Goal: Task Accomplishment & Management: Use online tool/utility

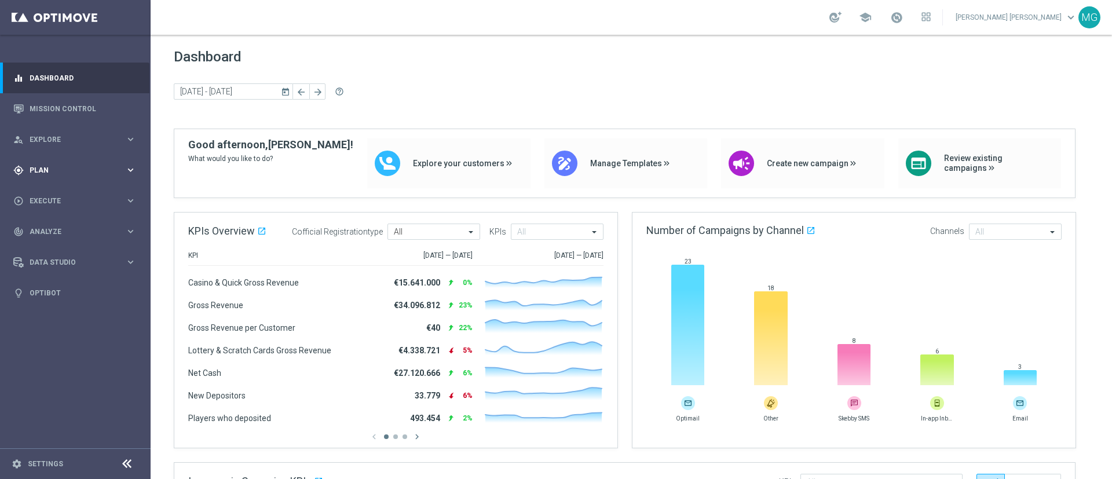
click at [68, 178] on div "gps_fixed Plan keyboard_arrow_right" at bounding box center [74, 170] width 149 height 31
click at [60, 191] on link "Target Groups" at bounding box center [75, 193] width 90 height 9
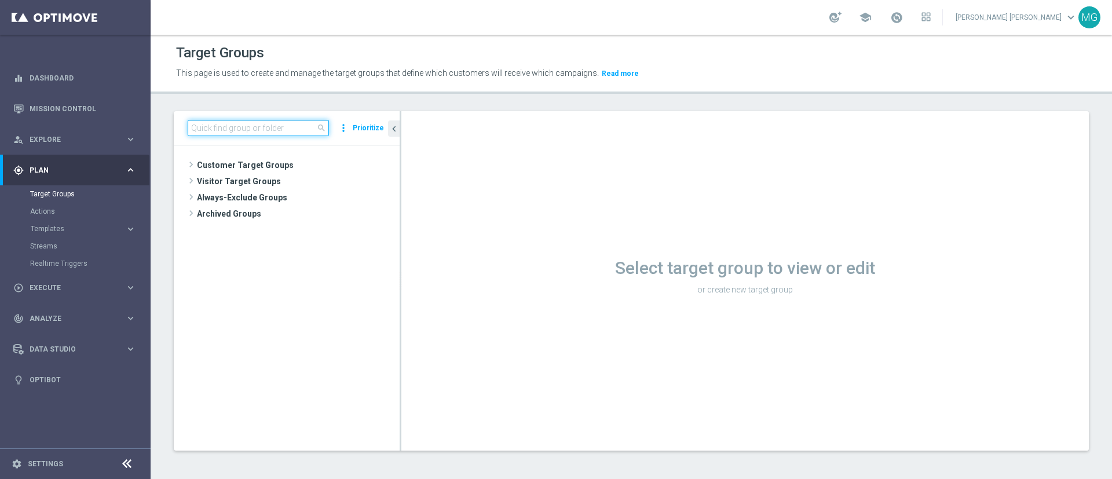
click at [223, 132] on input at bounding box center [258, 128] width 141 height 16
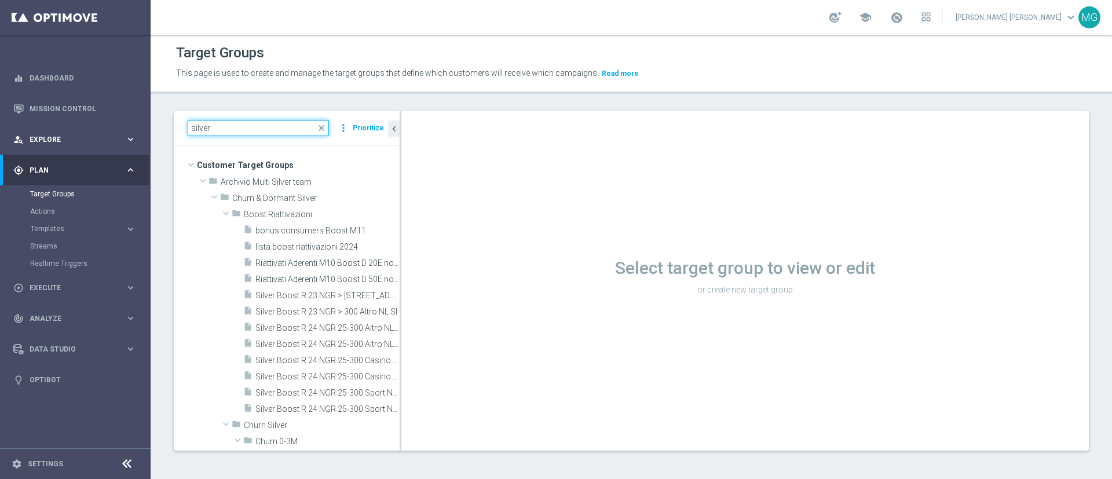
drag, startPoint x: 227, startPoint y: 128, endPoint x: 147, endPoint y: 126, distance: 80.0
click at [147, 126] on main "equalizer Dashboard Mission Control" at bounding box center [556, 239] width 1112 height 479
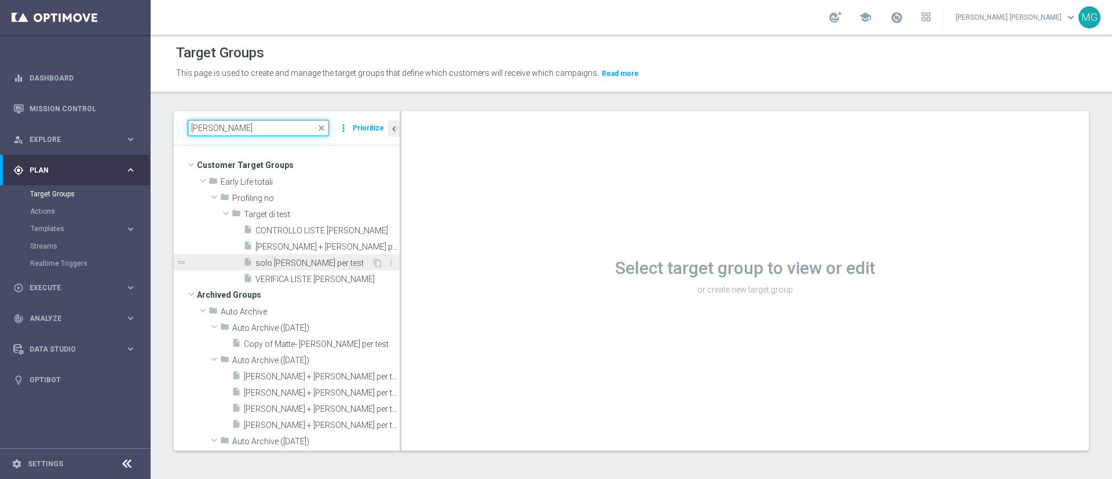
type input "mary"
click at [299, 265] on span "solo mary conto per test" at bounding box center [314, 263] width 116 height 10
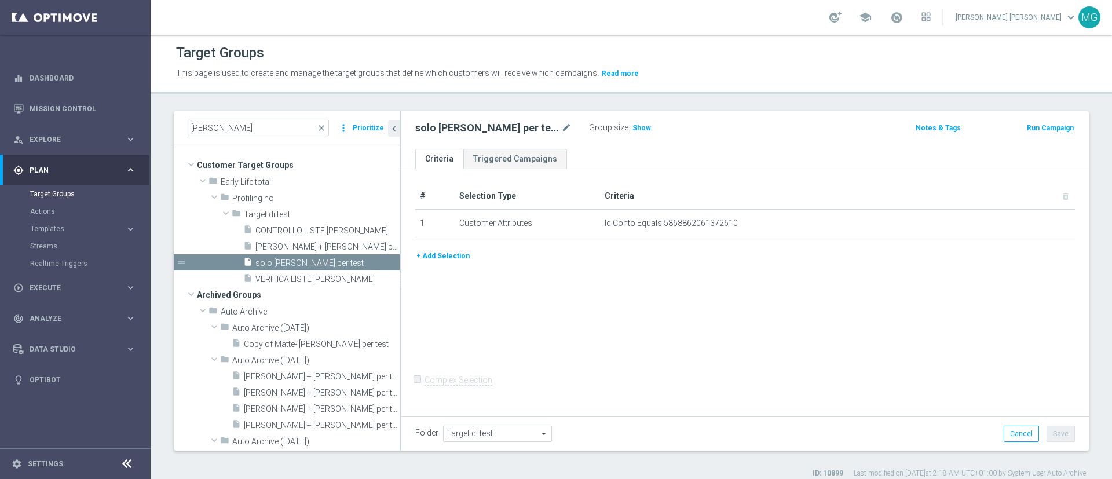
click at [741, 143] on div "solo mary conto per test mode_edit Group size : Show Notes & Tags Run Campaign" at bounding box center [746, 130] width 688 height 38
click at [78, 81] on link "Dashboard" at bounding box center [83, 78] width 107 height 31
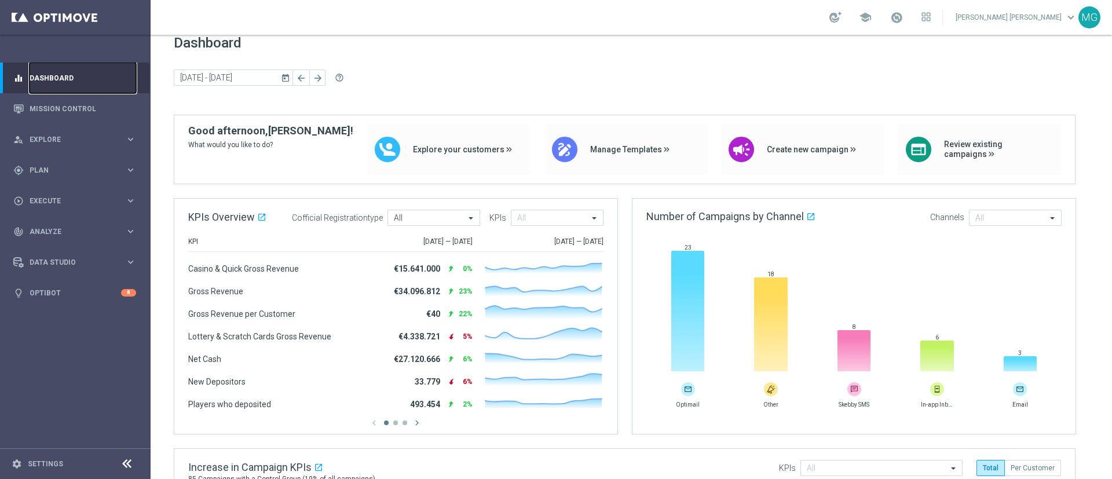
scroll to position [17, 0]
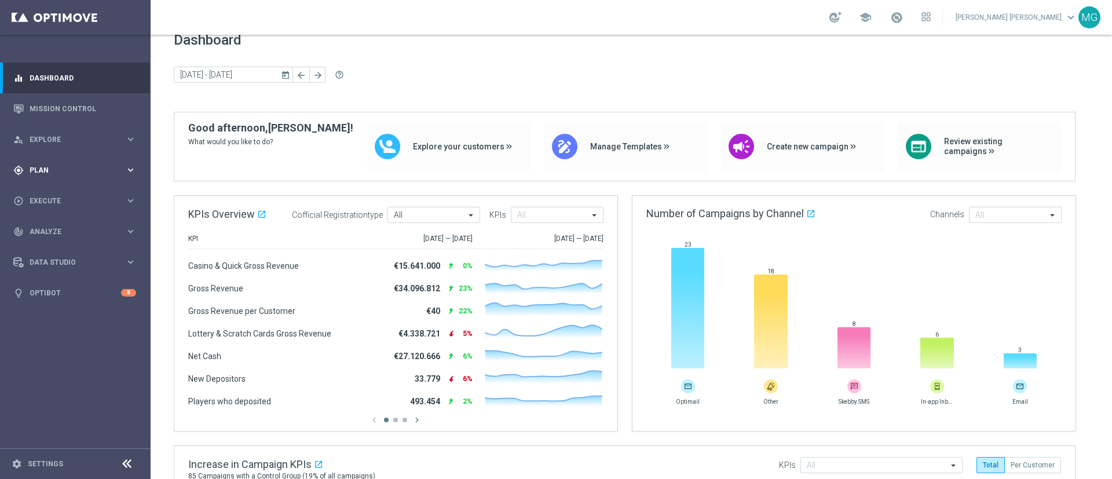
click at [55, 169] on span "Plan" at bounding box center [78, 170] width 96 height 7
click at [54, 195] on link "Target Groups" at bounding box center [75, 193] width 90 height 9
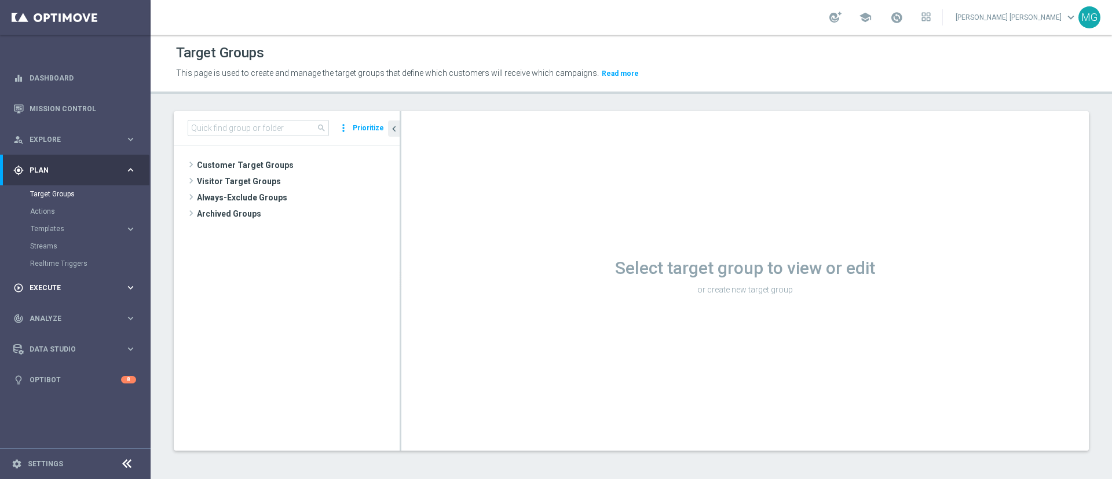
click at [63, 289] on span "Execute" at bounding box center [78, 287] width 96 height 7
click at [77, 220] on link "Campaign Builder" at bounding box center [75, 224] width 90 height 9
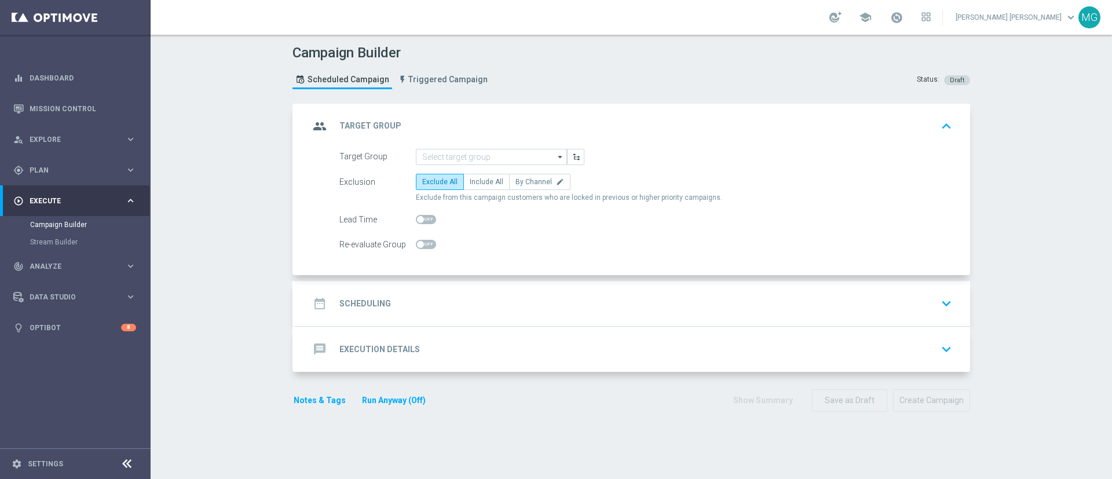
click at [384, 315] on div "date_range Scheduling keyboard_arrow_down" at bounding box center [633, 303] width 675 height 45
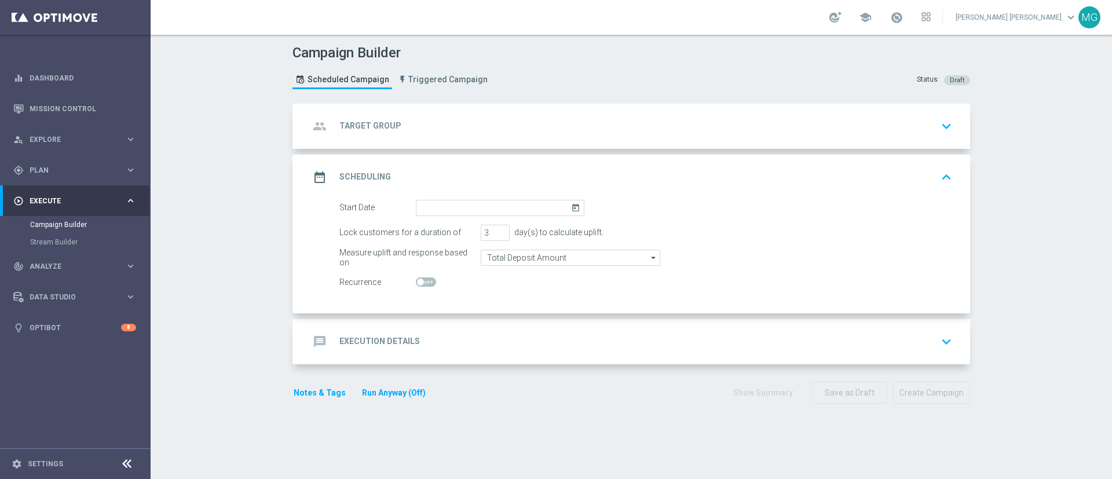
click at [436, 319] on div "message Execution Details keyboard_arrow_down" at bounding box center [632, 342] width 647 height 22
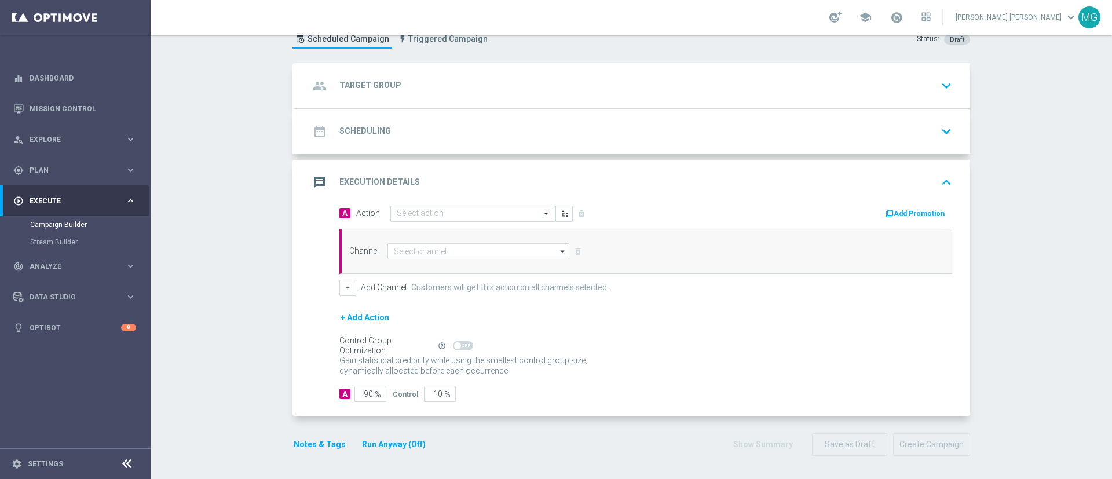
scroll to position [40, 0]
click at [532, 217] on div at bounding box center [473, 215] width 164 height 10
click at [644, 198] on div "message Execution Details keyboard_arrow_up" at bounding box center [633, 183] width 675 height 45
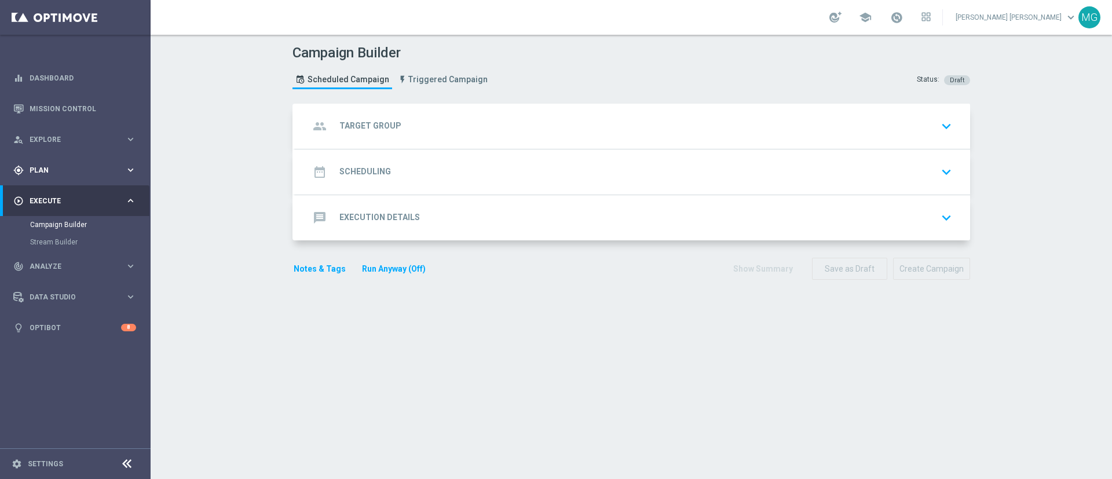
click at [120, 167] on span "Plan" at bounding box center [78, 170] width 96 height 7
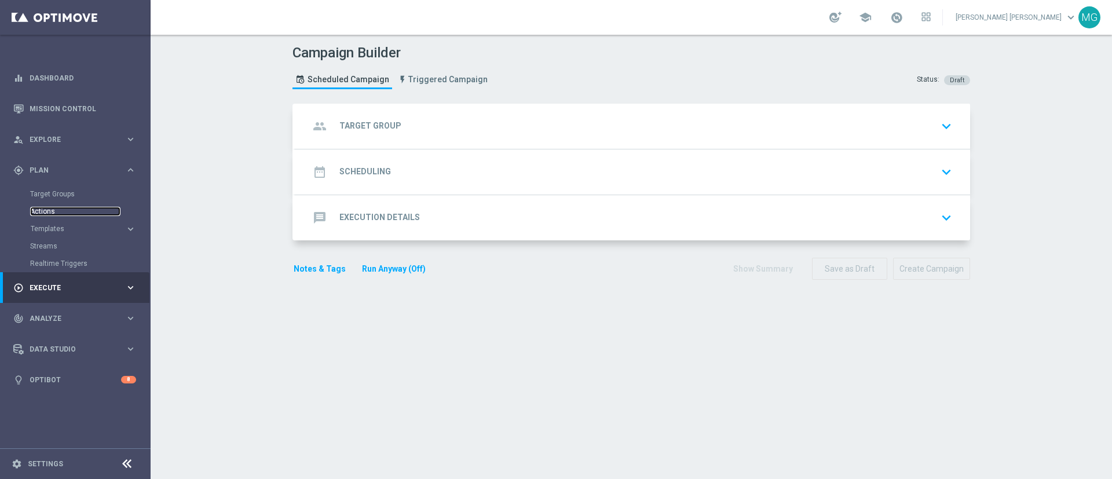
click at [42, 210] on link "Actions" at bounding box center [75, 211] width 90 height 9
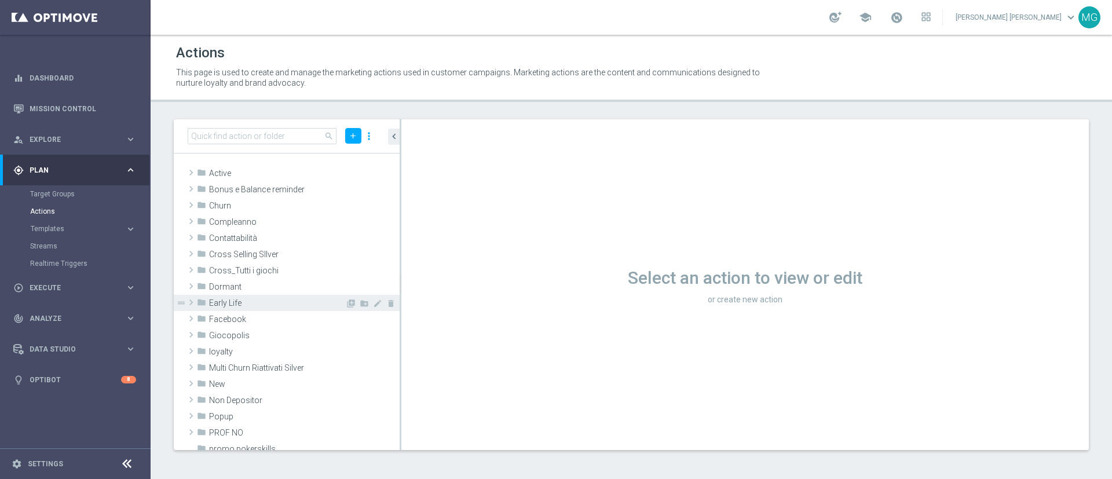
click at [231, 308] on div "folder Early Life" at bounding box center [271, 303] width 148 height 16
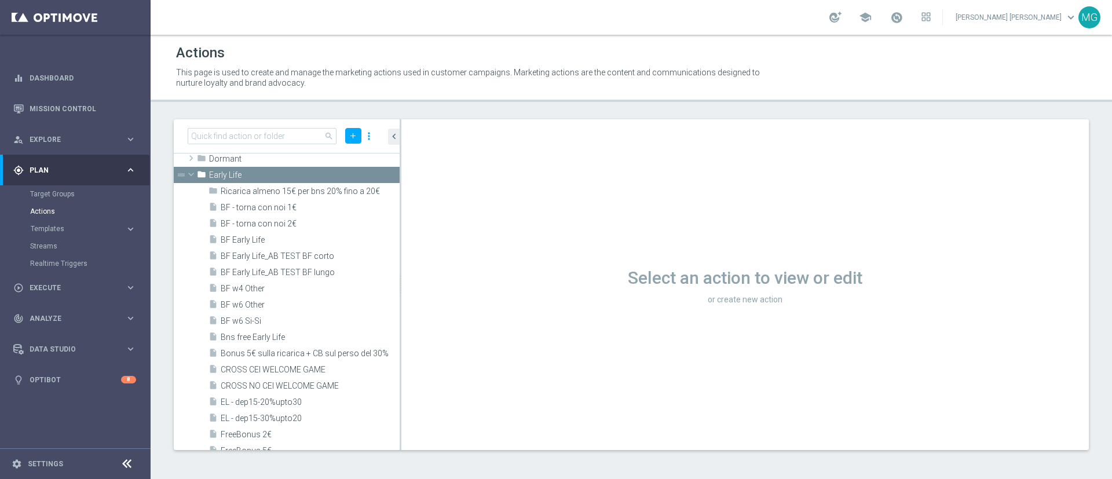
scroll to position [110, 0]
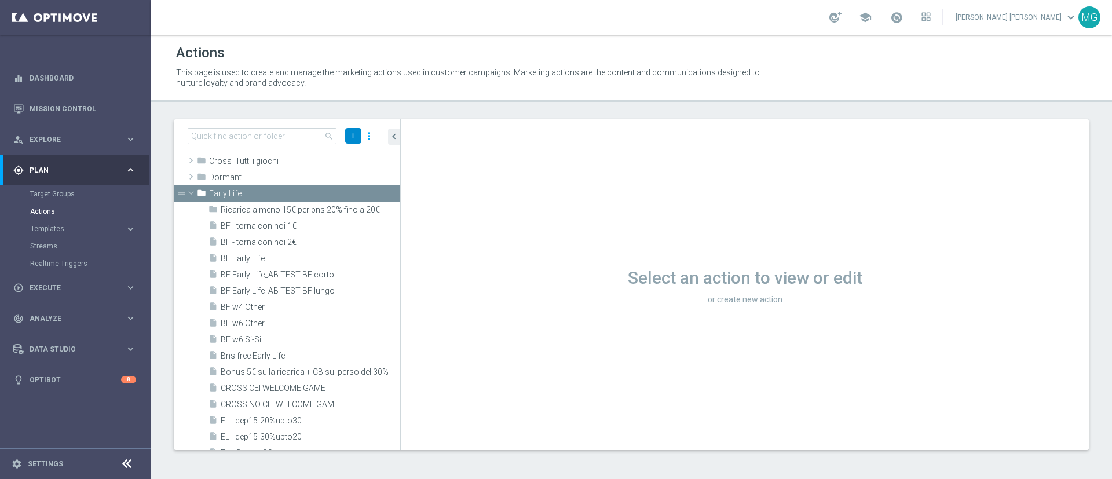
click at [355, 132] on icon "add" at bounding box center [353, 136] width 9 height 9
click at [338, 161] on li "New Action" at bounding box center [336, 156] width 54 height 18
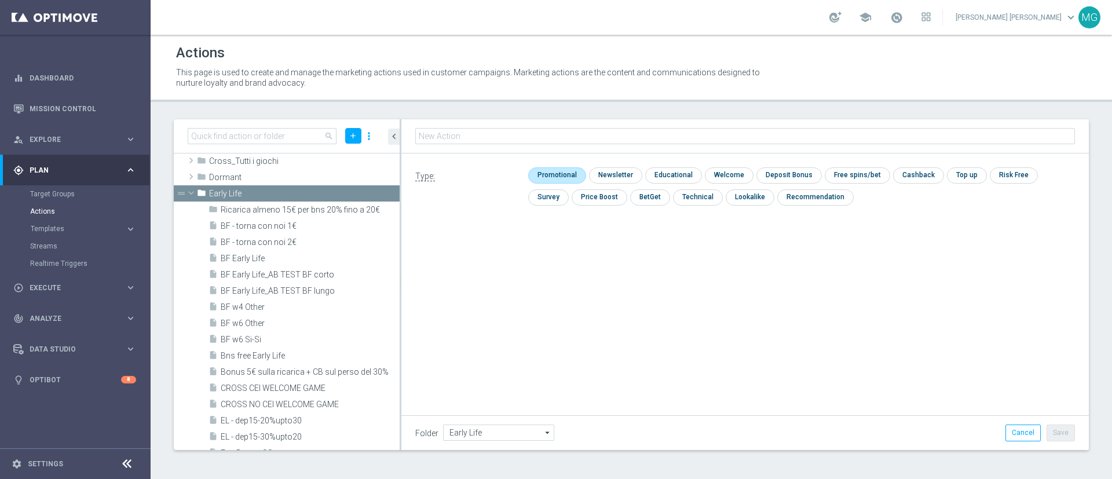
click at [560, 176] on div "Type: check Promotional check Newsletter check Educational check Welcome check …" at bounding box center [746, 191] width 688 height 75
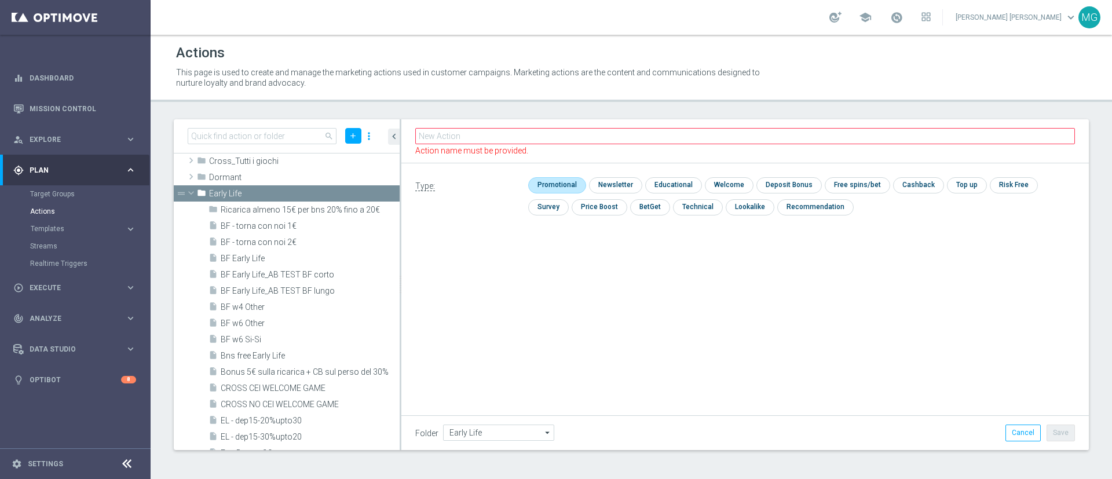
click at [561, 189] on input "checkbox" at bounding box center [555, 185] width 55 height 16
checkbox input "true"
click at [60, 228] on span "Templates" at bounding box center [72, 228] width 83 height 7
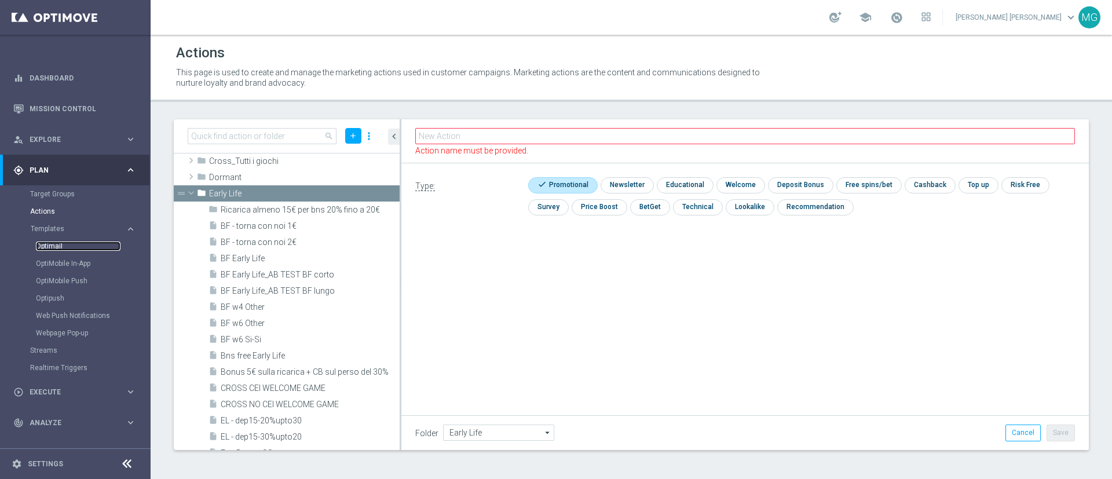
click at [48, 249] on link "Optimail" at bounding box center [78, 246] width 85 height 9
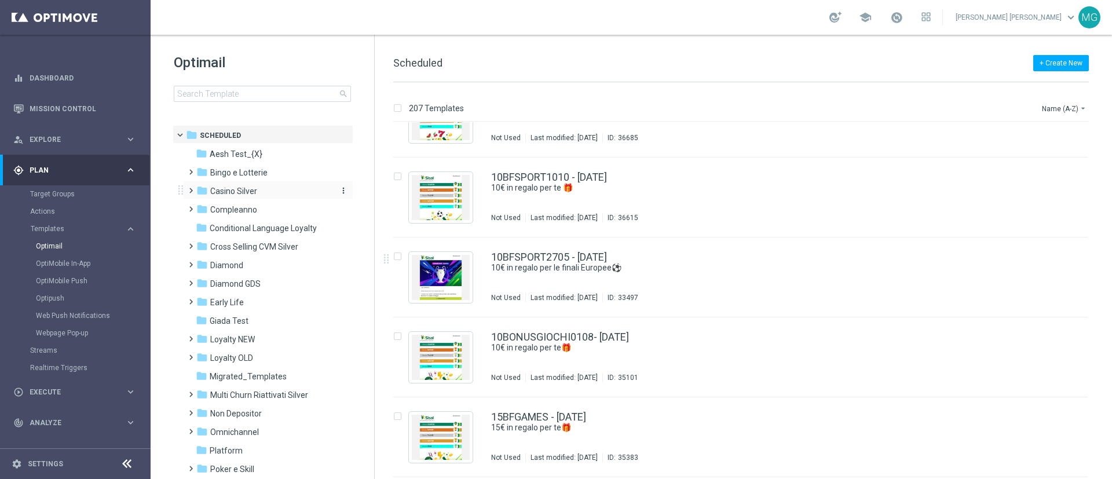
click at [236, 187] on span "Casino Silver" at bounding box center [233, 191] width 47 height 10
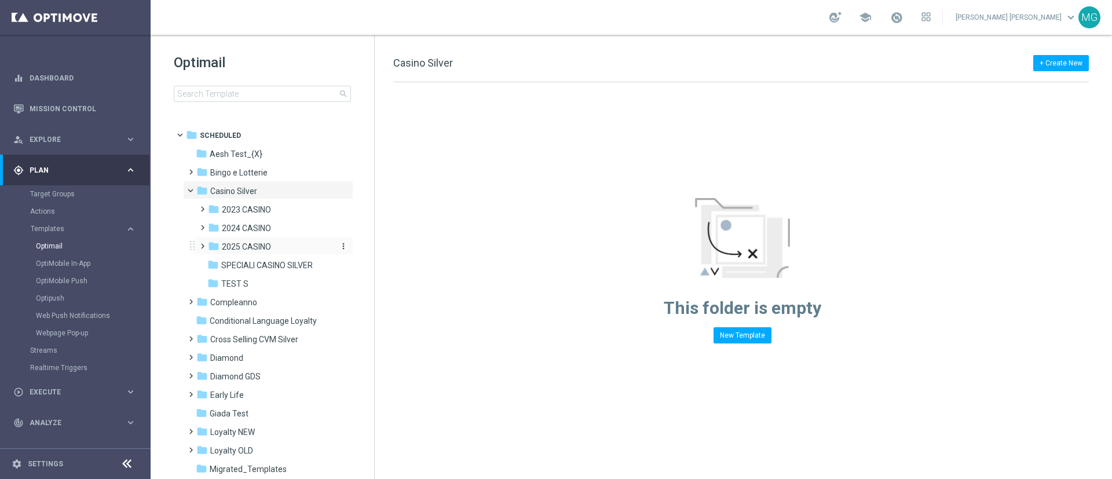
click at [237, 250] on span "2025 CASINO" at bounding box center [246, 247] width 49 height 10
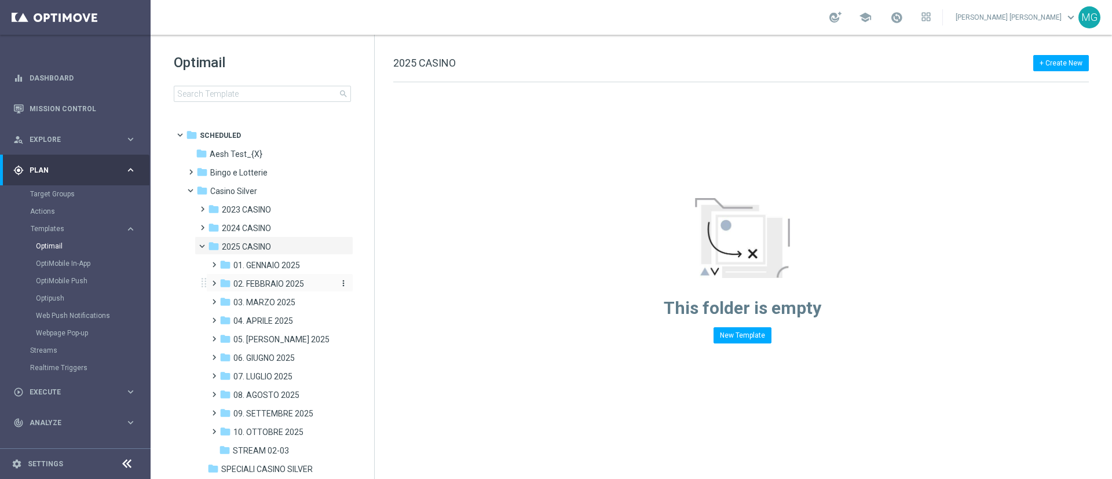
scroll to position [133, 0]
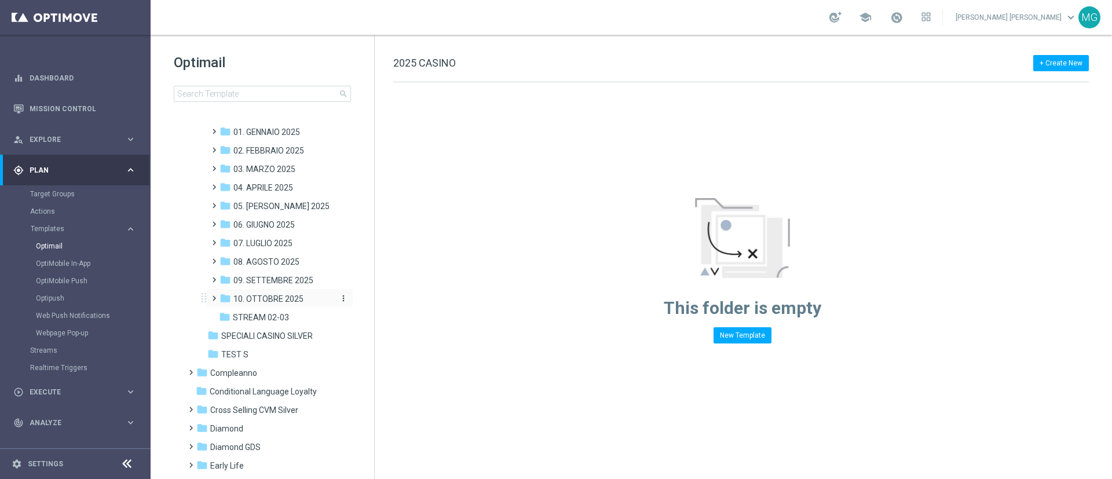
click at [249, 300] on span "10. OTTOBRE 2025" at bounding box center [269, 299] width 70 height 10
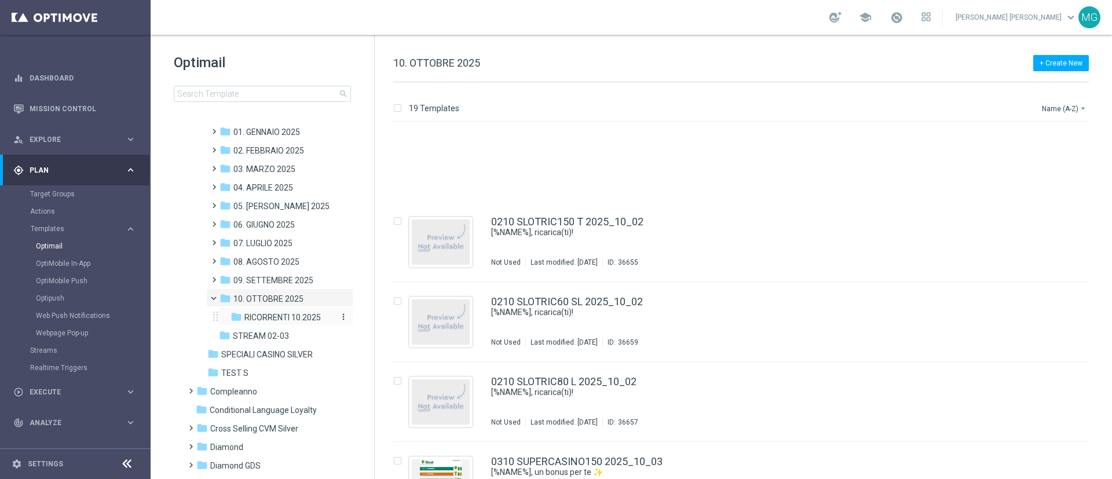
click at [272, 318] on span "RICORRENTI 10.2025" at bounding box center [283, 317] width 76 height 10
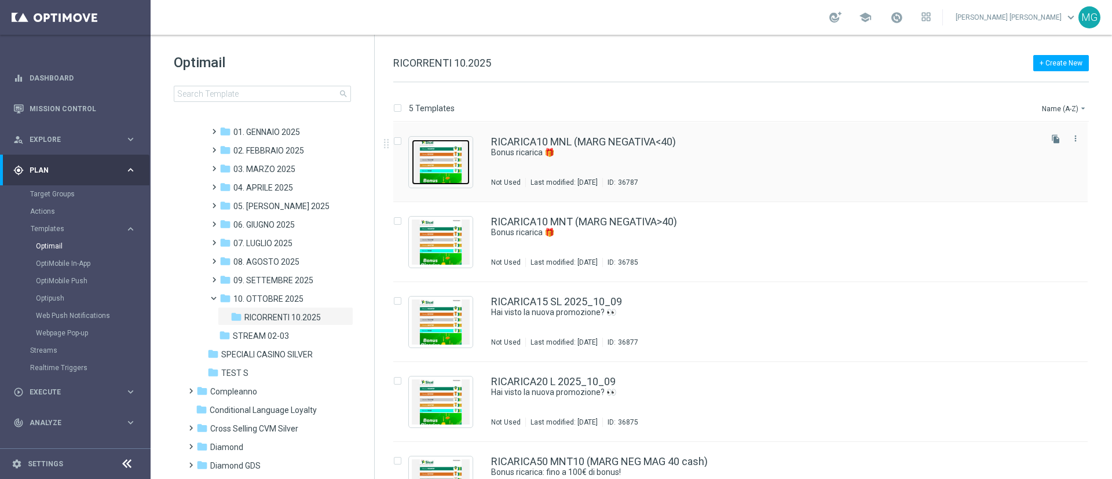
click at [443, 174] on img "Press SPACE to select this row." at bounding box center [441, 162] width 58 height 45
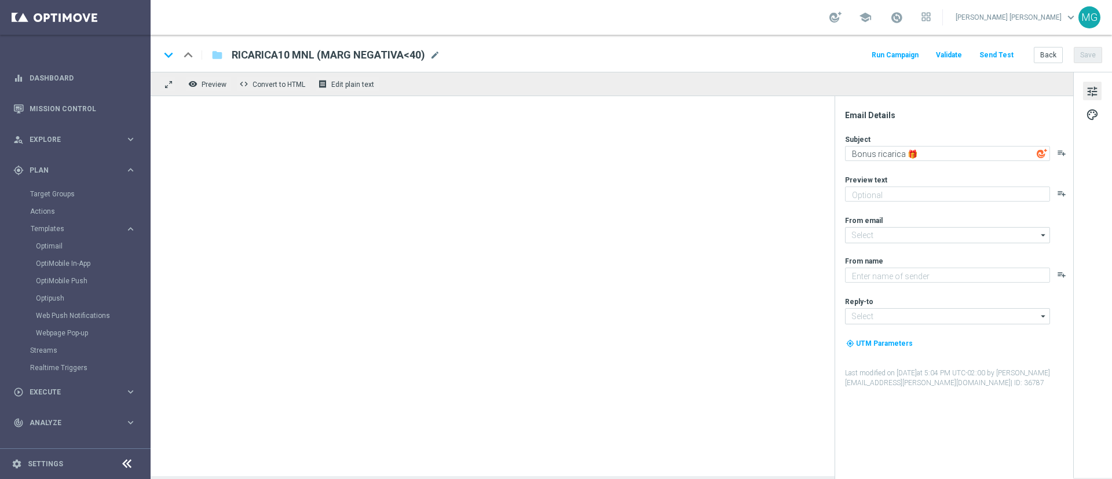
type textarea "Per te fino a 25.000 Sisal point"
type input "newsletter@comunicazioni.sisal.it"
type textarea "Sisal"
type input "info@sisal.it"
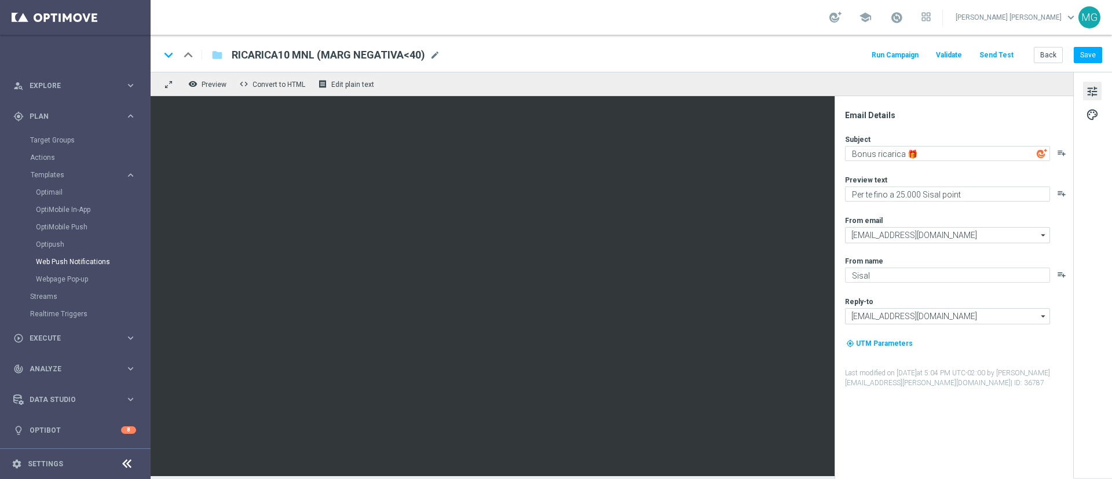
scroll to position [54, 0]
click at [48, 161] on link "Actions" at bounding box center [75, 157] width 90 height 9
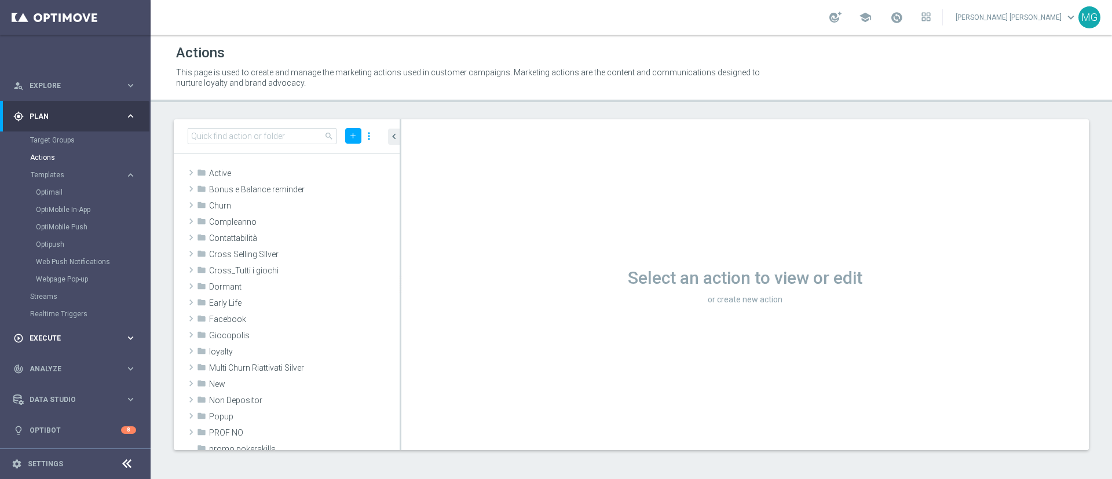
click at [83, 319] on span "Execute" at bounding box center [78, 338] width 96 height 7
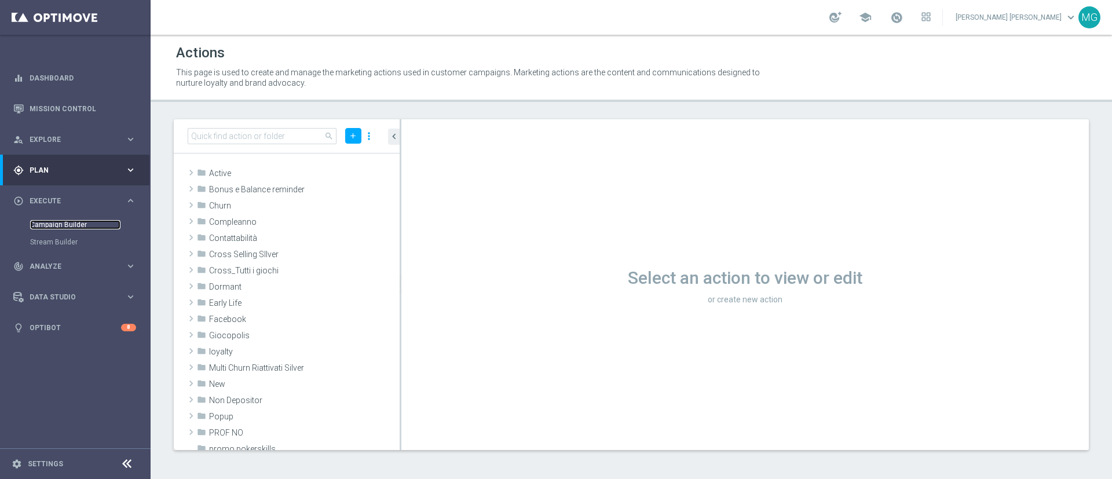
click at [47, 228] on link "Campaign Builder" at bounding box center [75, 224] width 90 height 9
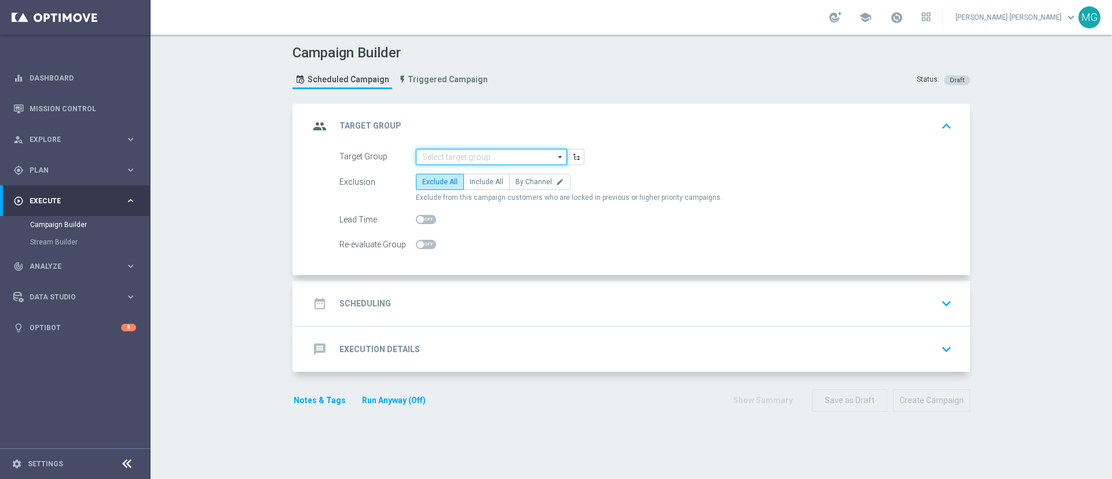
click at [446, 155] on input at bounding box center [491, 157] width 151 height 16
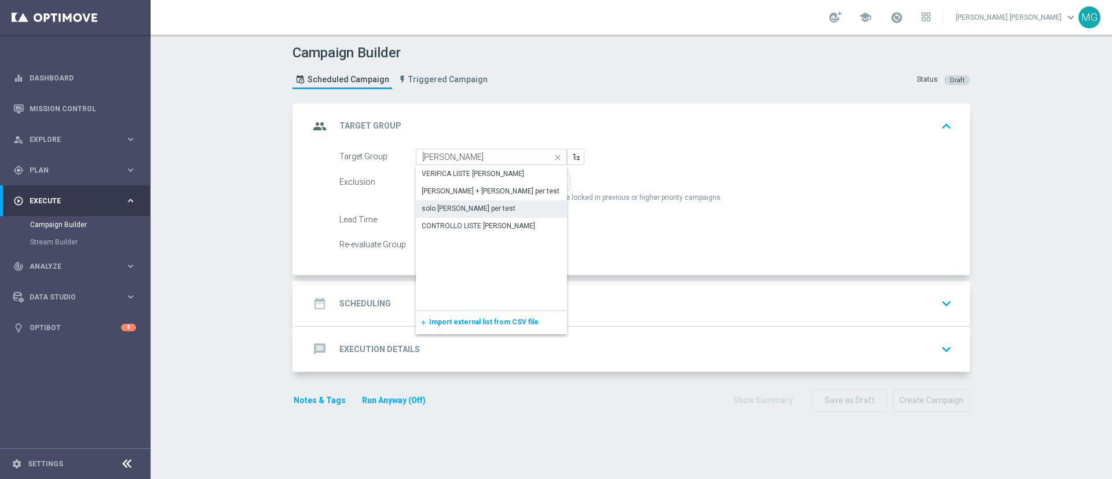
click at [470, 209] on div "solo mary conto per test" at bounding box center [469, 208] width 94 height 10
type input "solo mary conto per test"
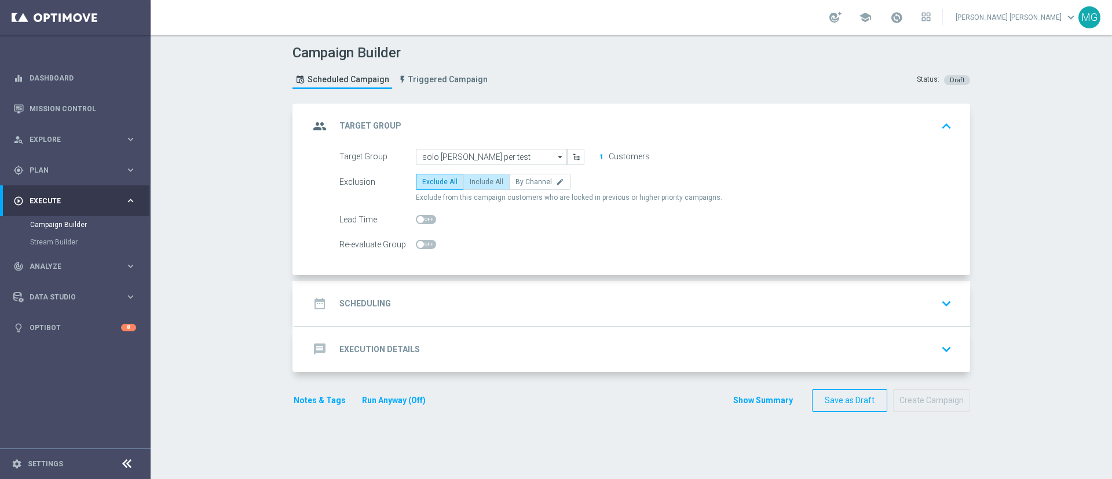
click at [472, 181] on span "Include All" at bounding box center [487, 182] width 34 height 8
click at [472, 181] on input "Include All" at bounding box center [474, 184] width 8 height 8
radio input "true"
click at [532, 182] on span "By Channel" at bounding box center [534, 182] width 37 height 8
click at [523, 182] on input "By Channel edit" at bounding box center [520, 184] width 8 height 8
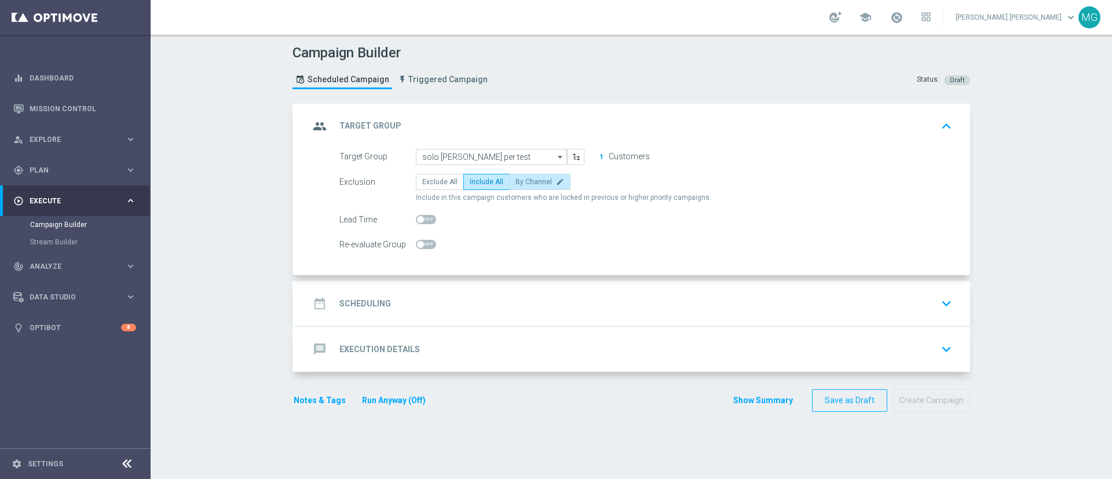
radio input "true"
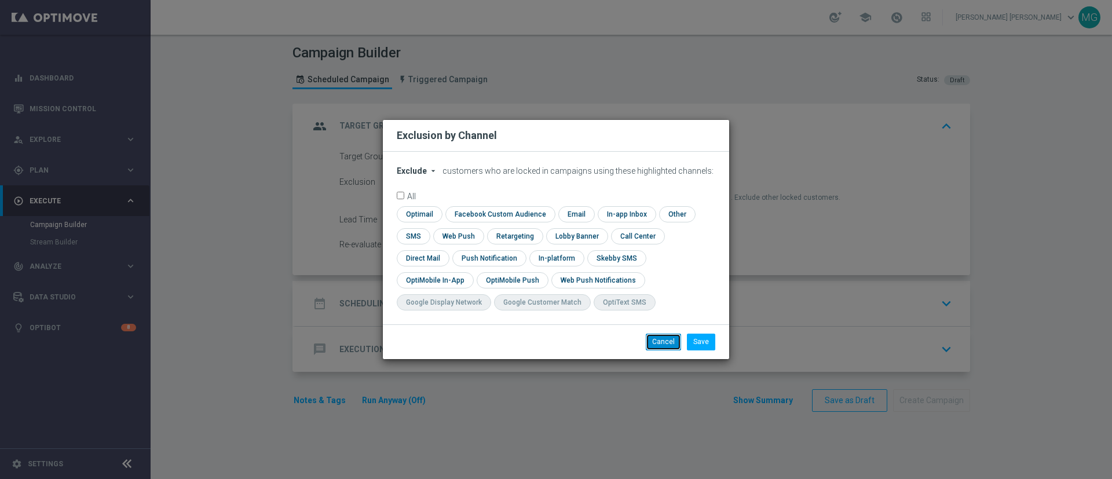
click at [669, 319] on button "Cancel" at bounding box center [663, 342] width 35 height 16
radio input "true"
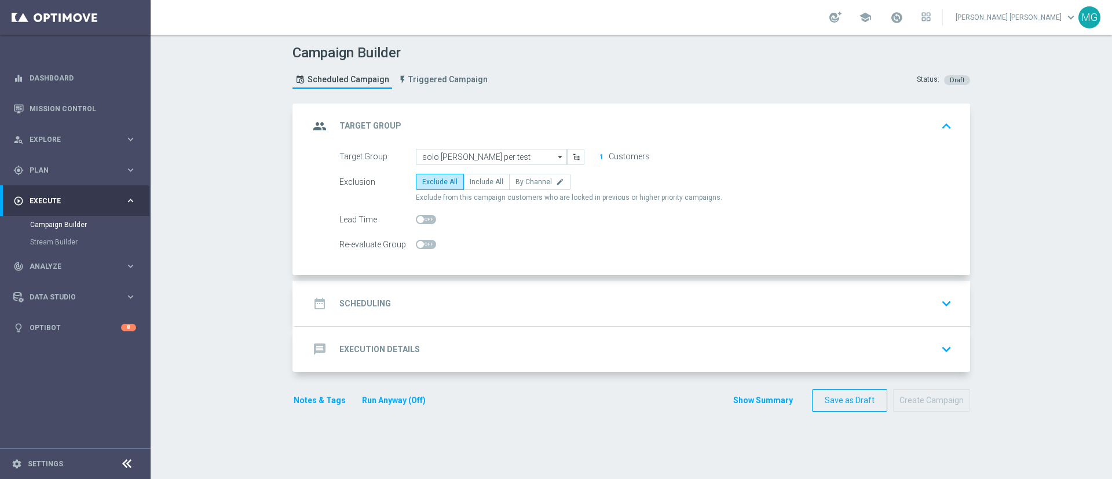
click at [718, 65] on div "Campaign Builder Scheduled Campaign Triggered Campaign Status: Draft" at bounding box center [631, 68] width 695 height 53
click at [423, 221] on span at bounding box center [426, 219] width 20 height 9
click at [423, 221] on input "checkbox" at bounding box center [426, 219] width 20 height 9
drag, startPoint x: 531, startPoint y: 217, endPoint x: 521, endPoint y: 217, distance: 9.3
click at [531, 217] on input "1" at bounding box center [545, 219] width 29 height 16
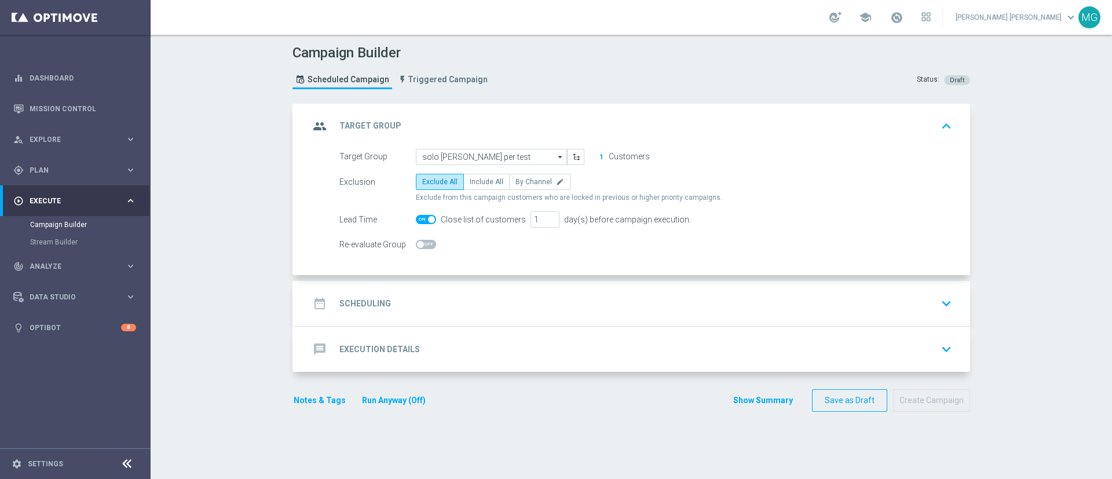
click at [527, 304] on div "date_range Scheduling keyboard_arrow_down" at bounding box center [632, 304] width 647 height 22
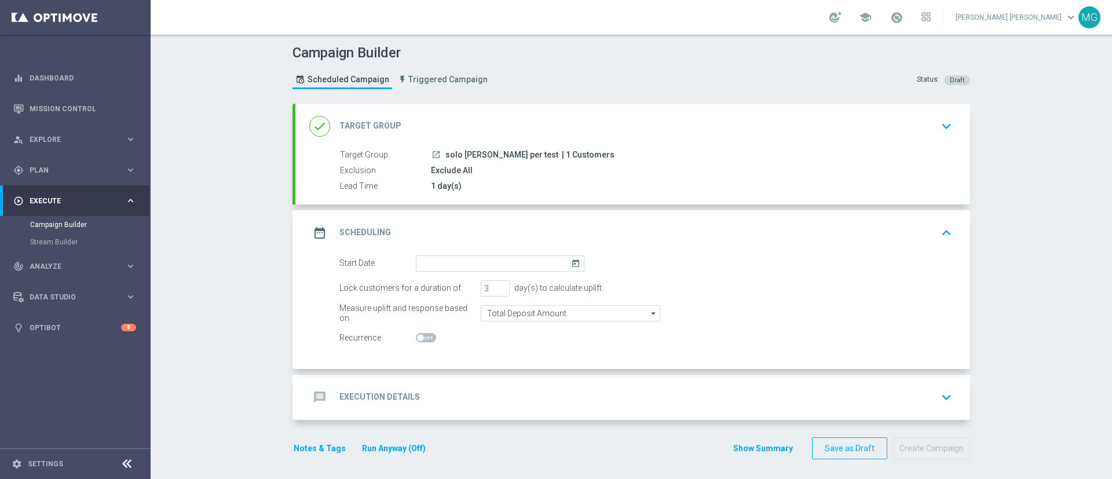
click at [416, 185] on label "Lead Time" at bounding box center [385, 186] width 91 height 10
click at [741, 131] on icon "keyboard_arrow_down" at bounding box center [946, 126] width 17 height 17
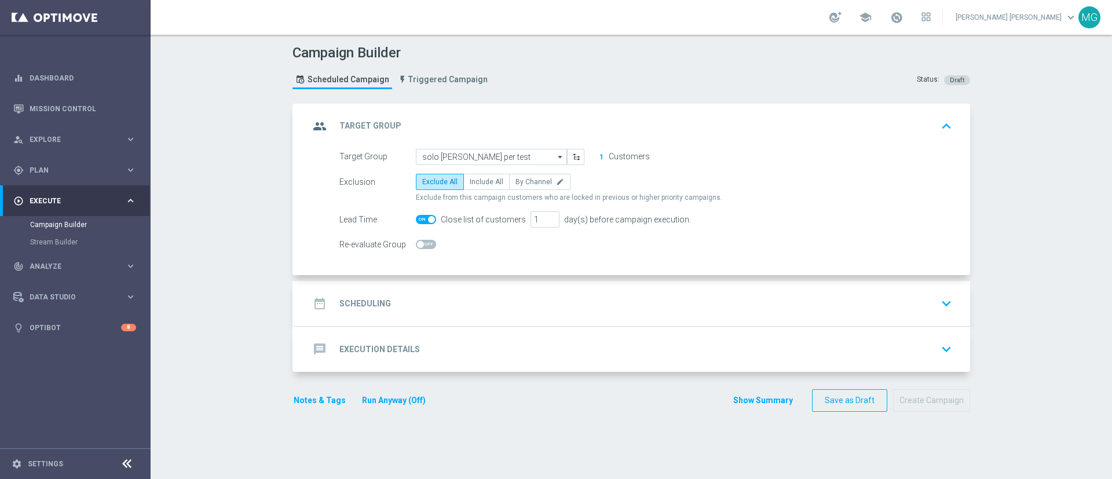
click at [428, 221] on span at bounding box center [431, 219] width 7 height 7
click at [425, 221] on input "checkbox" at bounding box center [426, 219] width 20 height 9
checkbox input "false"
click at [452, 311] on div "date_range Scheduling keyboard_arrow_down" at bounding box center [632, 304] width 647 height 22
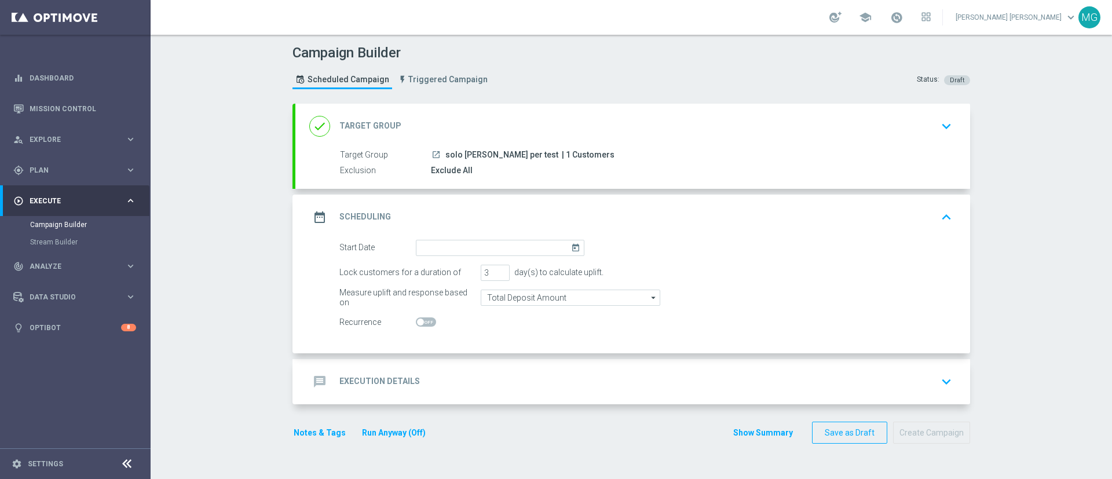
click at [572, 247] on icon "today" at bounding box center [577, 246] width 13 height 13
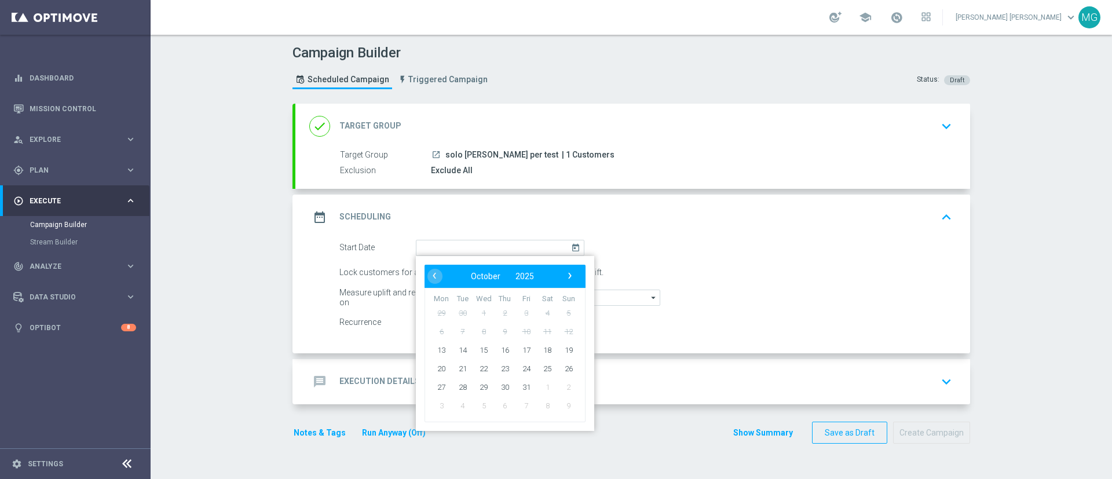
click at [741, 232] on div "date_range Scheduling keyboard_arrow_up" at bounding box center [633, 217] width 675 height 45
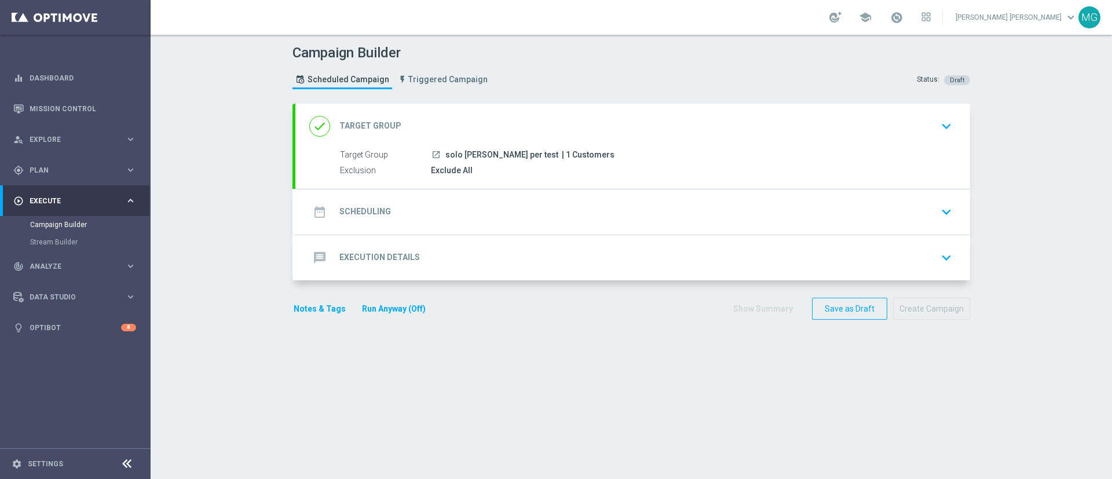
click at [392, 211] on div "date_range Scheduling keyboard_arrow_down" at bounding box center [632, 212] width 647 height 22
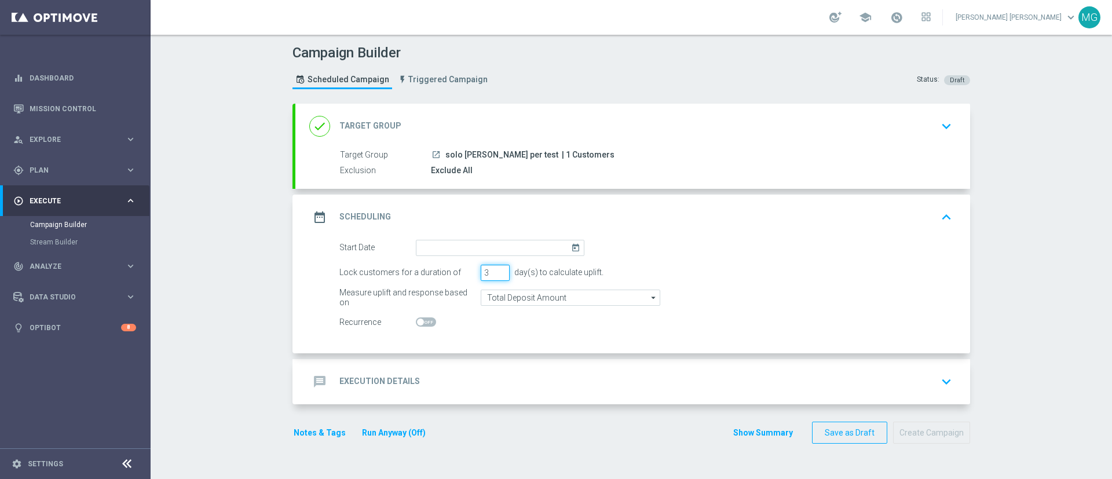
click at [481, 273] on input "3" at bounding box center [495, 273] width 29 height 16
drag, startPoint x: 483, startPoint y: 273, endPoint x: 476, endPoint y: 270, distance: 7.5
click at [481, 270] on input "5" at bounding box center [495, 273] width 29 height 16
type input "5"
click at [468, 177] on div "Target Group launch solo mary conto per test | 1 Customers Exclusion Exclude Al…" at bounding box center [633, 169] width 675 height 40
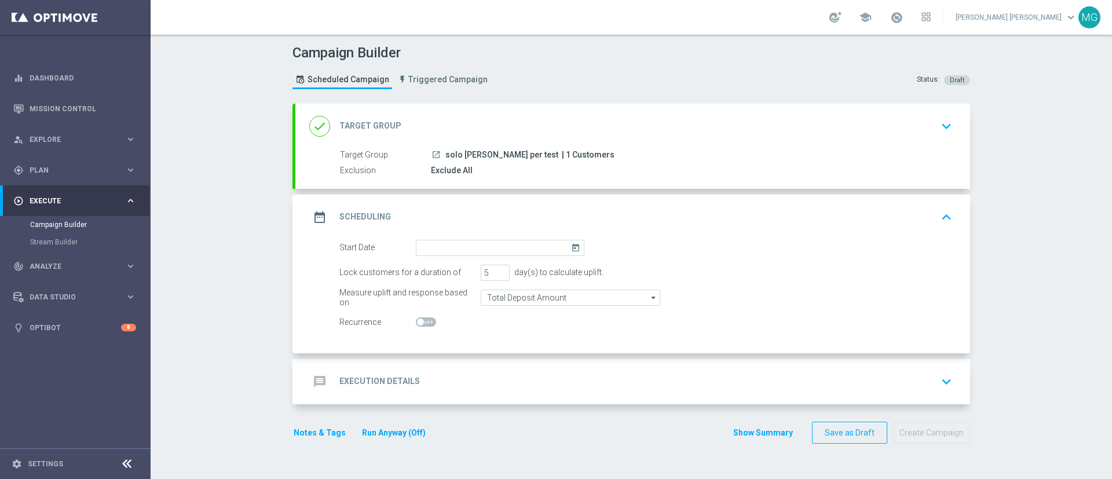
click at [741, 131] on icon "keyboard_arrow_down" at bounding box center [946, 126] width 17 height 17
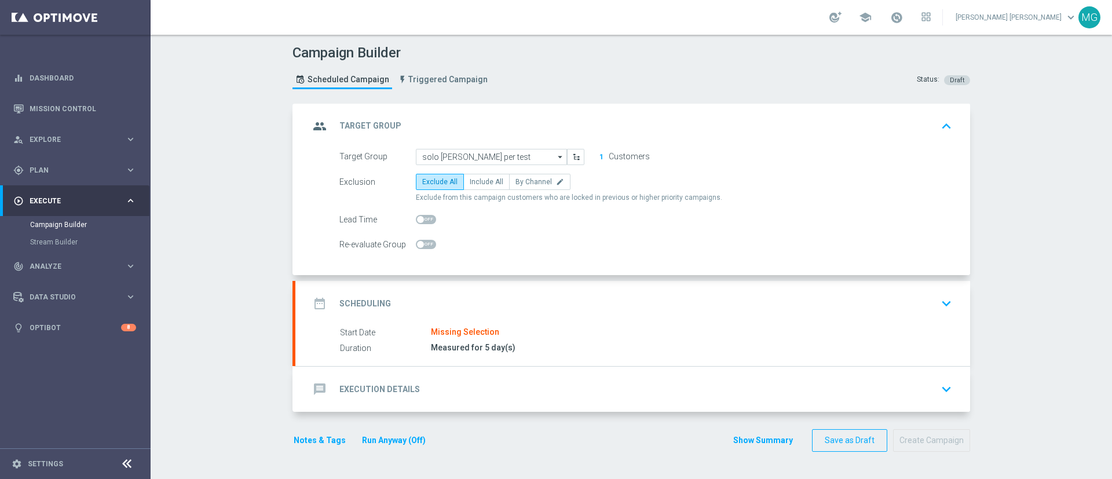
click at [741, 295] on icon "keyboard_arrow_down" at bounding box center [946, 303] width 17 height 17
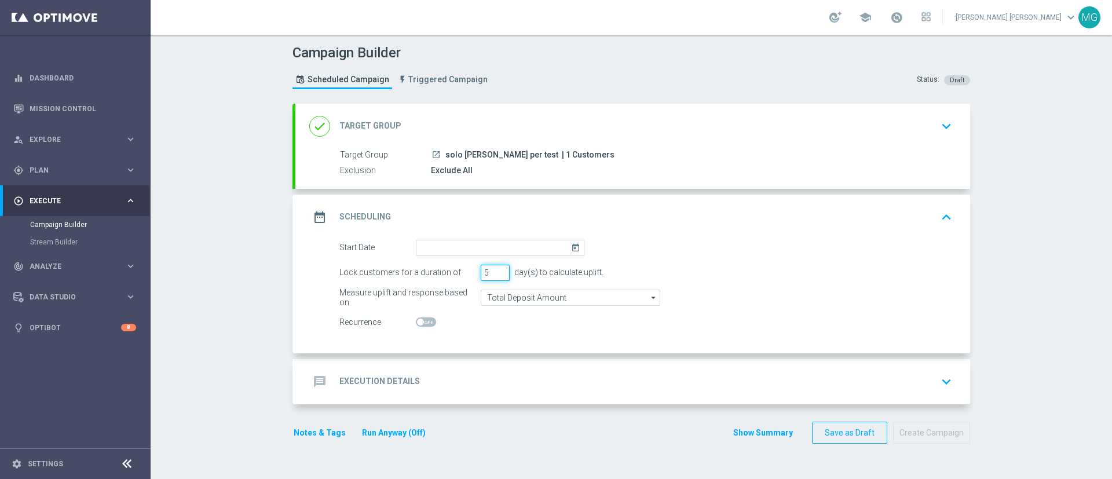
drag, startPoint x: 482, startPoint y: 272, endPoint x: 474, endPoint y: 272, distance: 7.6
click at [481, 272] on input "5" at bounding box center [495, 273] width 29 height 16
click at [608, 300] on input "Total Deposit Amount" at bounding box center [571, 298] width 180 height 16
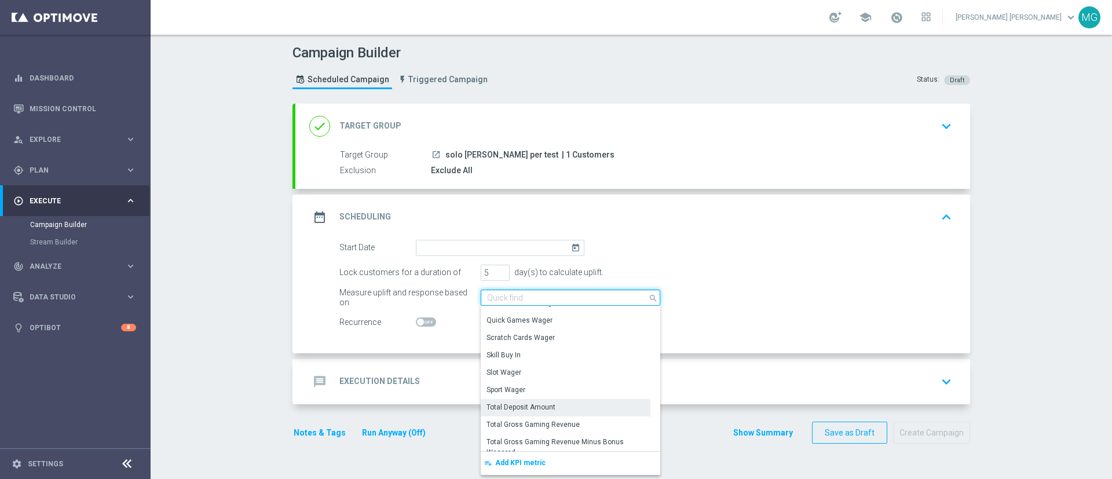
scroll to position [52, 0]
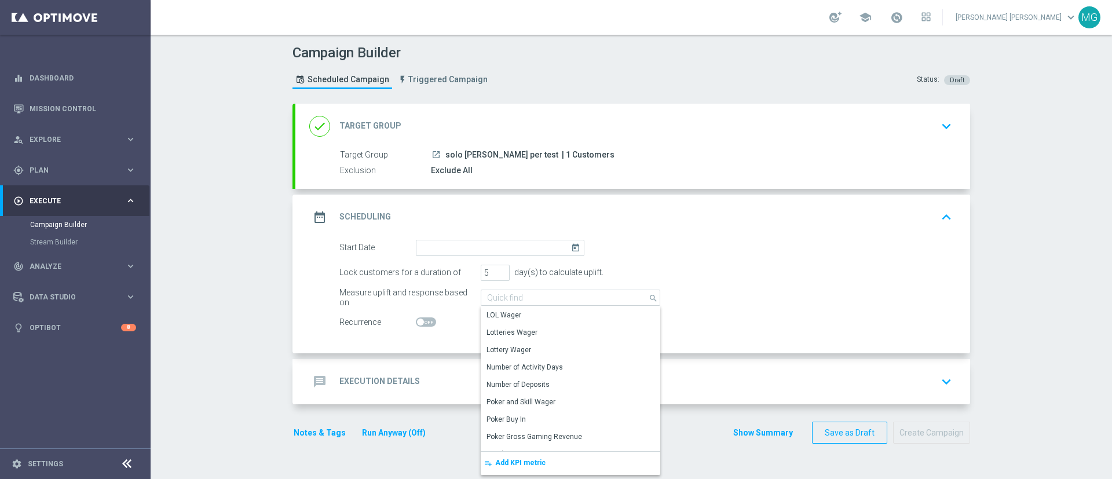
click at [707, 305] on div "Measure uplift and response based on Total Deposit Amount search Drag here to s…" at bounding box center [646, 298] width 630 height 16
type input "Total Deposit Amount"
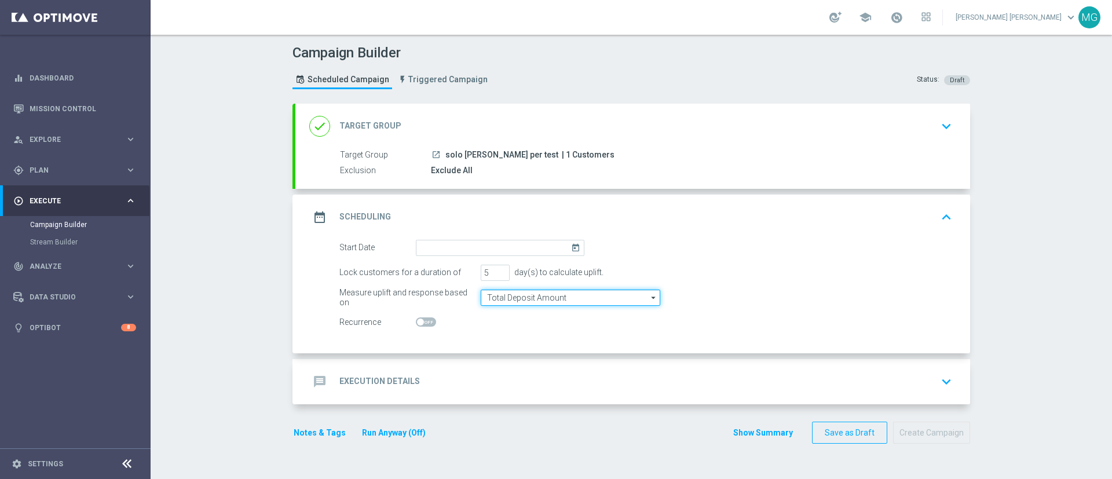
click at [637, 299] on input "Total Deposit Amount" at bounding box center [571, 298] width 180 height 16
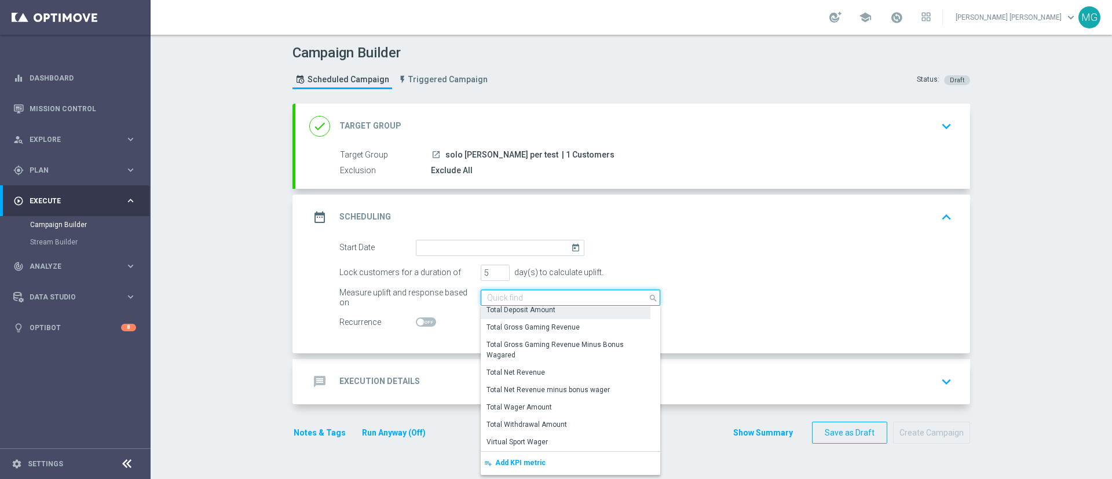
scroll to position [133, 0]
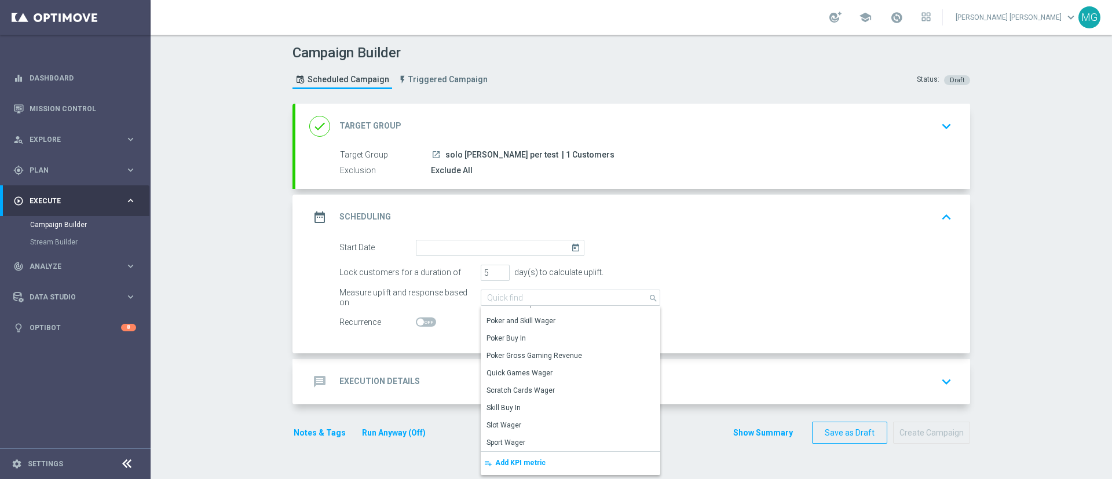
click at [741, 277] on div "Lock customers for a duration of 5 day(s) to calculate uplift." at bounding box center [646, 273] width 630 height 16
type input "Total Deposit Amount"
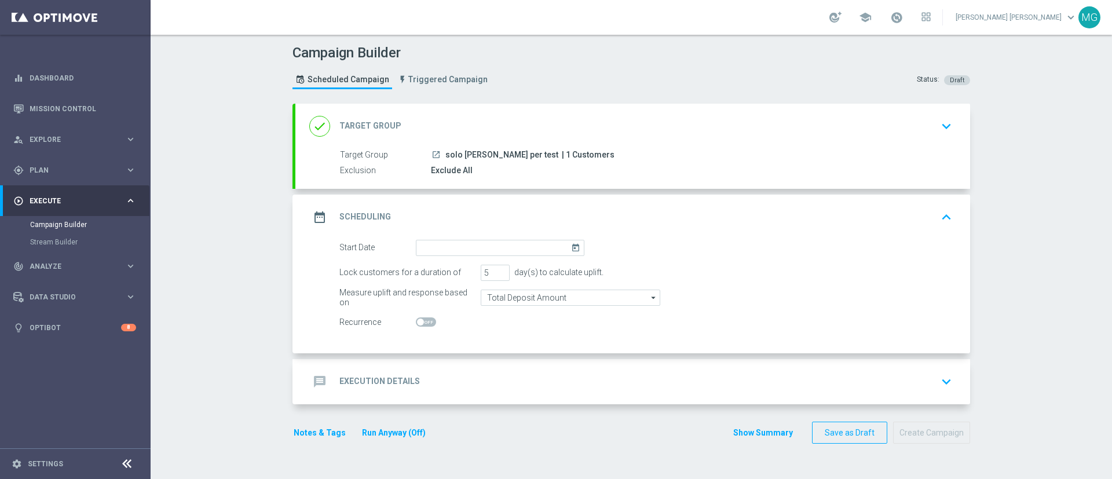
click at [417, 319] on span at bounding box center [426, 322] width 20 height 9
click at [417, 319] on input "checkbox" at bounding box center [426, 322] width 20 height 9
checkbox input "true"
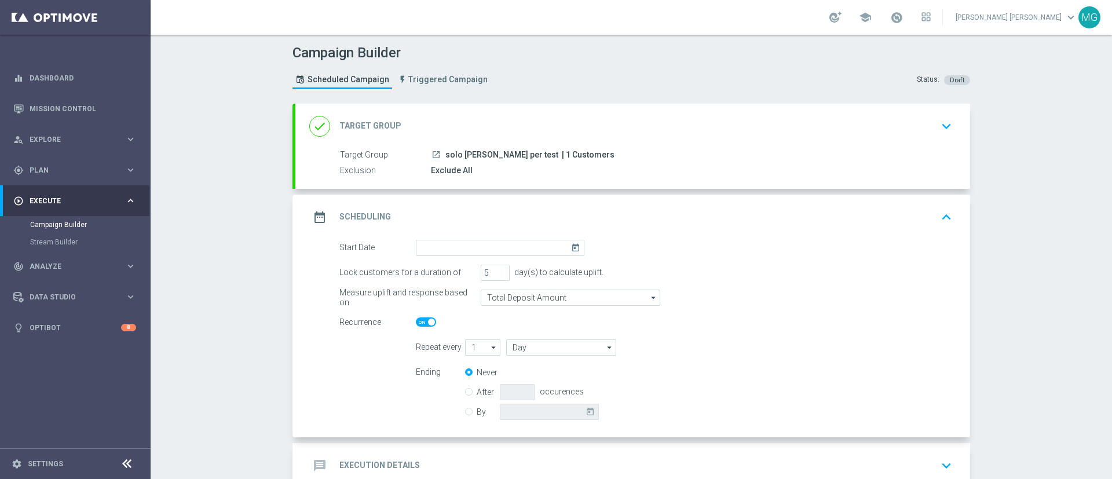
scroll to position [72, 0]
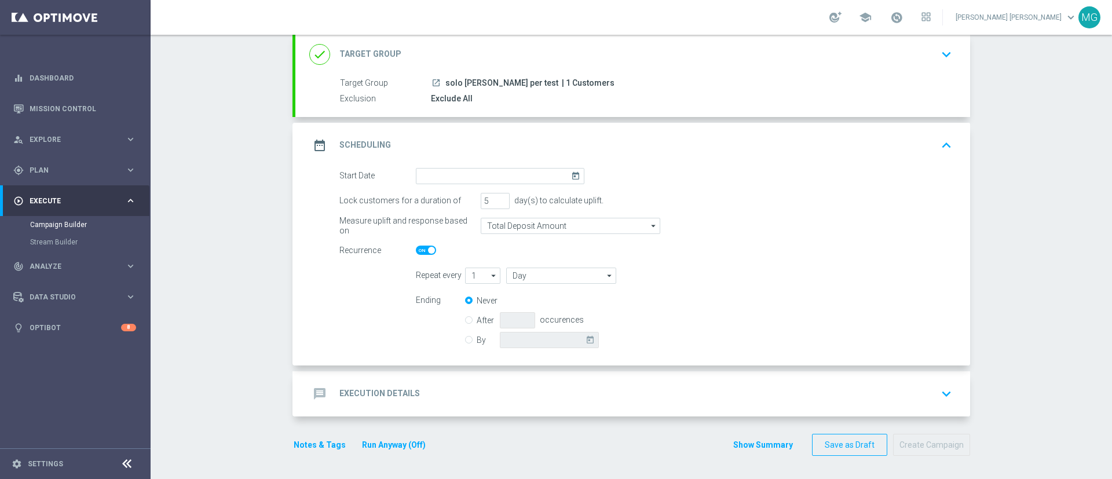
click at [477, 319] on label "By" at bounding box center [488, 340] width 23 height 10
click at [465, 319] on input "By" at bounding box center [469, 338] width 8 height 8
radio input "true"
radio input "false"
click at [544, 278] on input "Day" at bounding box center [561, 276] width 110 height 16
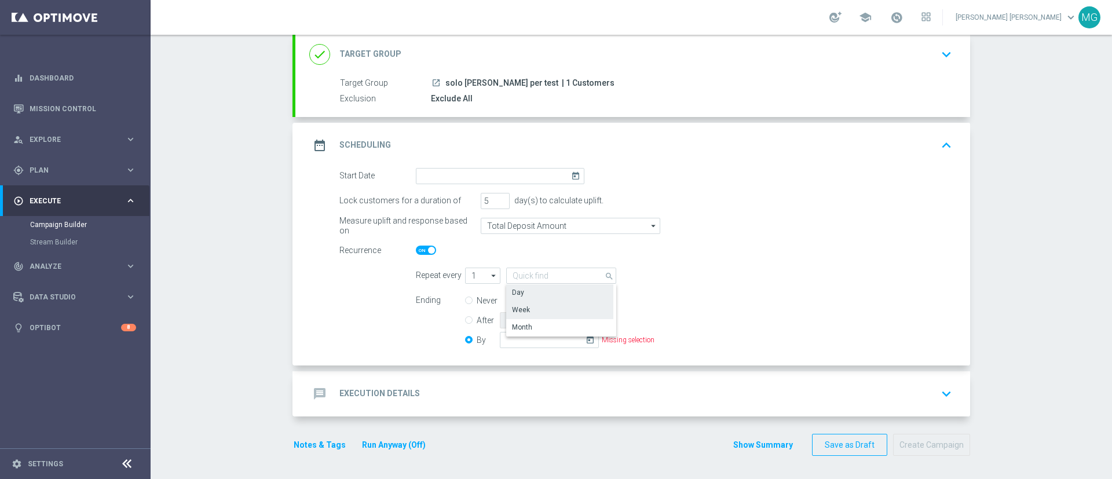
click at [530, 307] on div "Week" at bounding box center [559, 310] width 107 height 16
type input "Week"
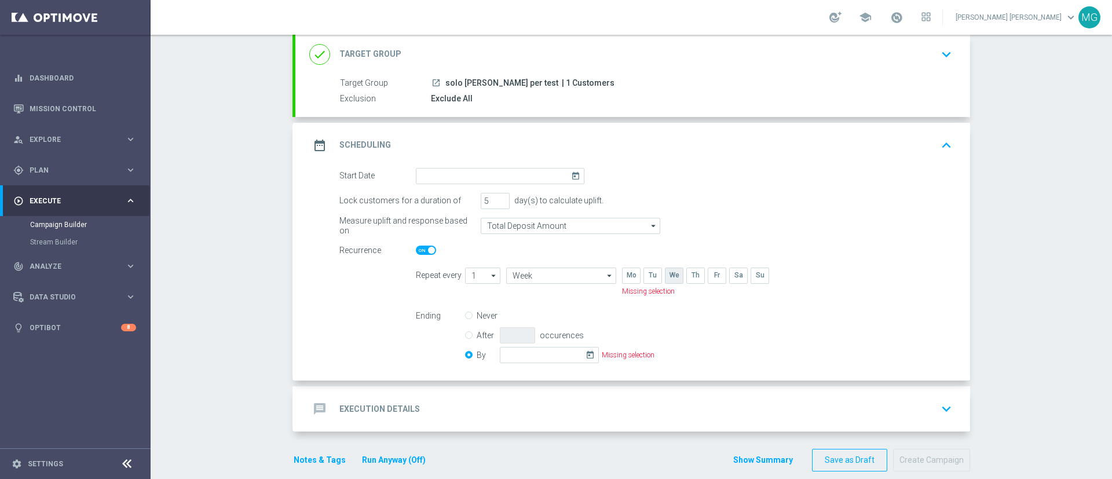
click at [672, 277] on input "checkbox" at bounding box center [673, 276] width 17 height 16
checkbox input "true"
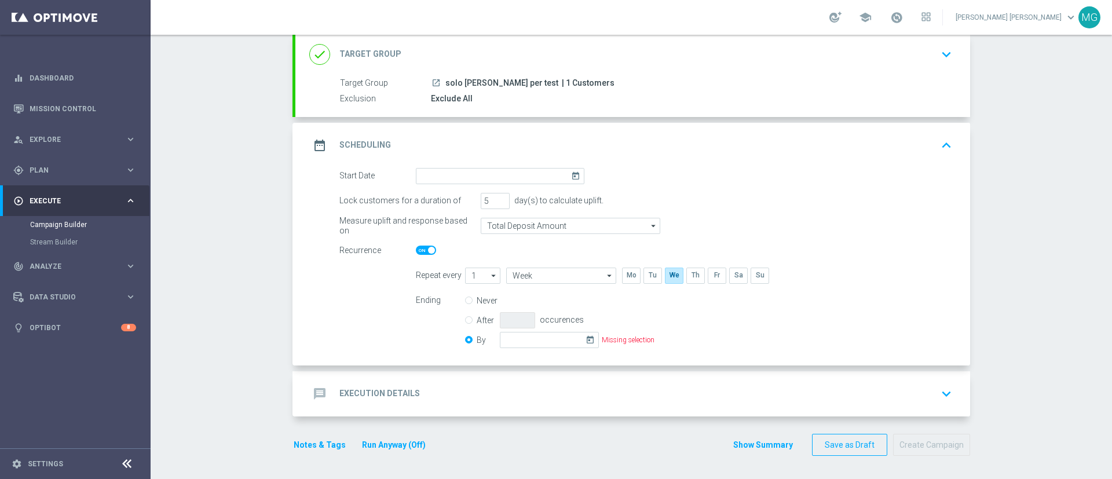
click at [488, 272] on icon "arrow_drop_down" at bounding box center [494, 275] width 12 height 15
click at [473, 319] on div "3" at bounding box center [477, 327] width 25 height 16
type input "3"
type input "Weeks"
click at [626, 281] on input "checkbox" at bounding box center [630, 276] width 17 height 16
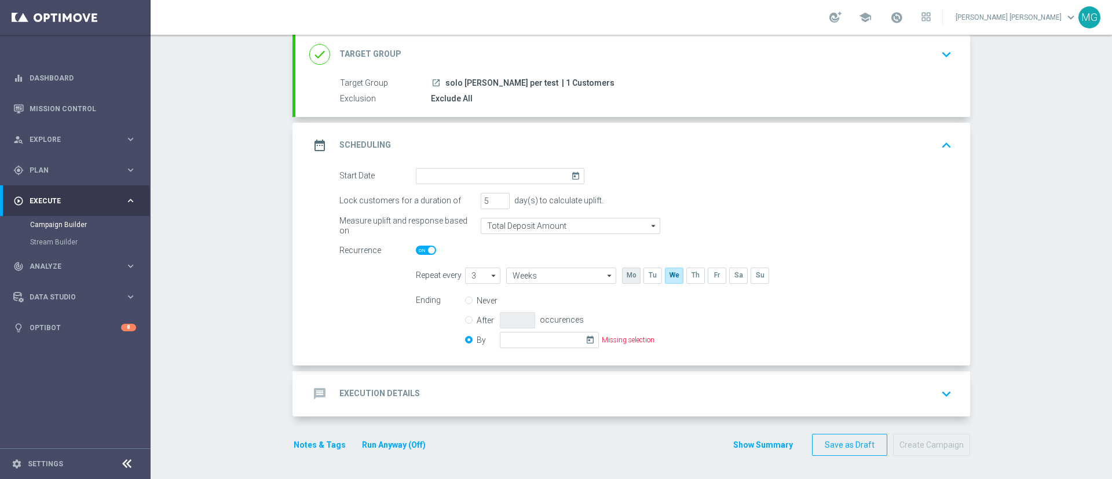
checkbox input "true"
click at [715, 281] on input "checkbox" at bounding box center [716, 276] width 17 height 16
checkbox input "true"
click at [717, 319] on div "Ending Never After occurences By today Missing selection" at bounding box center [684, 322] width 554 height 59
click at [586, 319] on icon "today" at bounding box center [592, 338] width 13 height 13
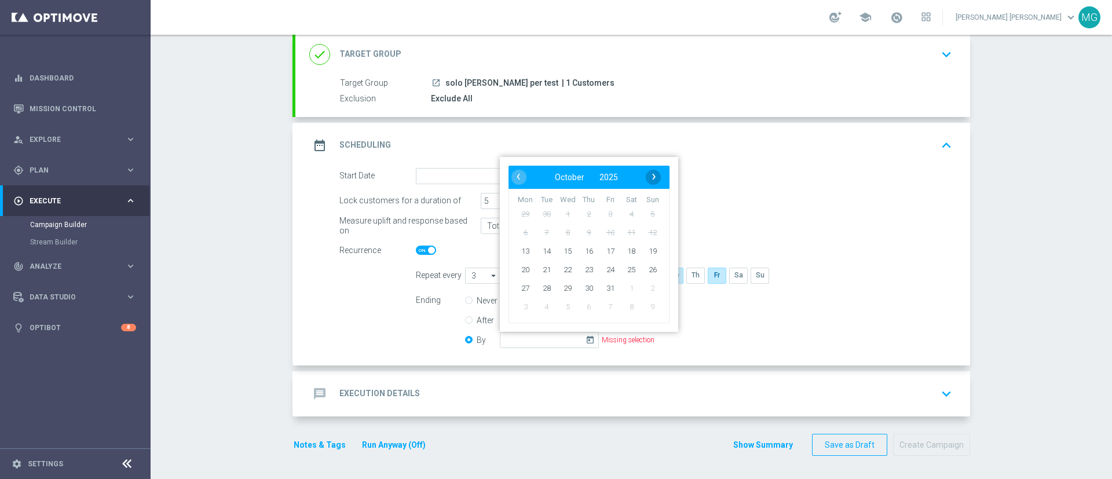
click at [647, 180] on span "›" at bounding box center [654, 176] width 15 height 15
click at [644, 287] on span "30" at bounding box center [653, 288] width 19 height 19
type input "30 Nov 2025"
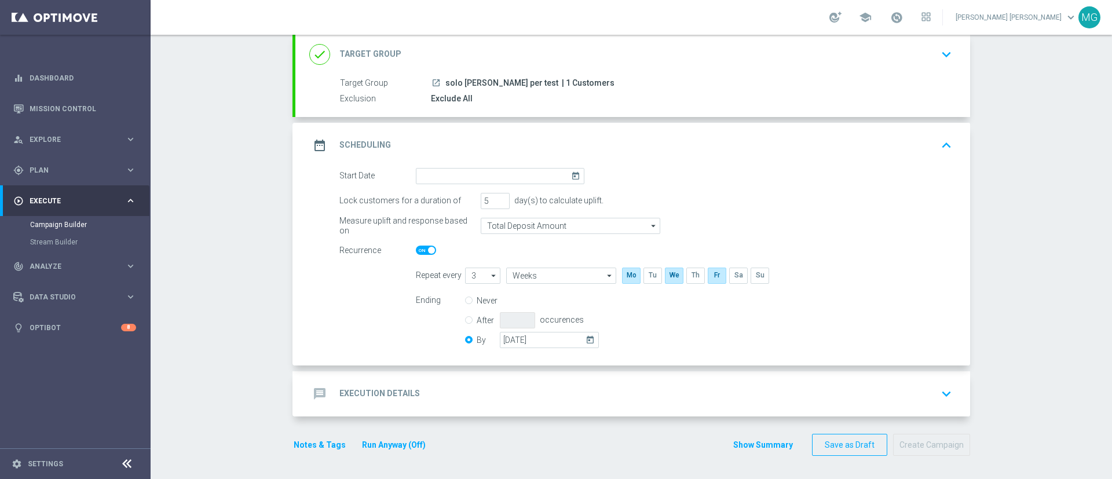
click at [712, 319] on div "Start Date today Lock customers for a duration of 5 day(s) to calculate uplift.…" at bounding box center [633, 267] width 675 height 198
click at [461, 319] on div "message Execution Details keyboard_arrow_down" at bounding box center [633, 393] width 675 height 45
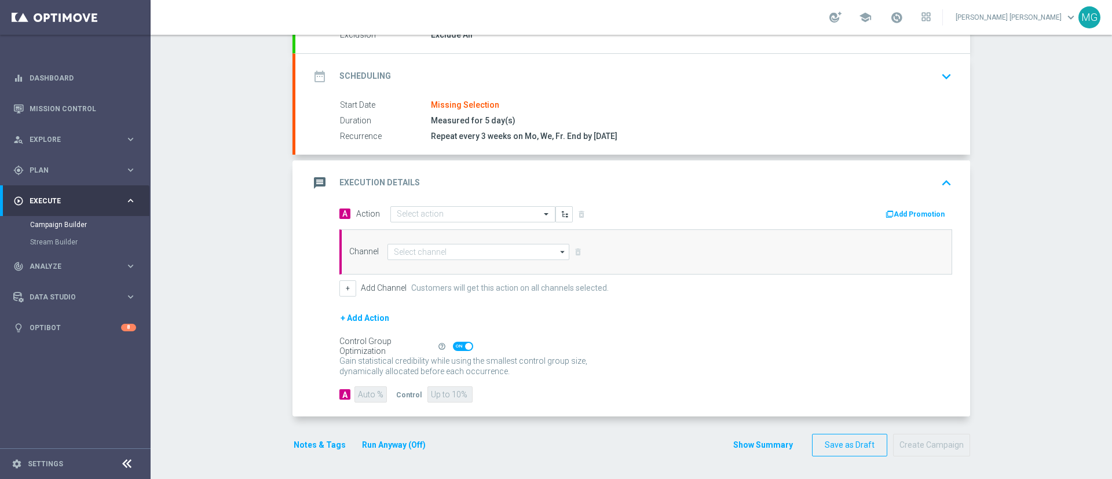
scroll to position [136, 0]
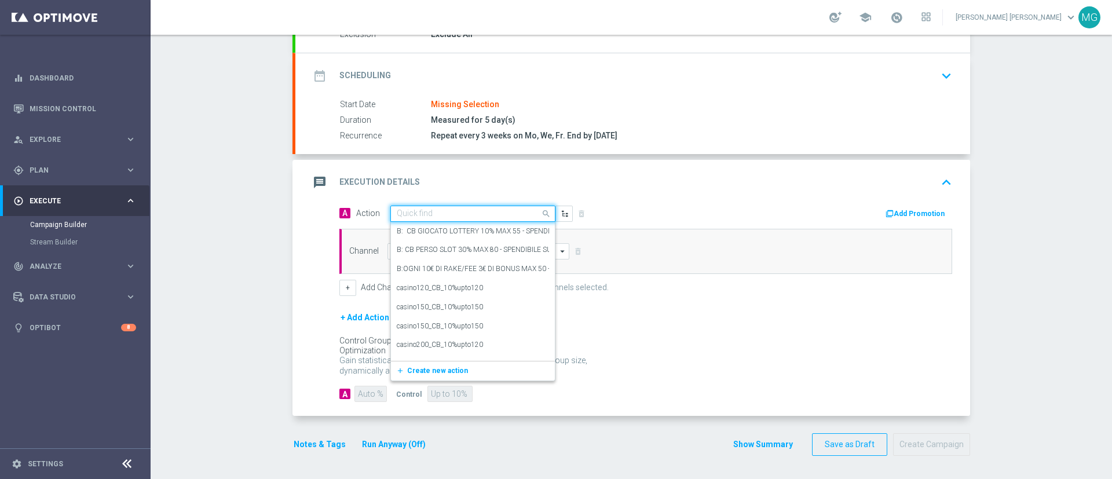
click at [446, 216] on input "text" at bounding box center [461, 214] width 129 height 10
click at [741, 319] on div "Control Group Optimization Self Optimizing Campaign help_outline" at bounding box center [646, 346] width 613 height 13
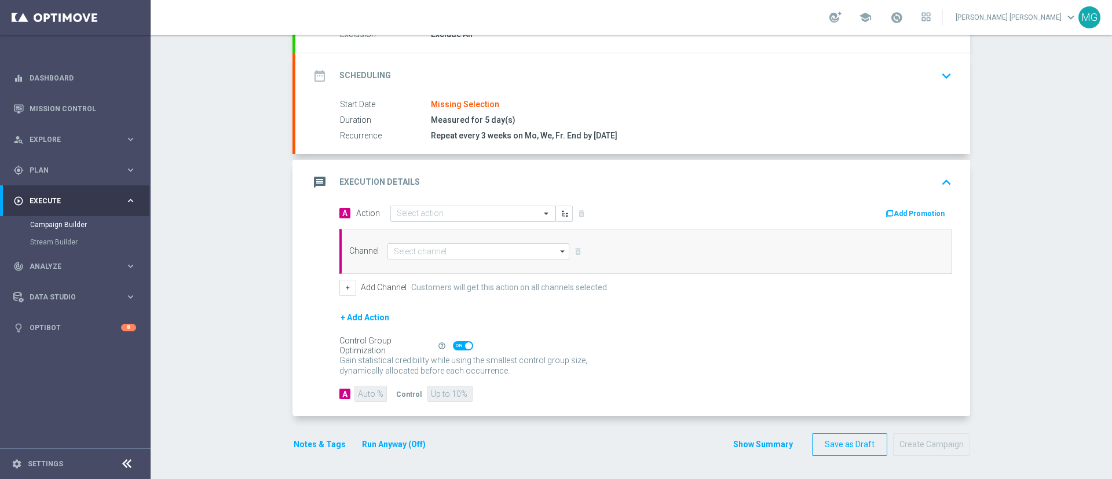
click at [741, 214] on button "Add Promotion" at bounding box center [917, 213] width 64 height 13
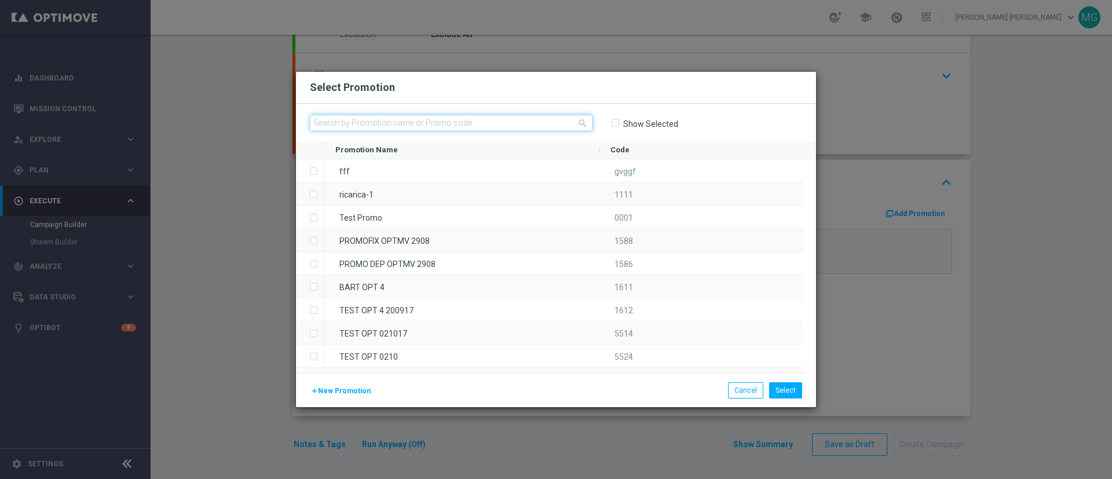
click at [446, 123] on input "text" at bounding box center [451, 123] width 283 height 16
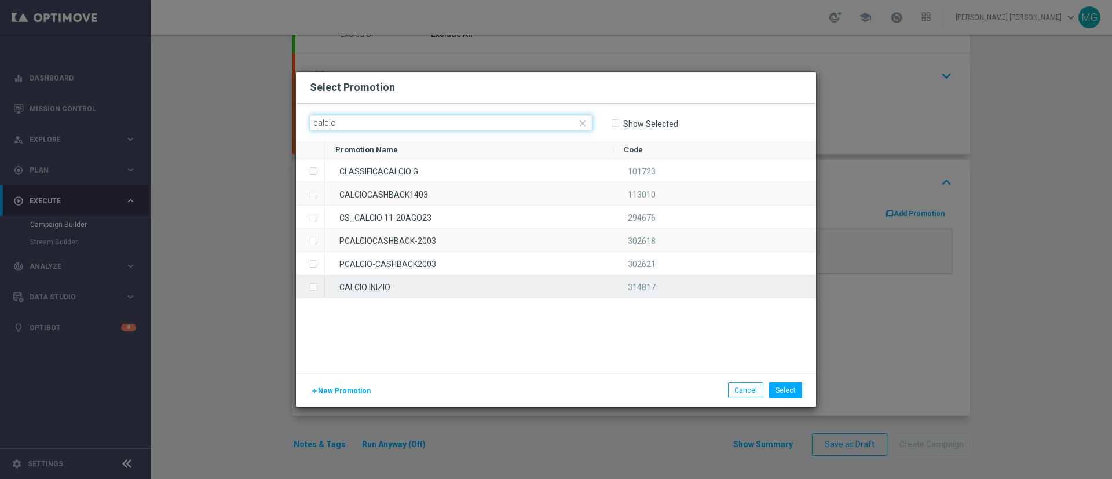
type input "calcio"
click at [390, 284] on div "CALCIO INIZIO" at bounding box center [469, 286] width 289 height 23
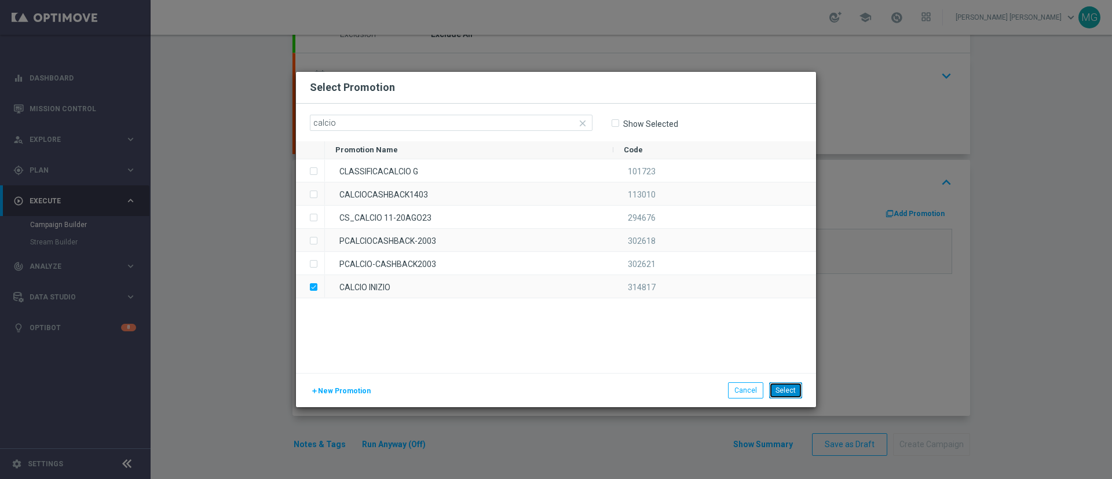
click at [741, 319] on button "Select" at bounding box center [785, 390] width 33 height 16
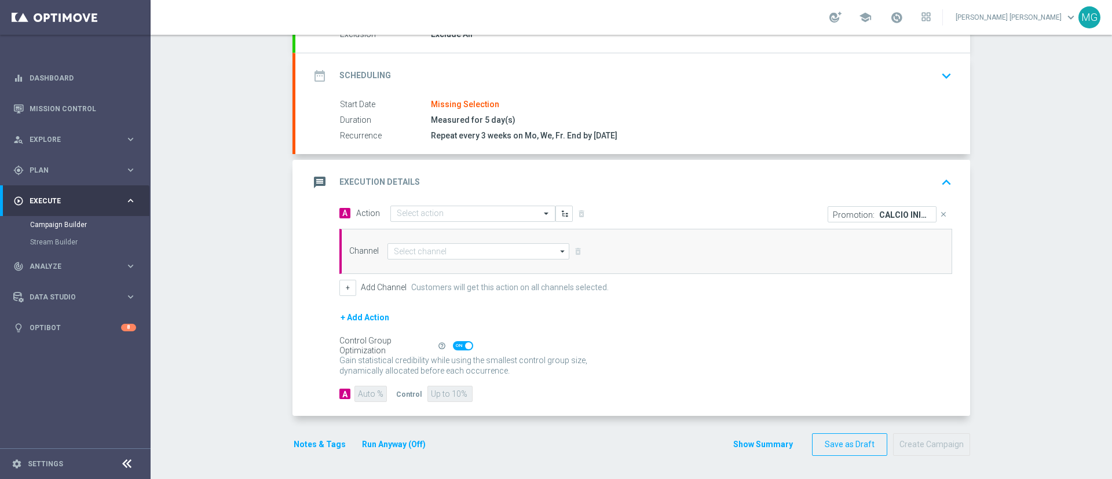
click at [741, 72] on icon "keyboard_arrow_down" at bounding box center [946, 75] width 17 height 17
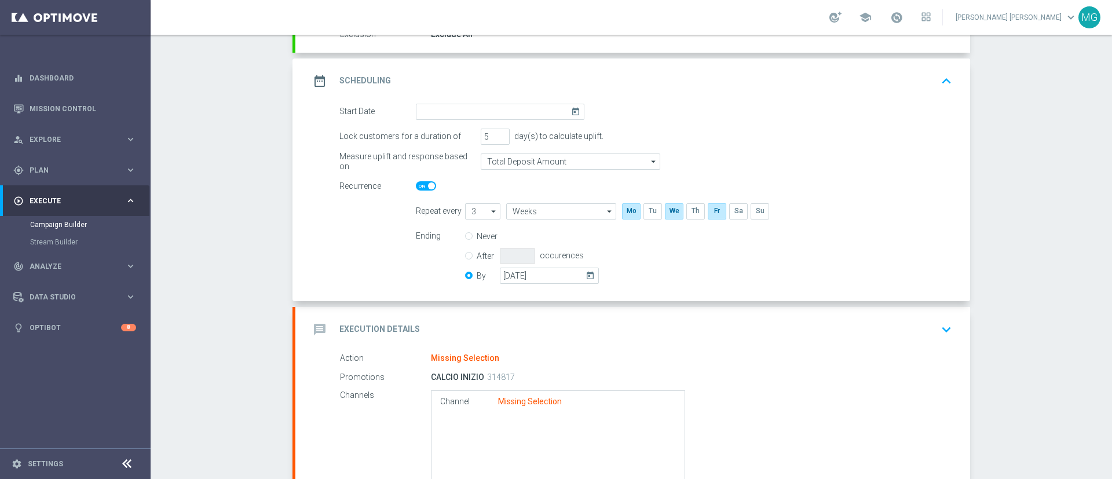
click at [416, 184] on span at bounding box center [426, 185] width 20 height 9
click at [416, 184] on input "checkbox" at bounding box center [426, 185] width 20 height 9
checkbox input "false"
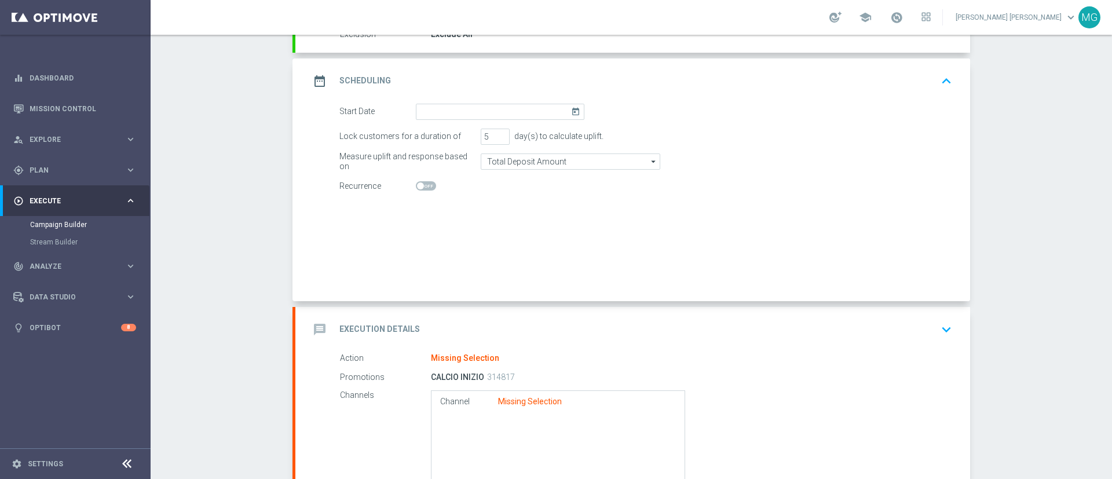
radio input "true"
radio input "false"
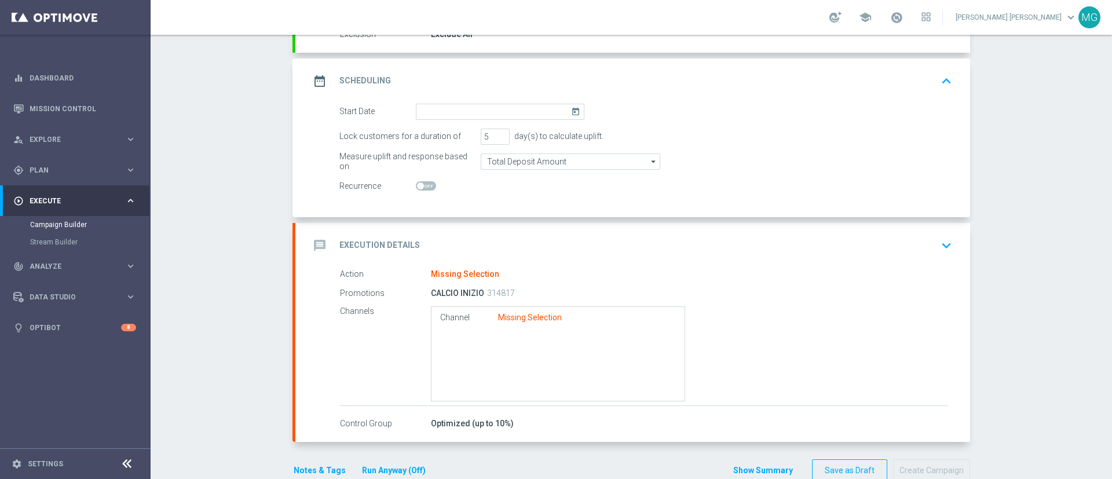
scroll to position [115, 0]
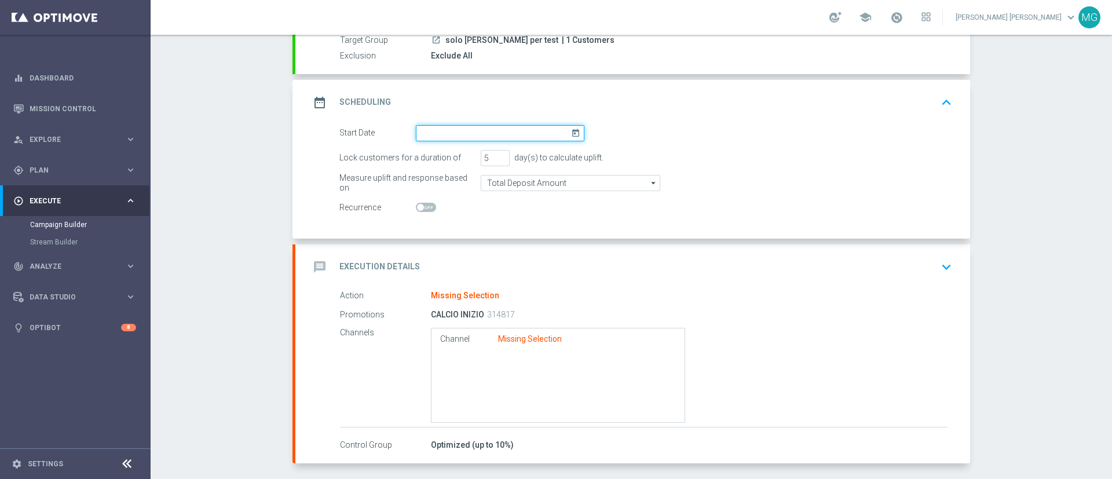
click at [563, 131] on input at bounding box center [500, 133] width 169 height 16
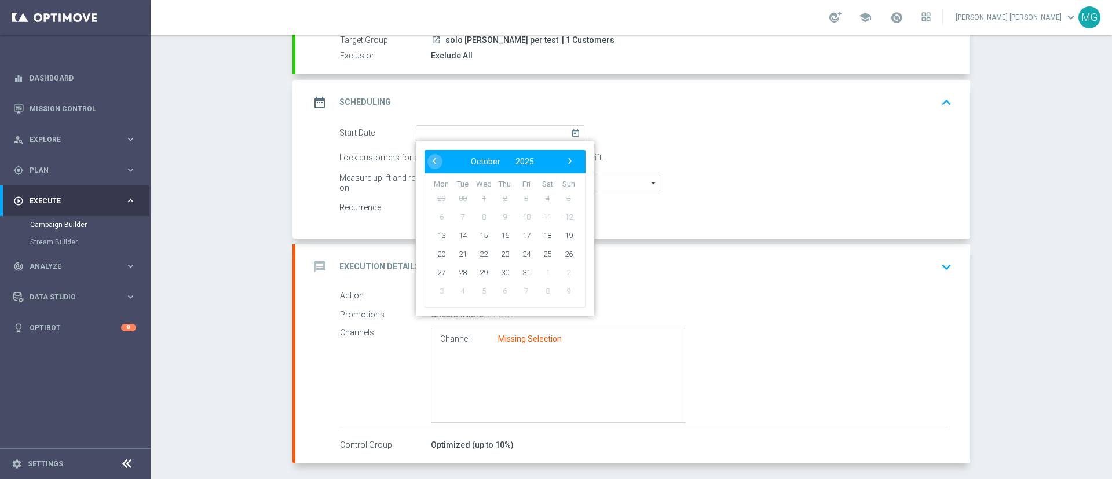
type input "13 Oct 2025"
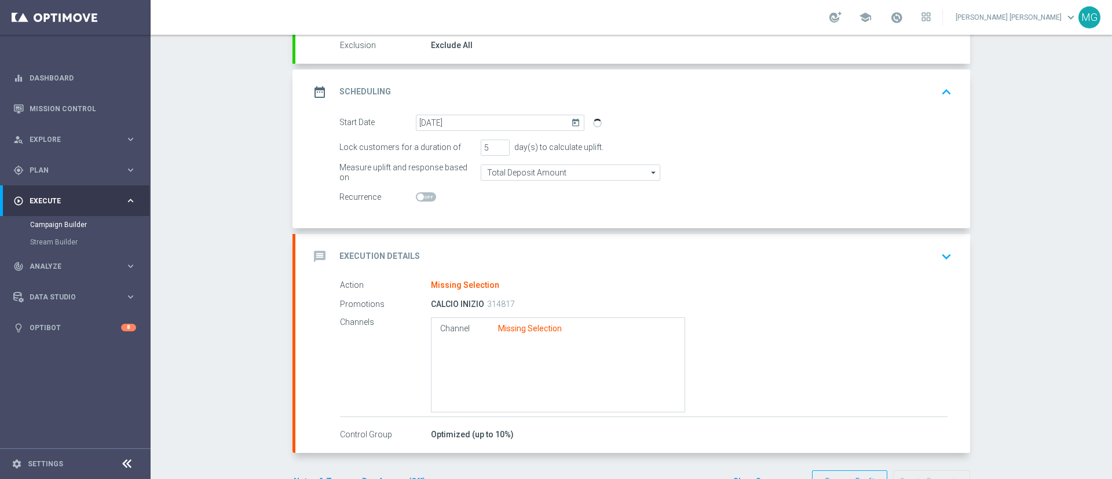
scroll to position [24, 0]
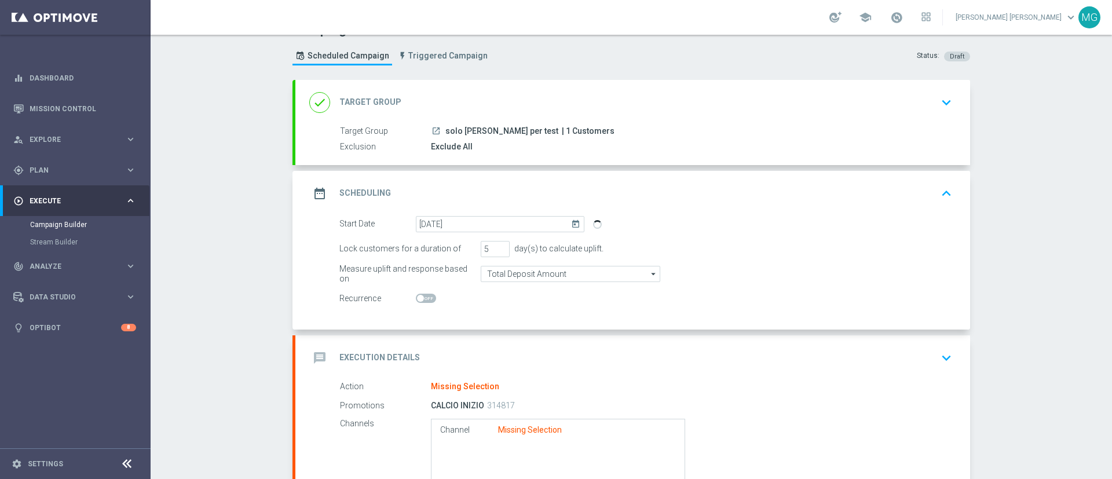
click at [741, 103] on icon "keyboard_arrow_down" at bounding box center [946, 102] width 17 height 17
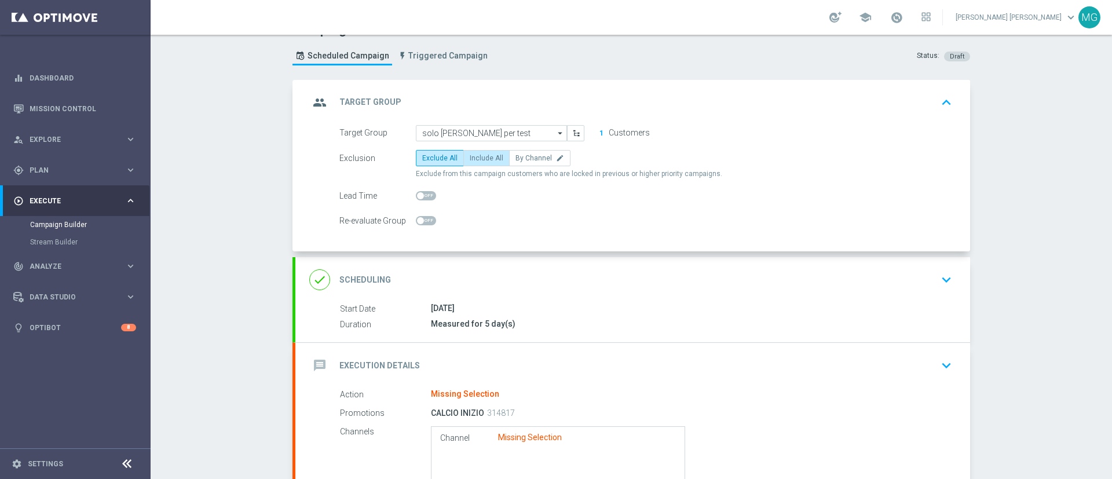
click at [476, 156] on span "Include All" at bounding box center [487, 158] width 34 height 8
click at [476, 156] on input "Include All" at bounding box center [474, 160] width 8 height 8
radio input "true"
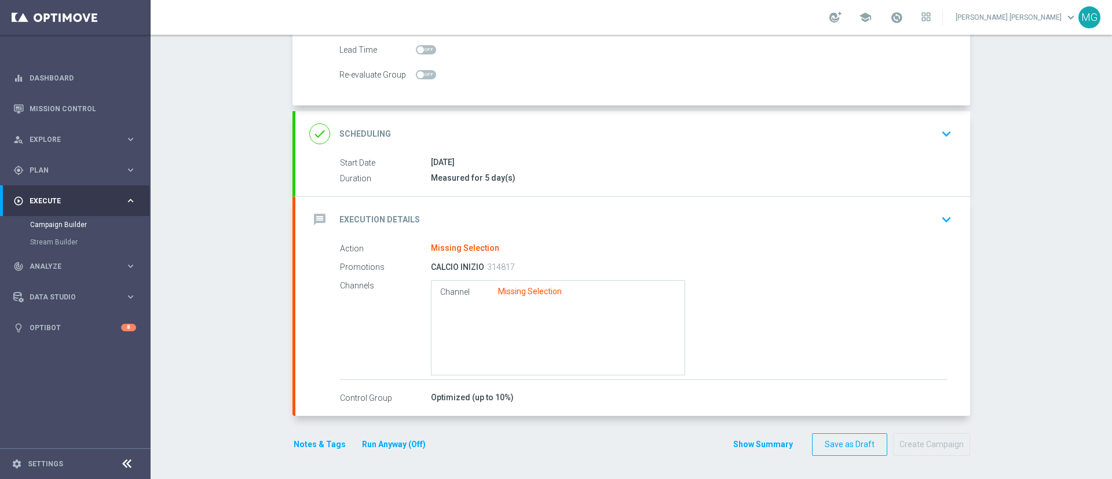
click at [741, 214] on icon "keyboard_arrow_down" at bounding box center [946, 219] width 17 height 17
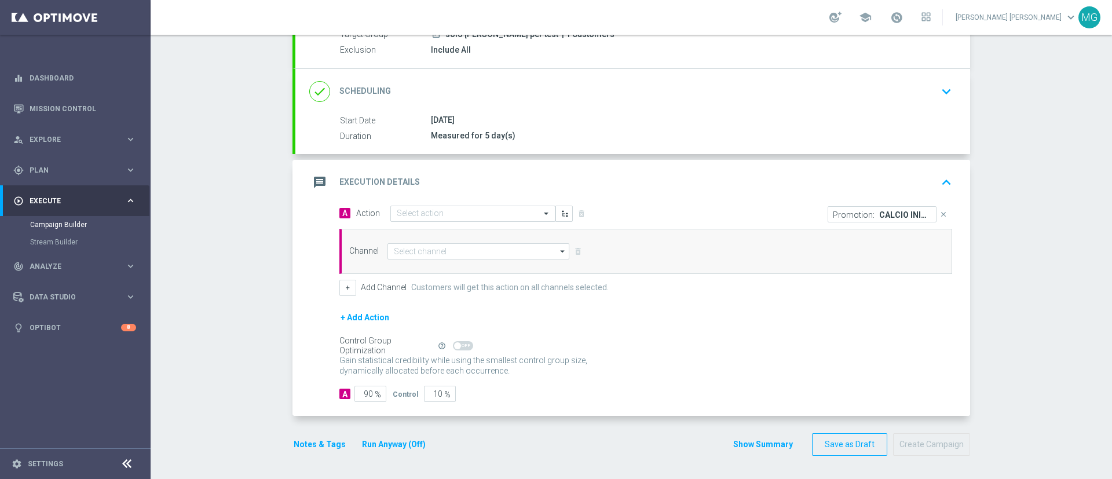
scroll to position [121, 0]
click at [409, 206] on div "Select action" at bounding box center [473, 214] width 165 height 16
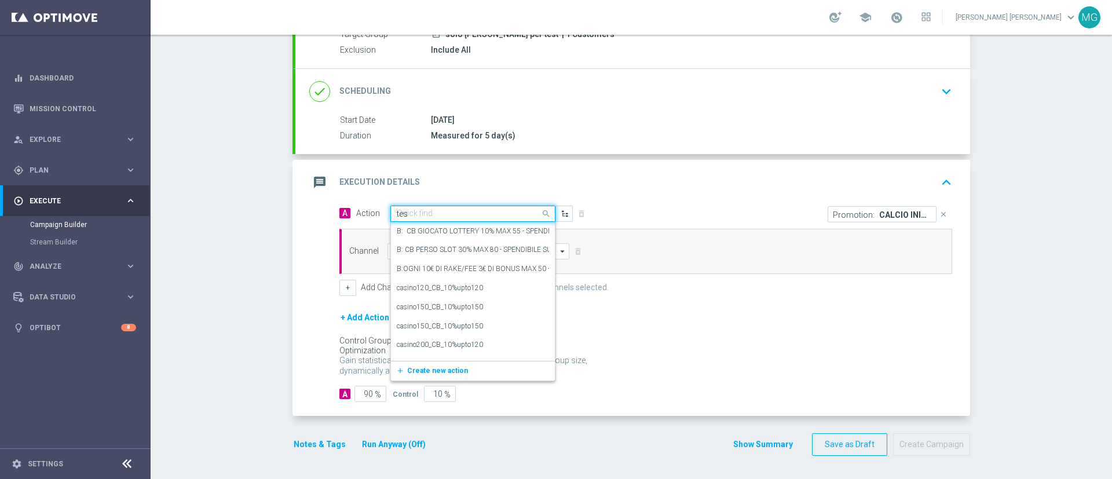
type input "test"
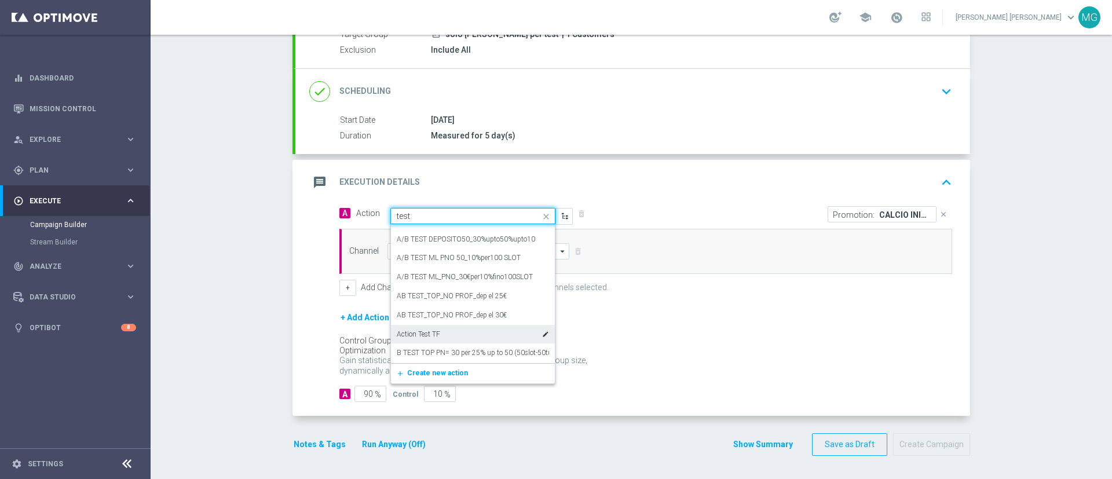
scroll to position [165, 0]
click at [419, 302] on div "Action Test TF edit" at bounding box center [473, 298] width 152 height 19
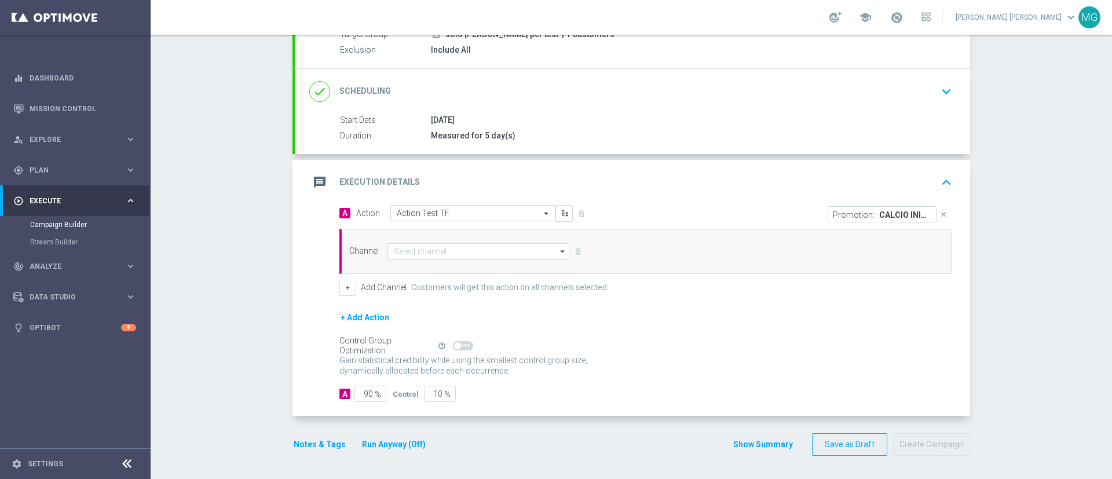
click at [741, 213] on p "CALCIO INIZIO" at bounding box center [906, 214] width 52 height 9
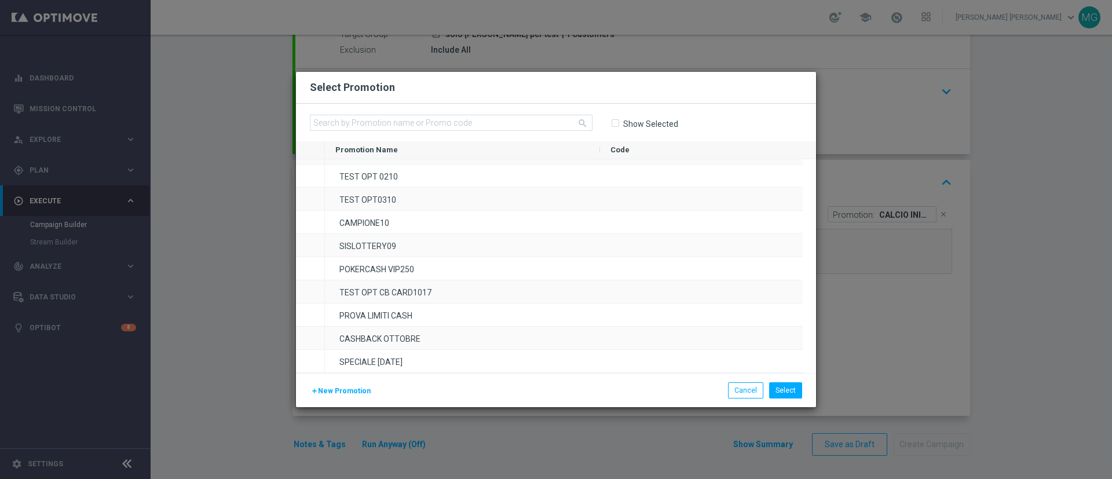
scroll to position [0, 0]
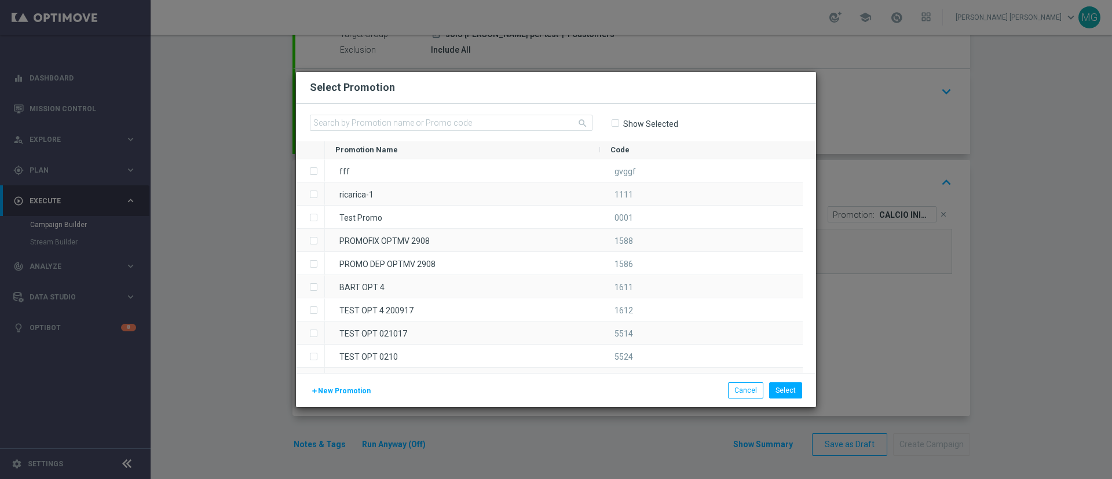
click at [741, 124] on modal-container "Select Promotion search Show Selected Drag here to set row groups Drag here to …" at bounding box center [556, 239] width 1112 height 479
click at [741, 319] on button "Cancel" at bounding box center [745, 390] width 35 height 16
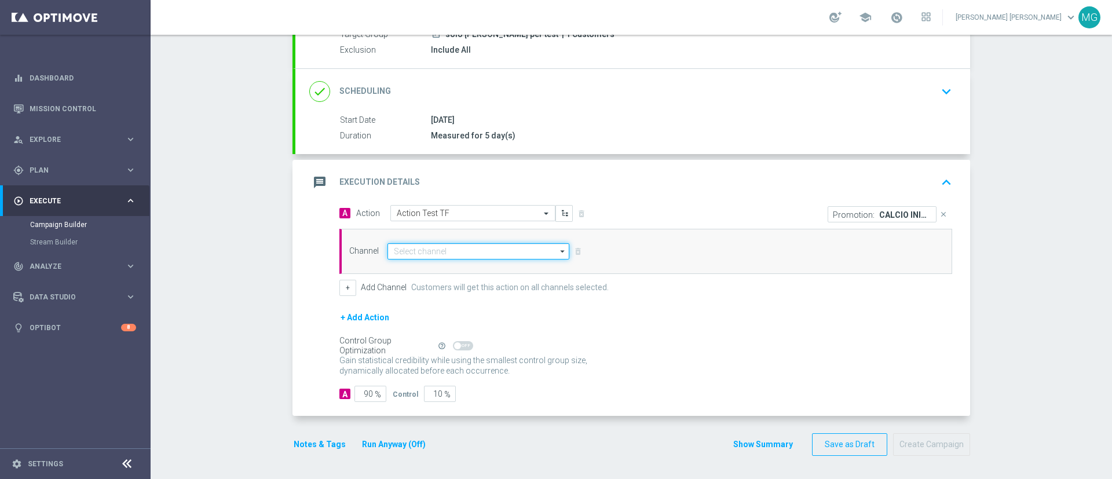
click at [440, 249] on input at bounding box center [479, 251] width 182 height 16
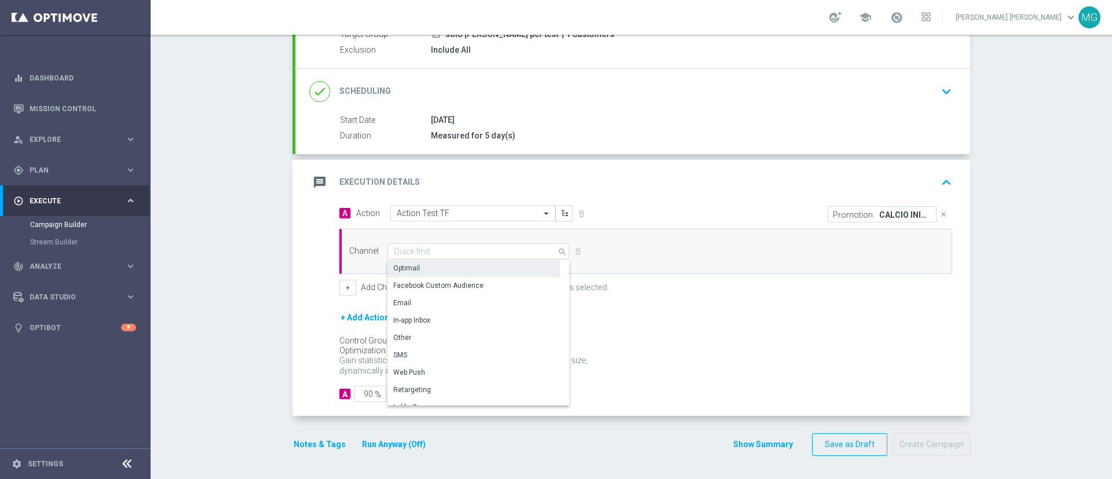
click at [401, 271] on div "Optimail" at bounding box center [406, 268] width 27 height 10
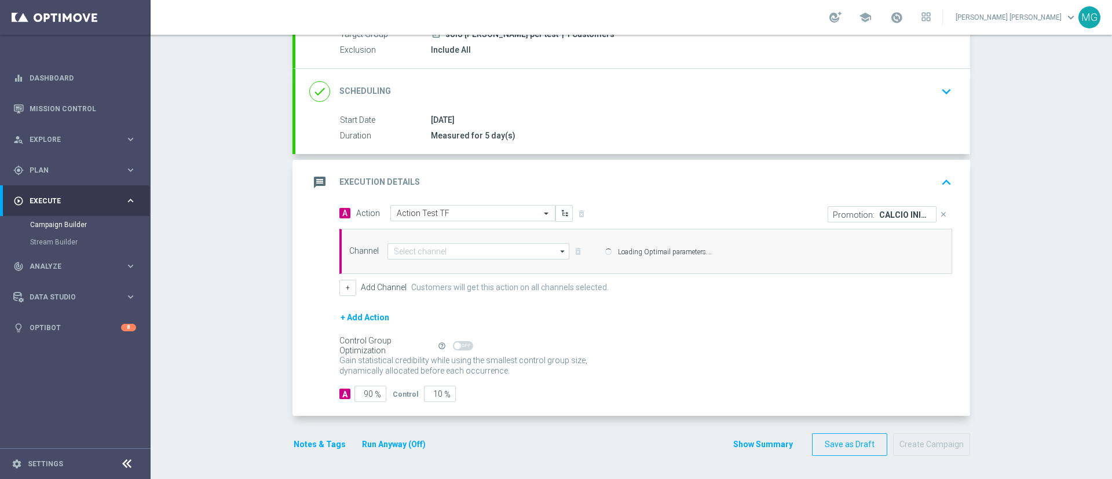
type input "Optimail"
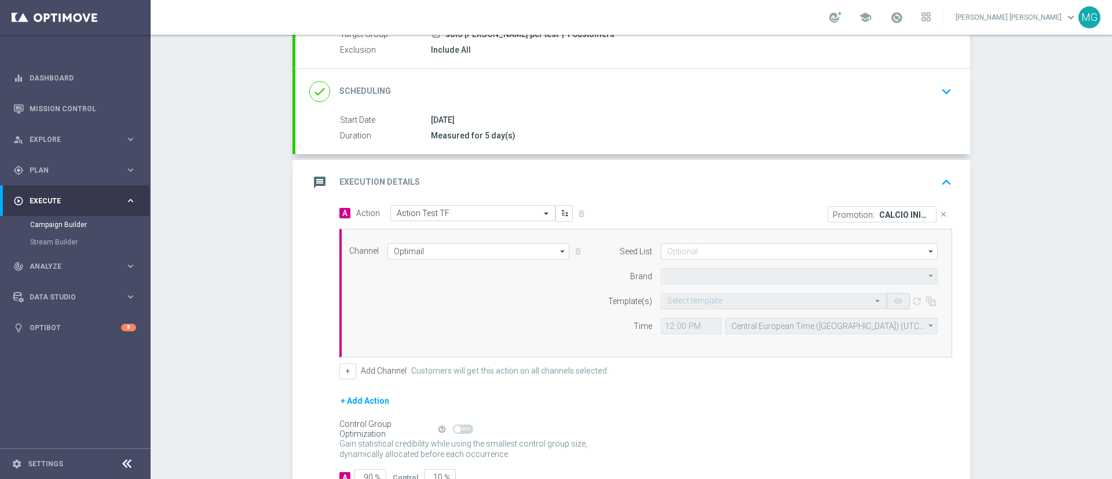
type input "Sisal Marketing"
click at [736, 301] on input "text" at bounding box center [762, 302] width 190 height 10
click at [492, 308] on div "Channel Optimail Optimail arrow_drop_down Drag here to set row groups Drag here…" at bounding box center [644, 293] width 606 height 100
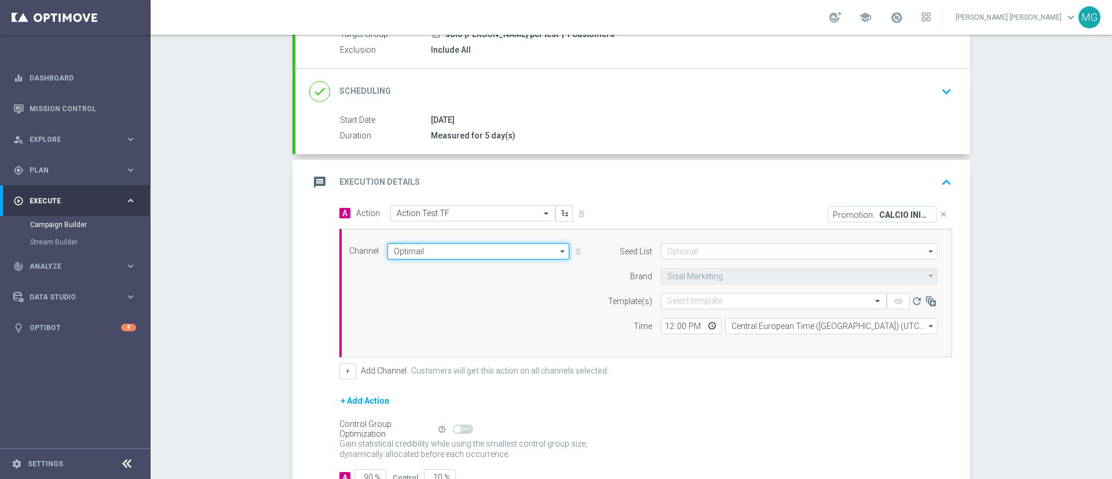
click at [502, 254] on input "Optimail" at bounding box center [479, 251] width 182 height 16
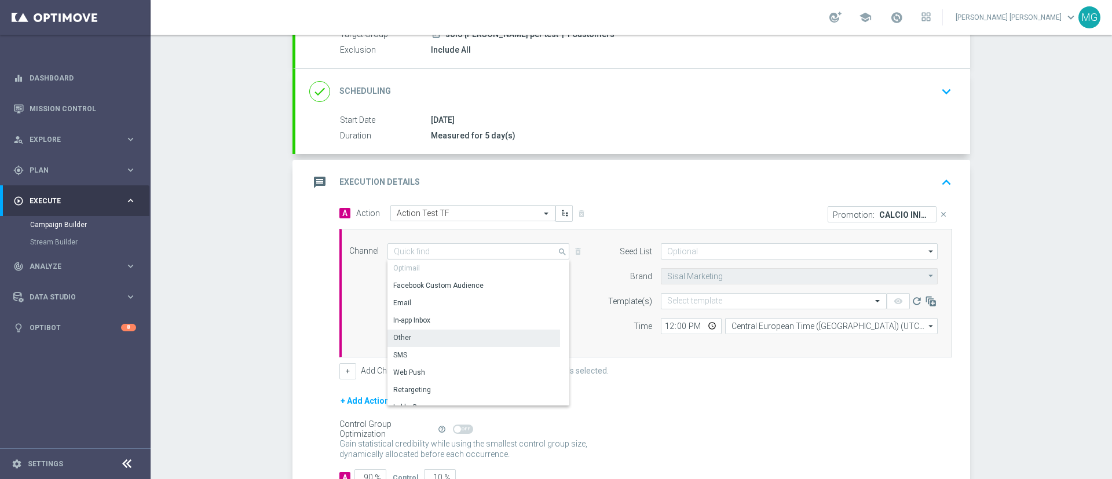
click at [451, 319] on div "Other" at bounding box center [474, 338] width 173 height 16
type input "Other"
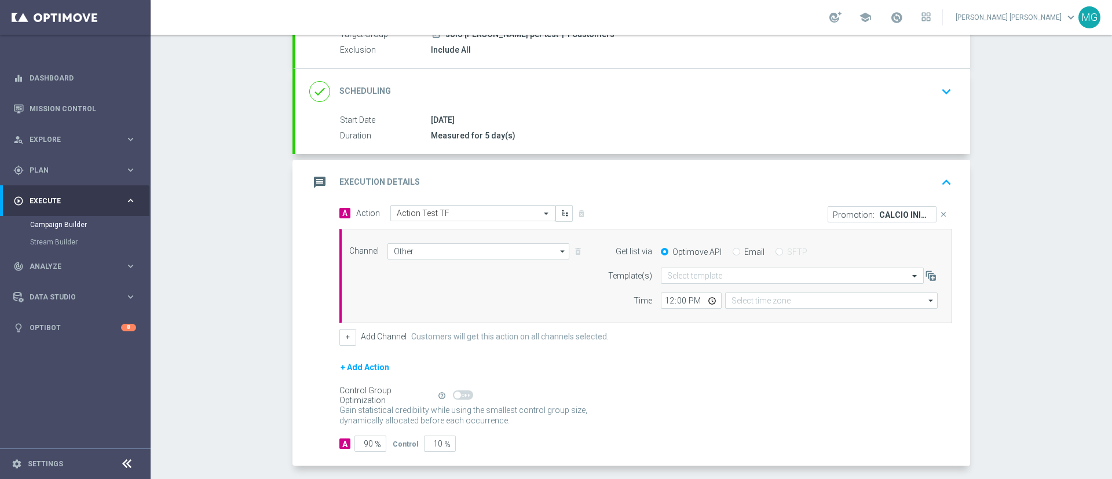
type input "Coordinated Universal Time (UTC 00:00)"
click at [733, 251] on div "Email" at bounding box center [749, 252] width 32 height 10
click at [733, 251] on input "Email" at bounding box center [737, 253] width 8 height 8
radio input "true"
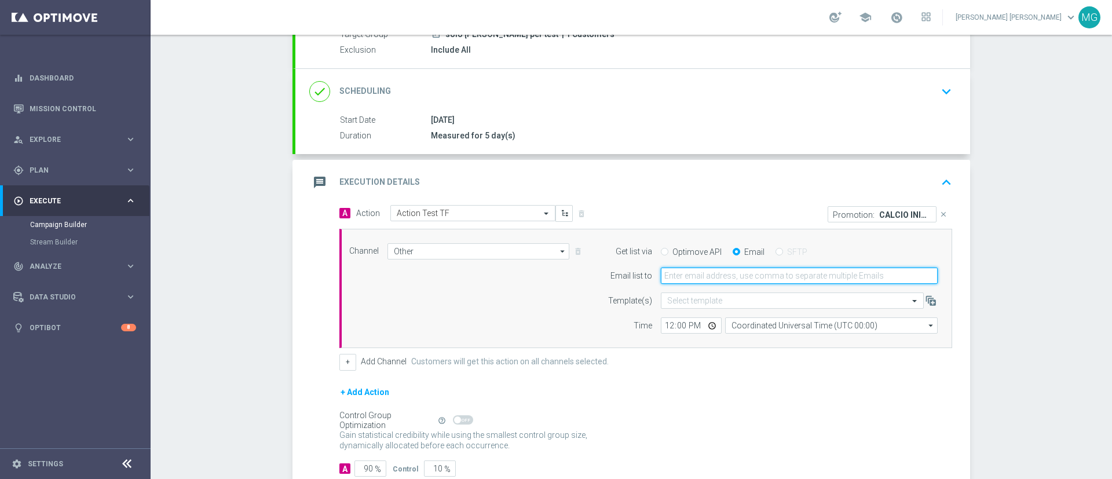
click at [723, 277] on input "email" at bounding box center [799, 276] width 277 height 16
type input "m"
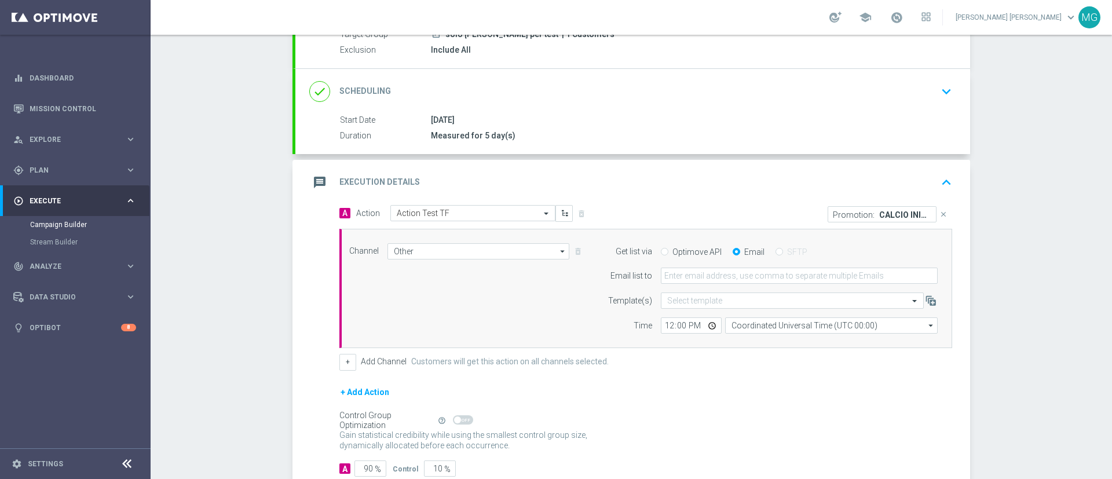
click at [739, 319] on div "Control Group Optimization Self Optimizing Campaign help_outline" at bounding box center [646, 420] width 613 height 13
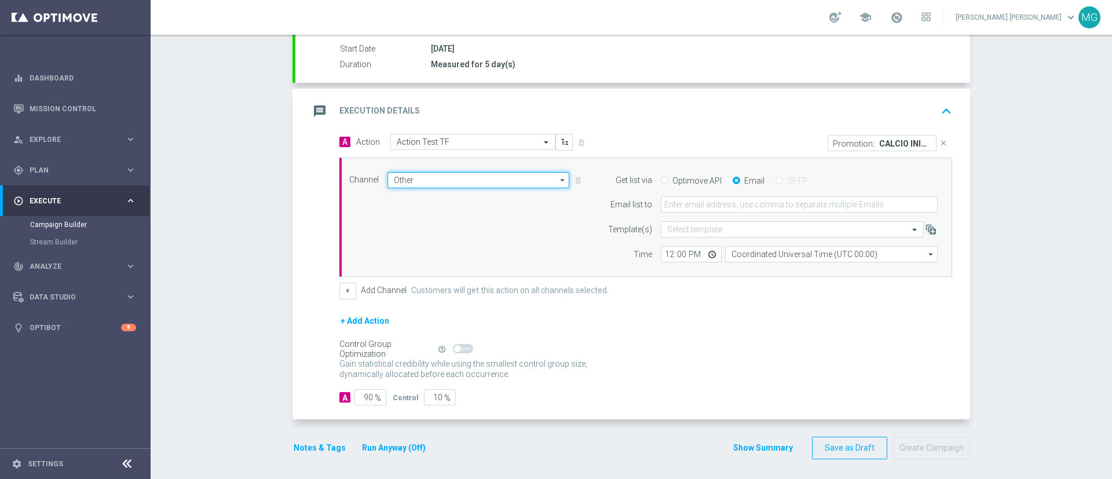
click at [480, 184] on input "Other" at bounding box center [479, 180] width 182 height 16
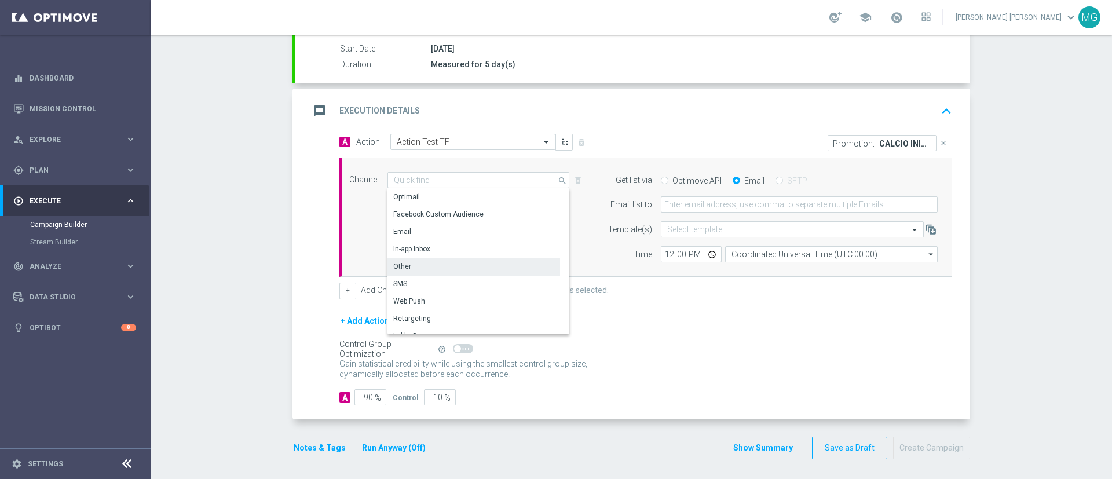
click at [426, 270] on div "Other" at bounding box center [474, 266] width 173 height 16
type input "Other"
click at [661, 182] on input "Optimove API" at bounding box center [665, 182] width 8 height 8
radio input "true"
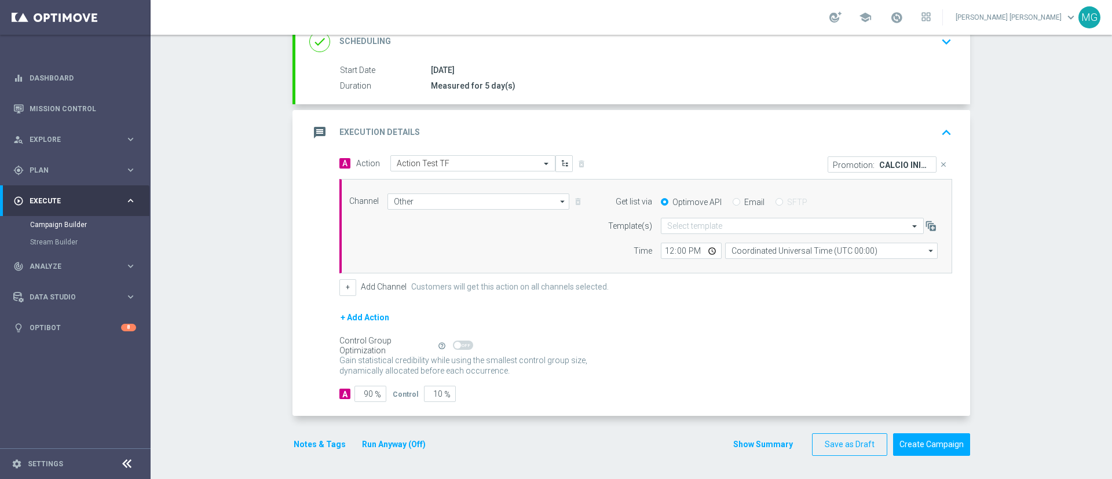
scroll to position [170, 0]
click at [741, 252] on input "Coordinated Universal Time (UTC 00:00)" at bounding box center [831, 251] width 213 height 16
click at [741, 270] on div "Central European Time (Berlin) (UTC +02:00)" at bounding box center [825, 267] width 189 height 10
type input "Central European Time (Berlin) (UTC +02:00)"
click at [661, 256] on input "12:00" at bounding box center [691, 251] width 61 height 16
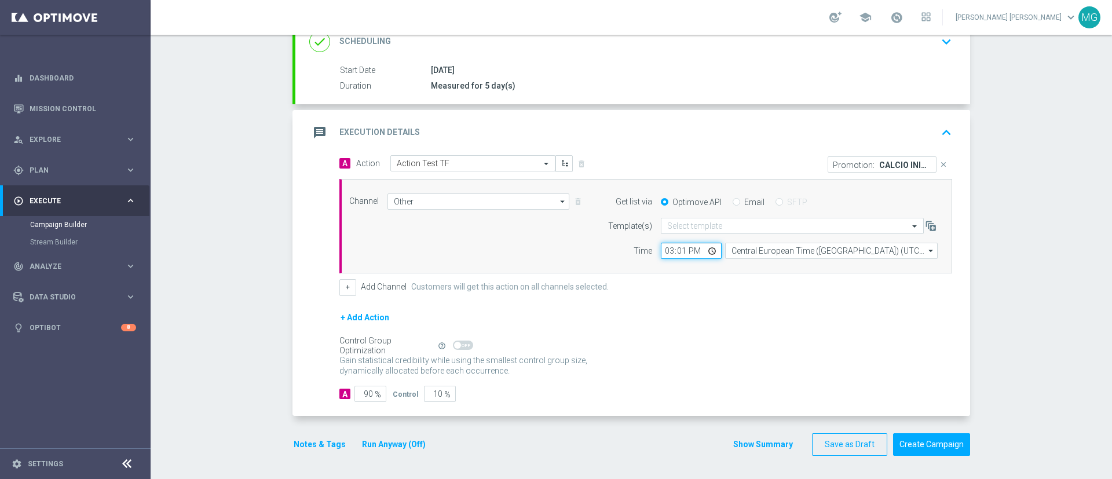
type input "15:10"
click at [659, 319] on div "Control Group Optimization Self Optimizing Campaign help_outline" at bounding box center [646, 346] width 613 height 13
click at [356, 316] on button "+ Add Action" at bounding box center [365, 318] width 51 height 14
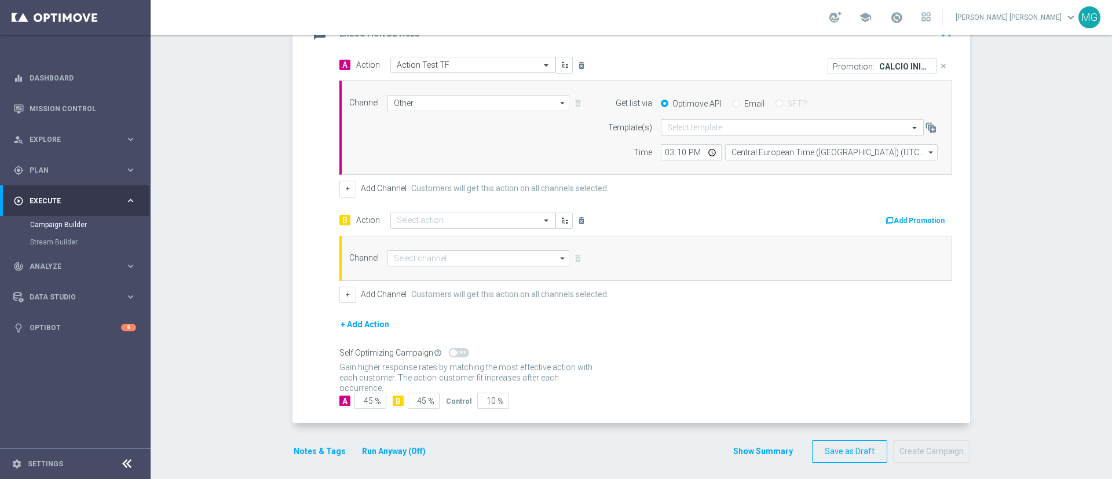
scroll to position [276, 0]
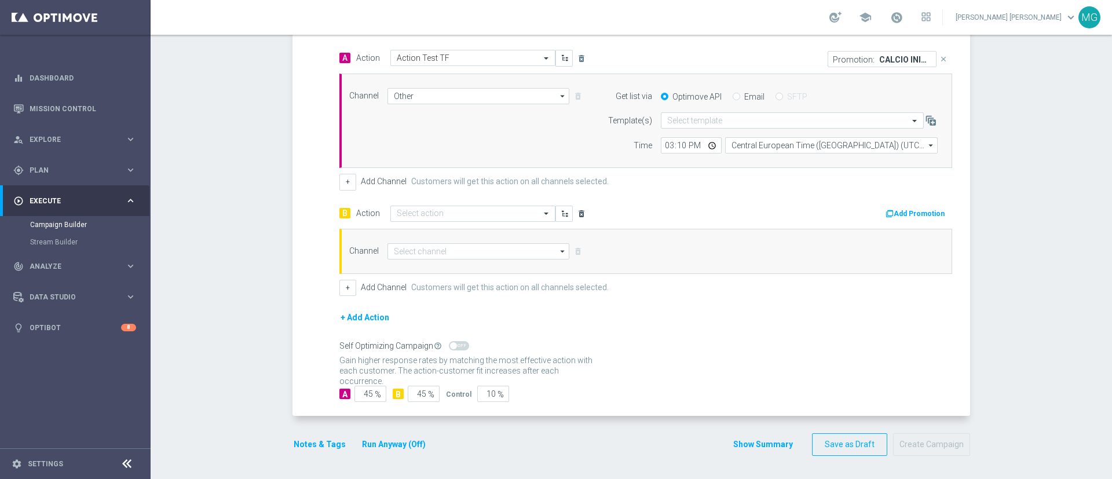
click at [577, 216] on icon "delete_forever" at bounding box center [581, 213] width 9 height 9
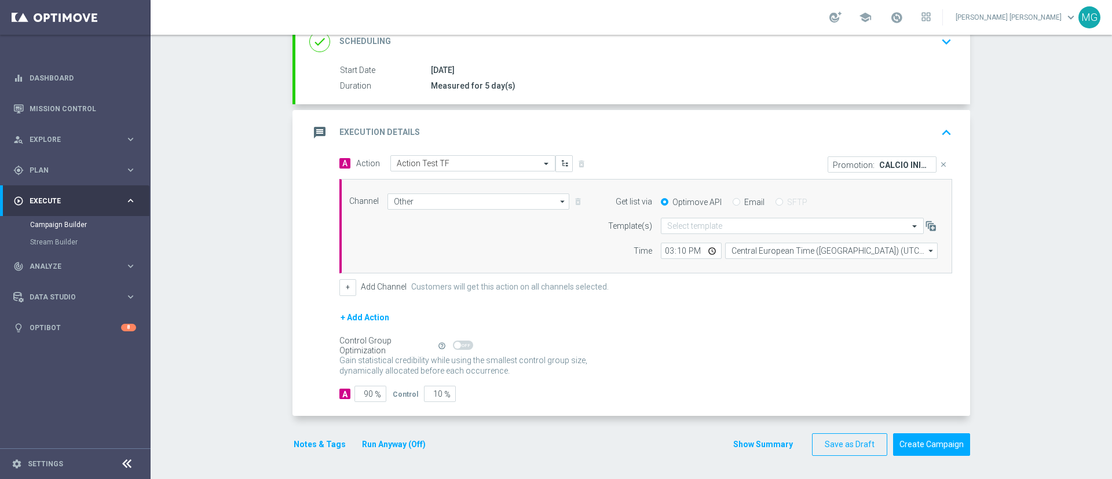
scroll to position [170, 0]
drag, startPoint x: 358, startPoint y: 395, endPoint x: 373, endPoint y: 394, distance: 15.7
click at [373, 319] on div "90 %" at bounding box center [369, 394] width 29 height 16
click at [630, 319] on div "Gain statistical credibility while using the smallest control group size, dynam…" at bounding box center [646, 366] width 613 height 28
click at [298, 319] on button "Notes & Tags" at bounding box center [320, 444] width 54 height 14
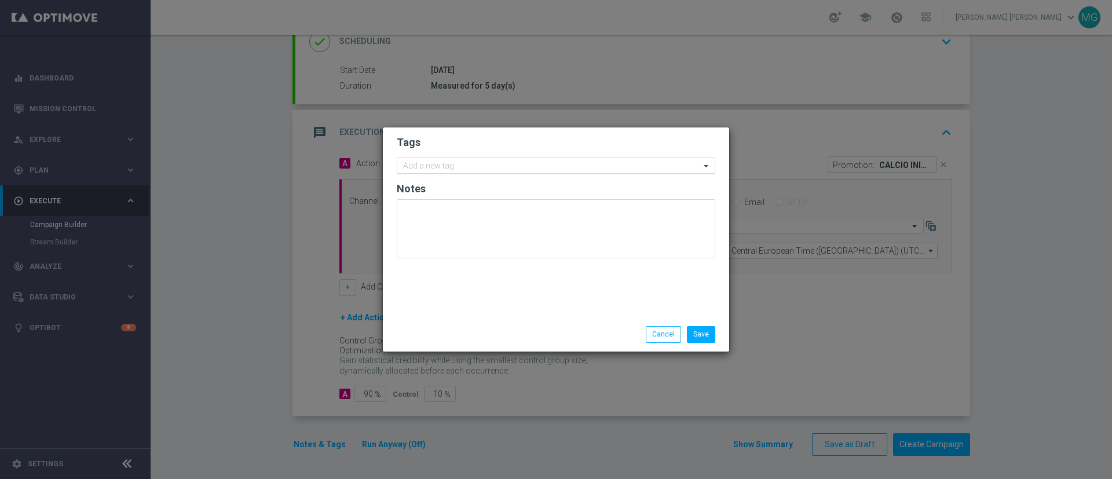
click at [515, 167] on input "text" at bounding box center [551, 167] width 297 height 10
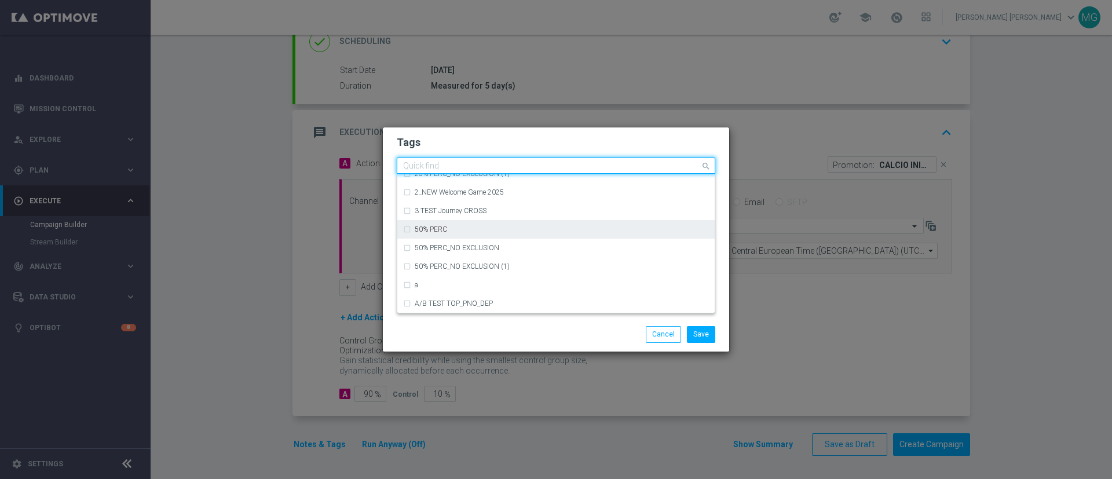
scroll to position [75, 0]
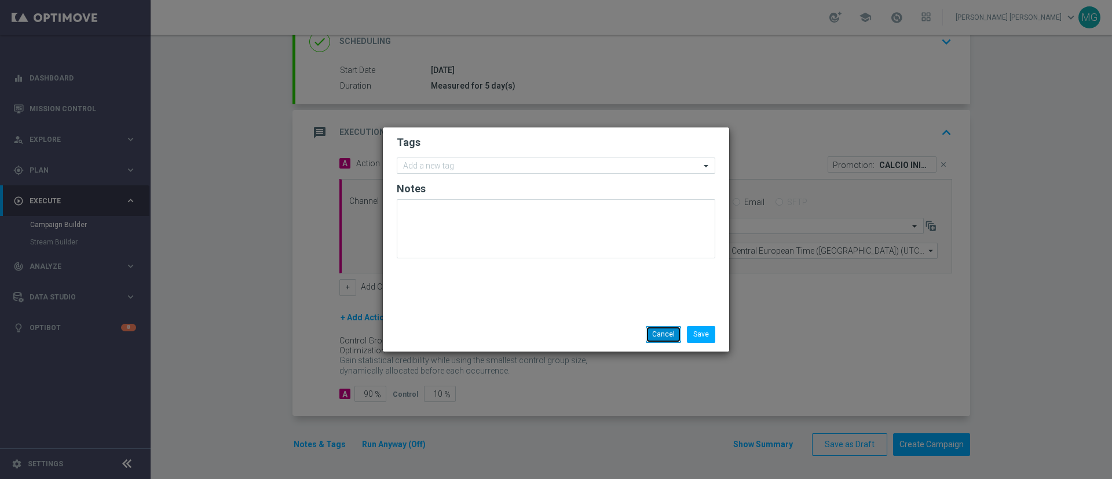
click at [664, 319] on button "Cancel" at bounding box center [663, 334] width 35 height 16
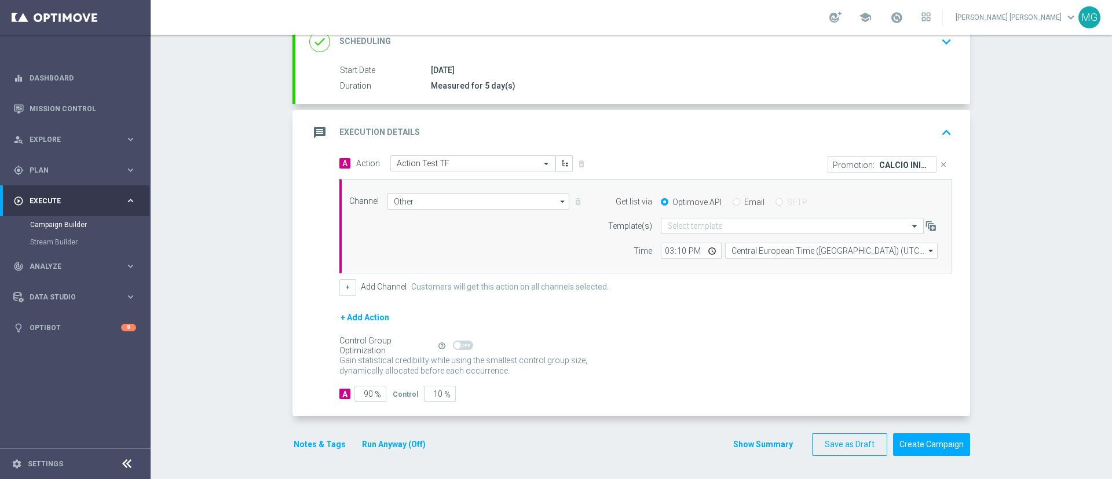
click at [386, 319] on button "Run Anyway (Off)" at bounding box center [394, 444] width 66 height 14
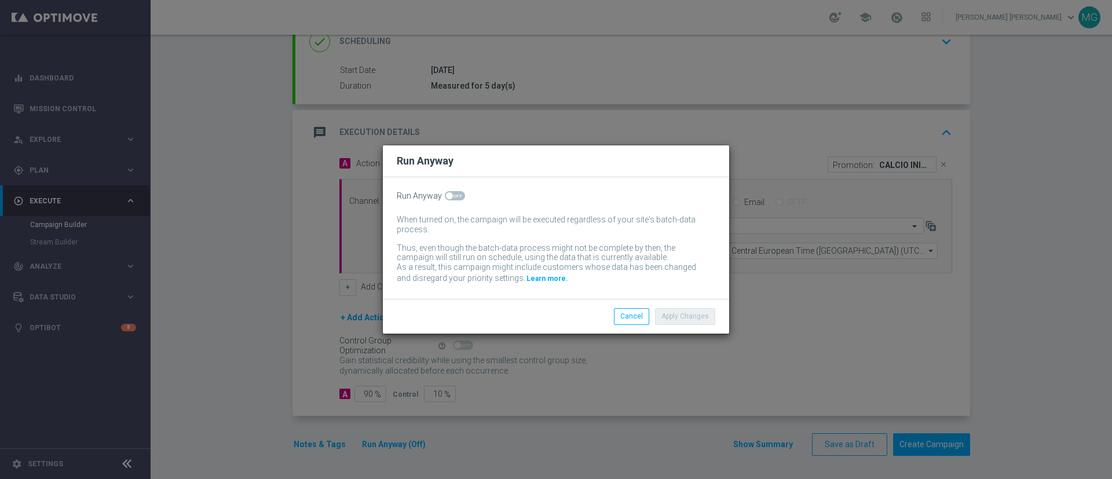
click at [459, 199] on span at bounding box center [455, 195] width 20 height 9
click at [459, 199] on input "checkbox" at bounding box center [455, 195] width 20 height 9
checkbox input "true"
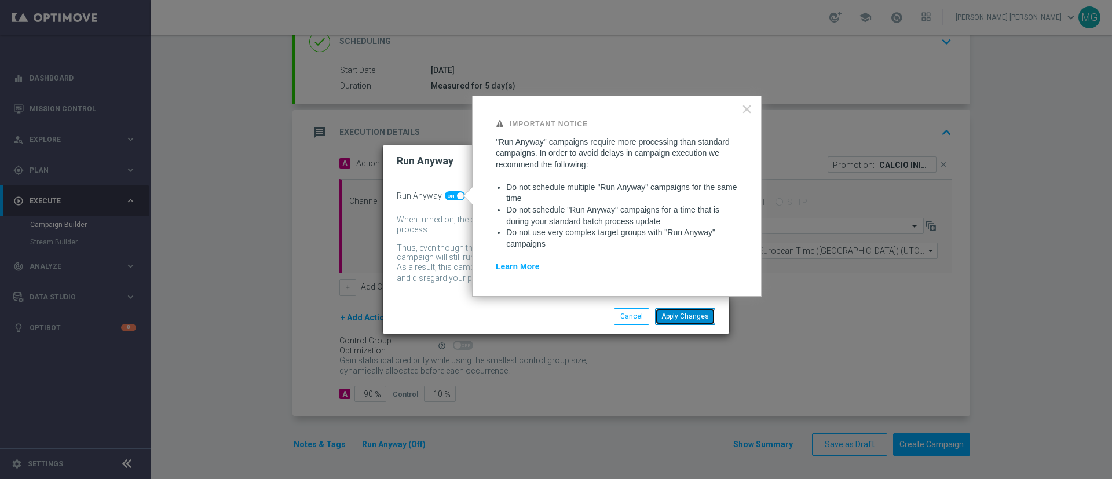
click at [702, 319] on button "Apply Changes" at bounding box center [685, 316] width 60 height 16
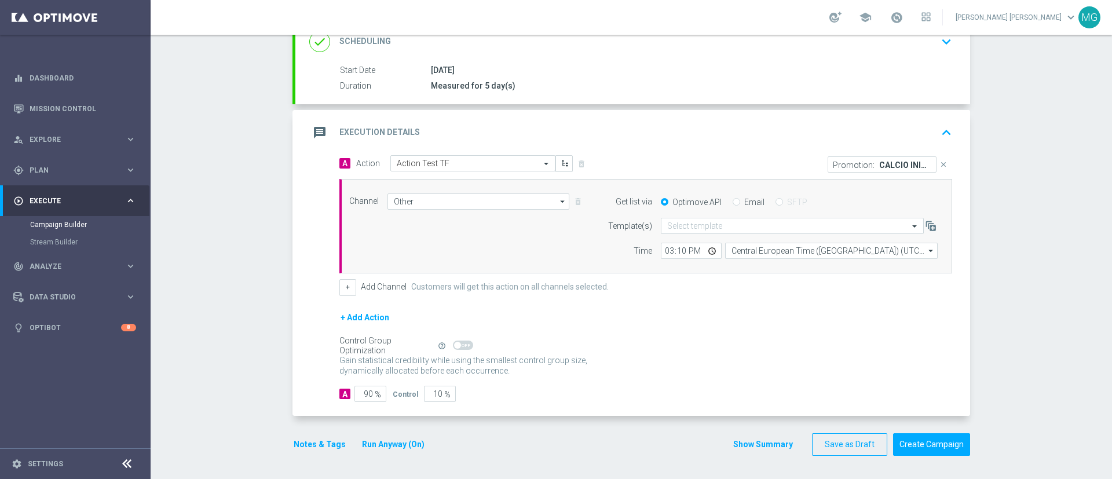
click at [667, 319] on div "Gain statistical credibility while using the smallest control group size, dynam…" at bounding box center [646, 366] width 613 height 28
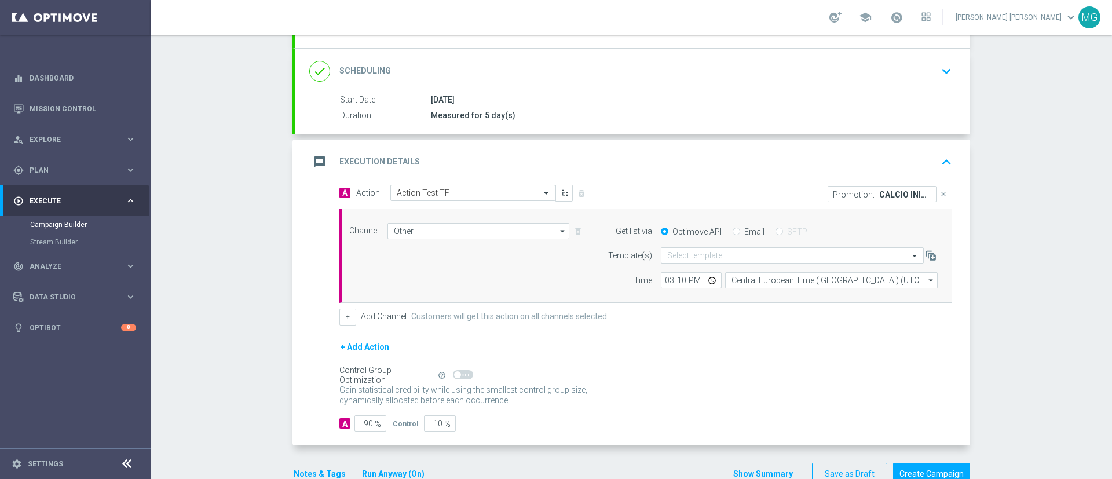
click at [693, 319] on div "Gain statistical credibility while using the smallest control group size, dynam…" at bounding box center [646, 396] width 613 height 28
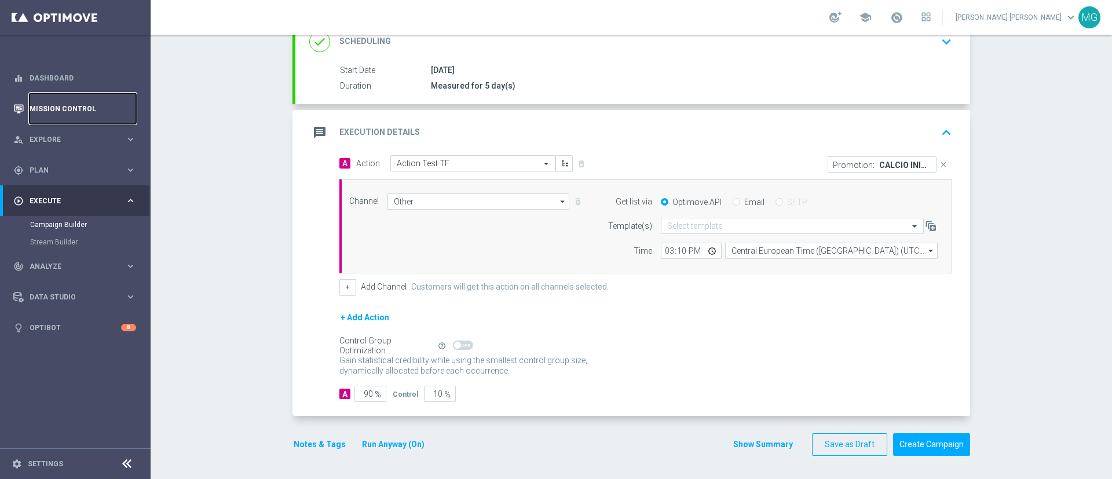
click at [75, 105] on link "Mission Control" at bounding box center [83, 108] width 107 height 31
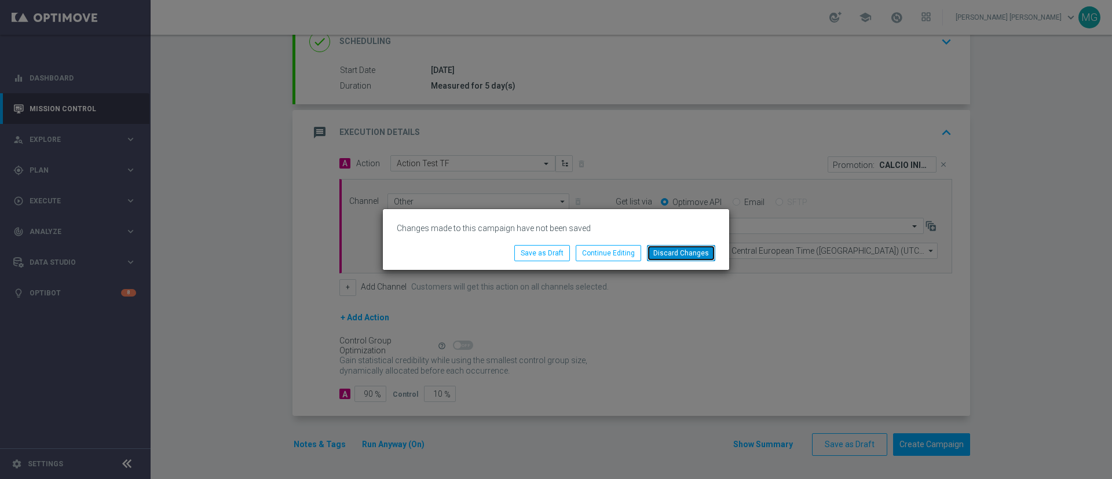
click at [685, 257] on button "Discard Changes" at bounding box center [681, 253] width 68 height 16
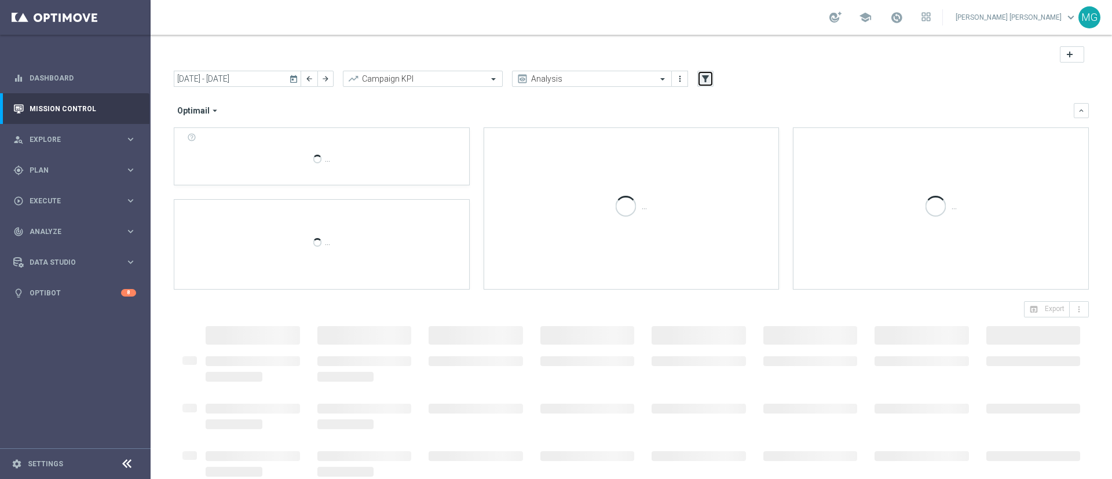
click at [707, 84] on icon "filter_alt" at bounding box center [706, 79] width 10 height 10
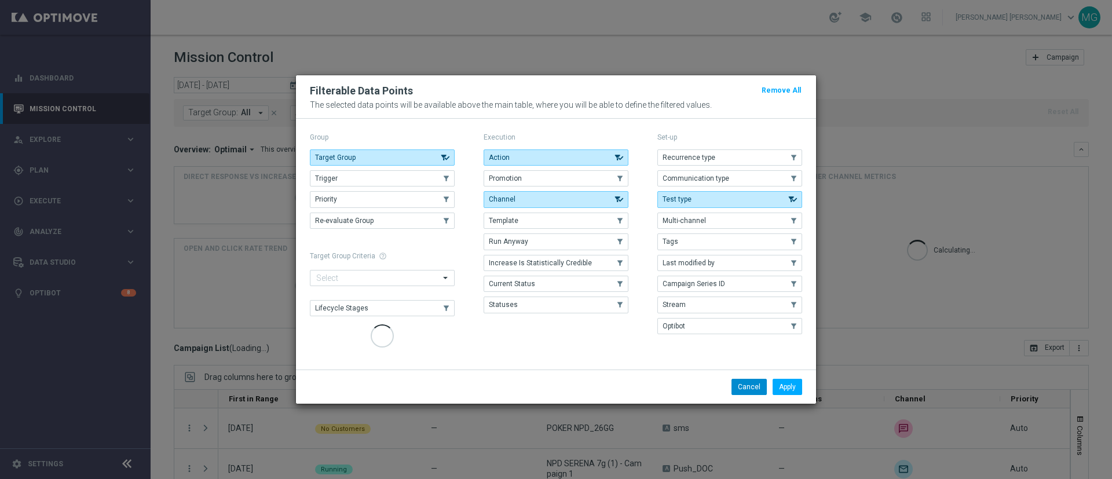
click at [741, 319] on button "Cancel" at bounding box center [749, 387] width 35 height 16
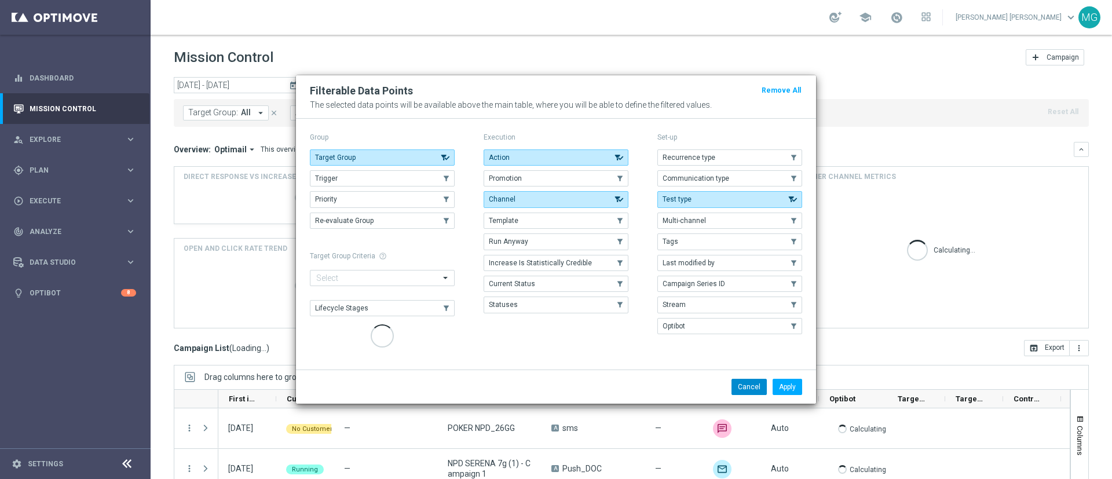
click at [741, 319] on button "Cancel" at bounding box center [749, 387] width 35 height 16
click at [741, 136] on modal-container "Filterable Data Points Remove All The selected data points will be available ab…" at bounding box center [556, 239] width 1112 height 479
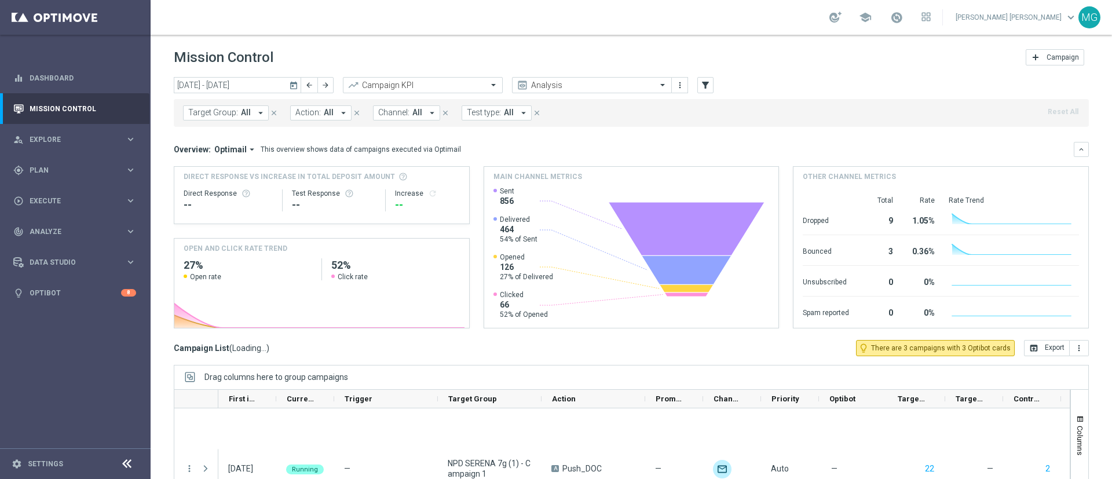
scroll to position [747, 0]
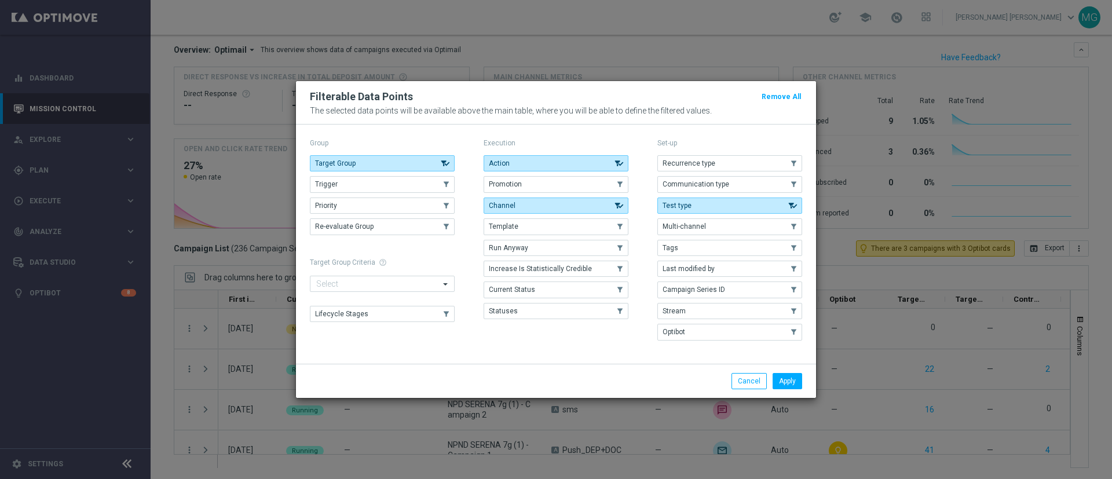
scroll to position [0, 0]
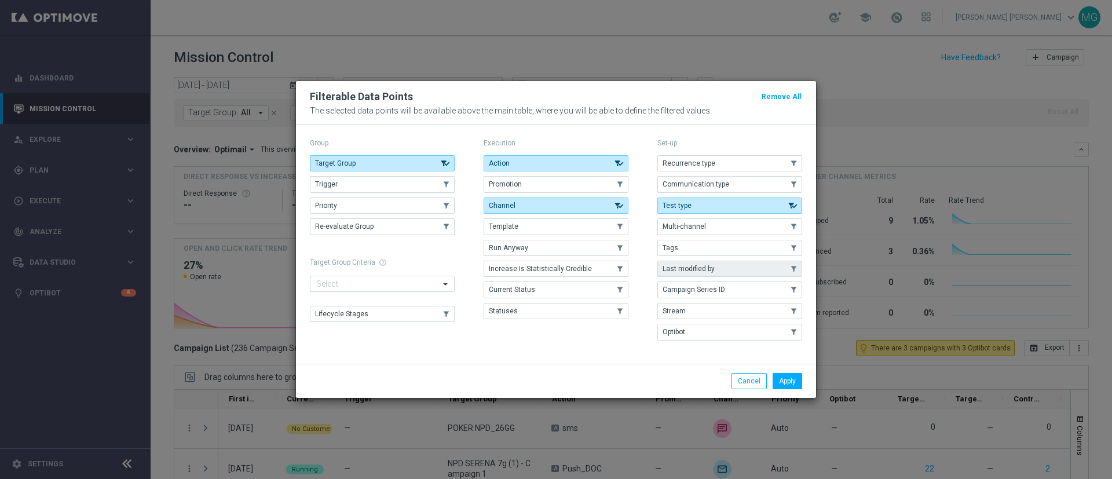
click at [714, 265] on button "Last modified by" at bounding box center [730, 269] width 145 height 16
click at [741, 319] on button "Apply" at bounding box center [788, 381] width 30 height 16
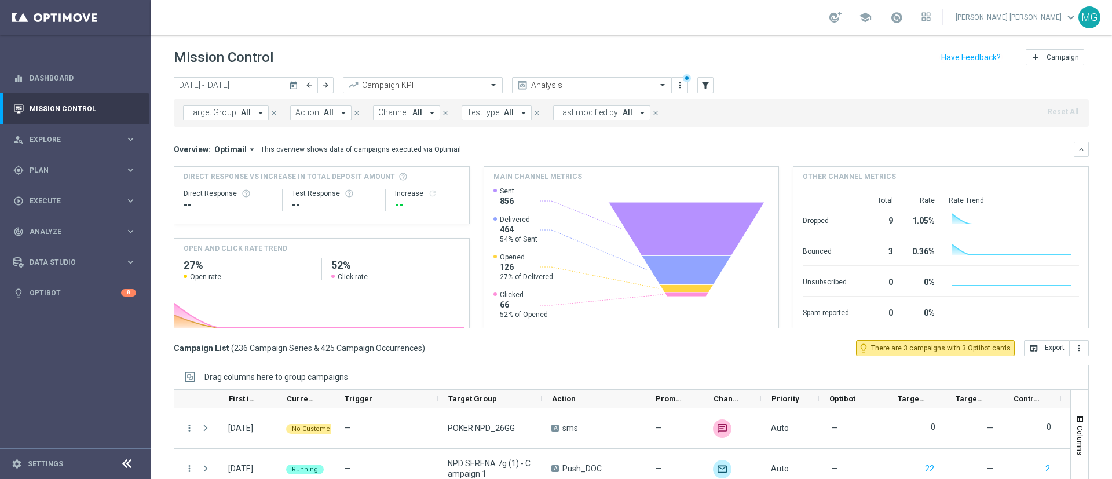
click at [589, 112] on span "Last modified by:" at bounding box center [589, 113] width 61 height 10
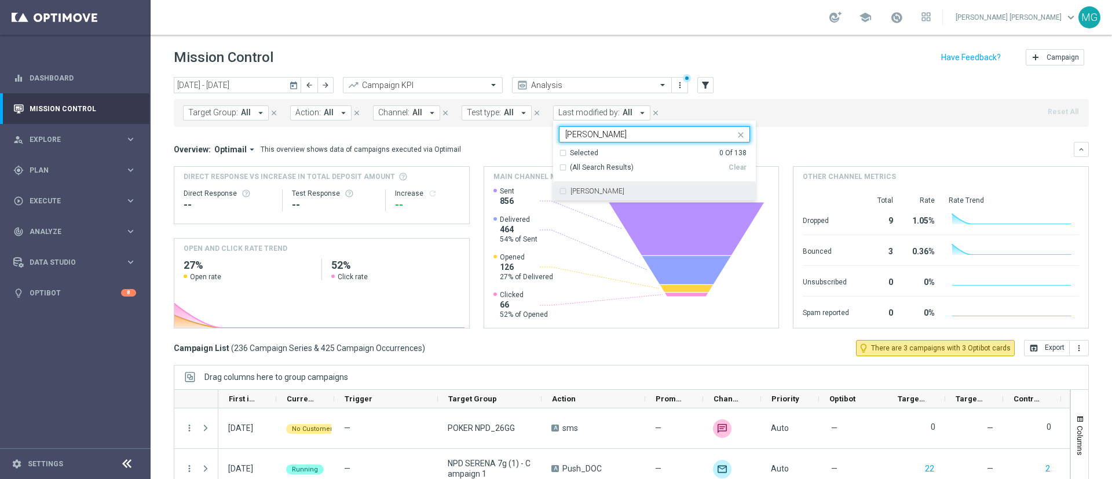
click at [586, 190] on label "Cecilia Mascelli" at bounding box center [598, 191] width 54 height 7
type input "mascelli"
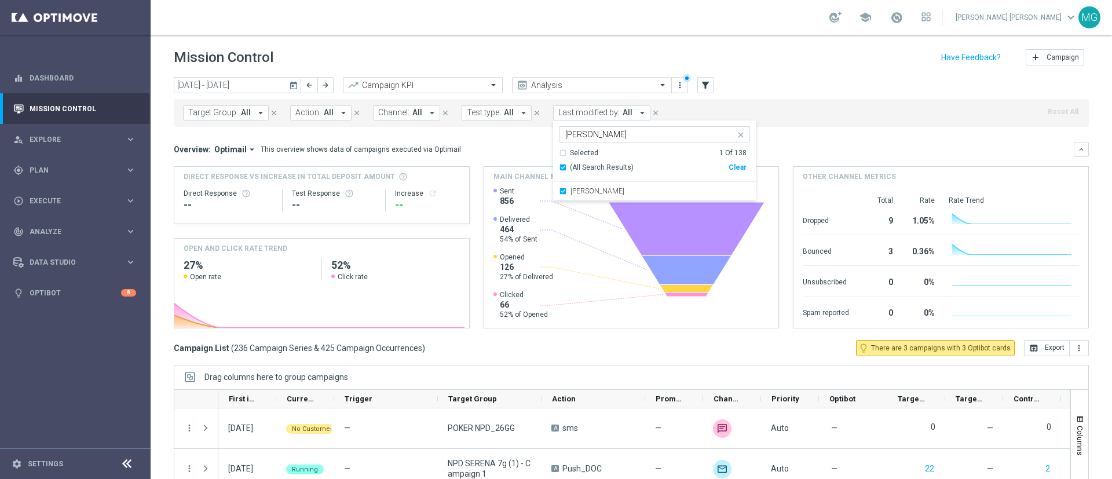
click at [741, 142] on div "Overview: Optimail arrow_drop_down This overview shows data of campaigns execut…" at bounding box center [631, 149] width 915 height 15
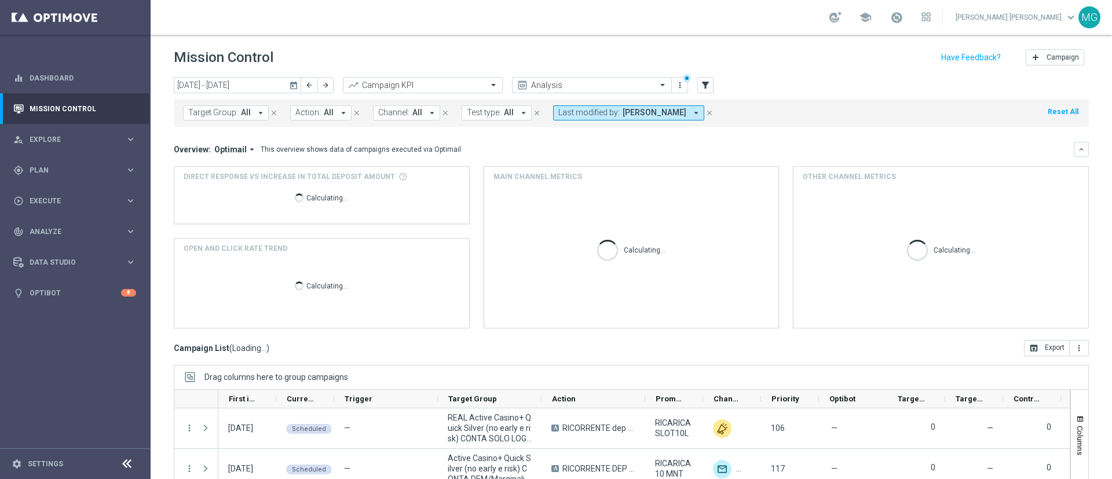
click at [294, 85] on icon "today" at bounding box center [294, 85] width 10 height 10
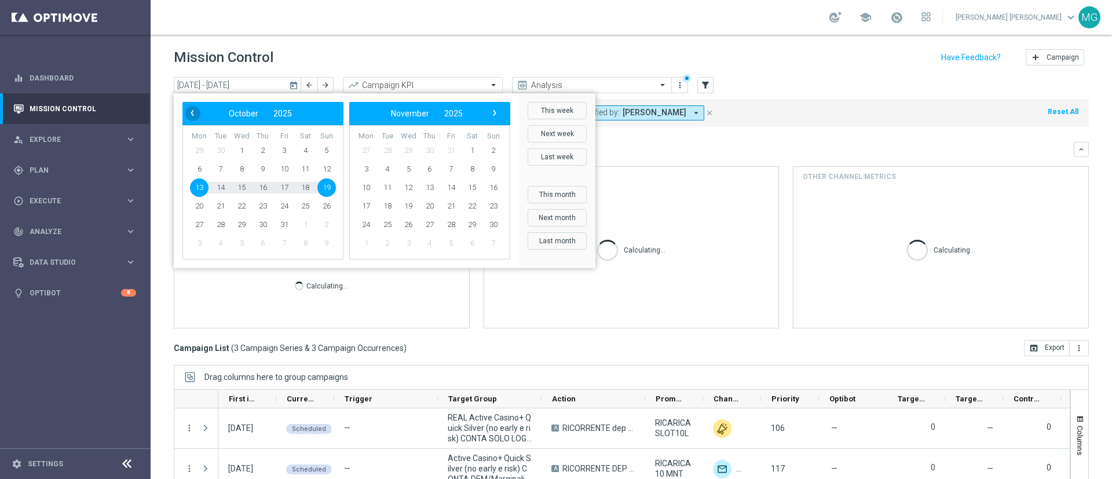
click at [192, 115] on span "‹" at bounding box center [192, 112] width 15 height 15
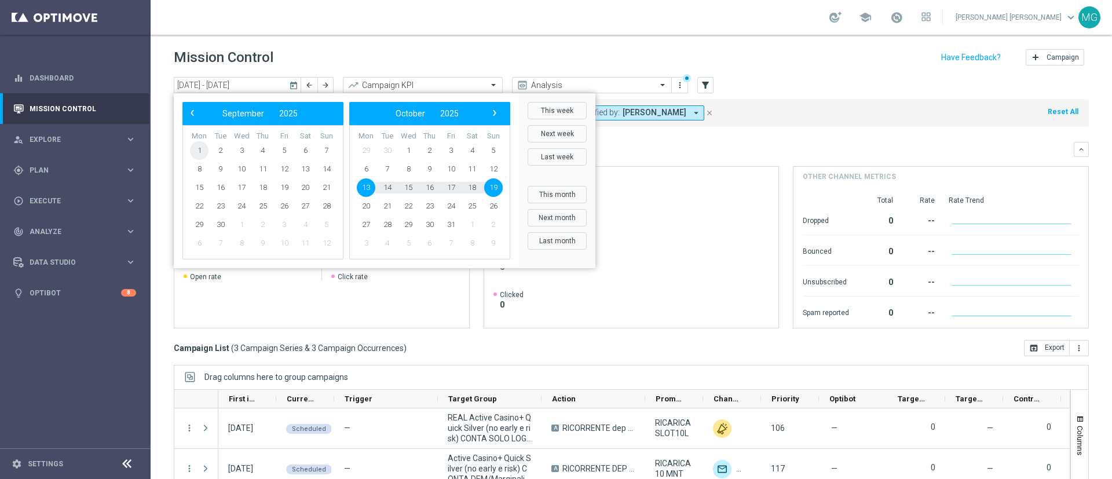
click at [198, 150] on span "1" at bounding box center [199, 150] width 19 height 19
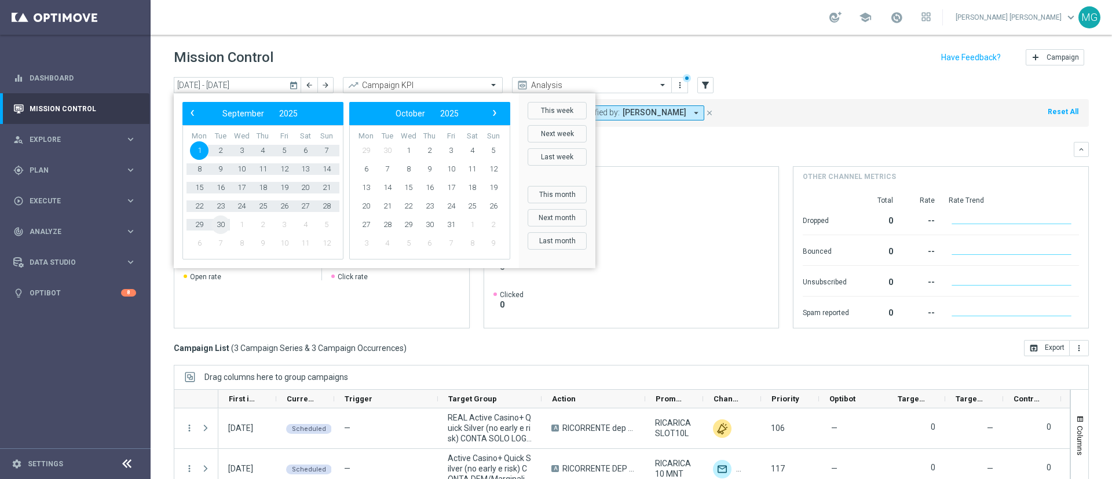
click at [224, 227] on span "30" at bounding box center [220, 225] width 19 height 19
type input "01 Sep 2025 - 30 Sep 2025"
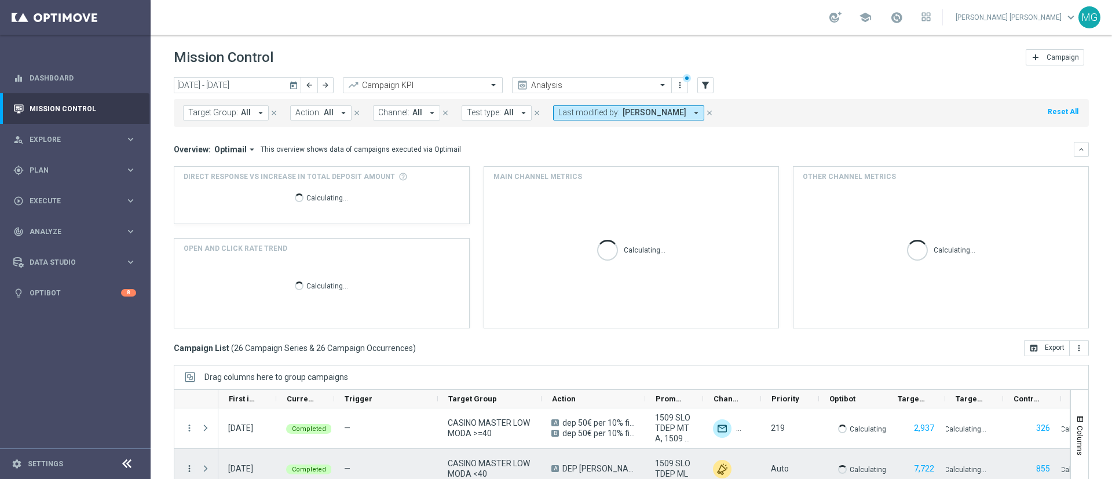
click at [188, 319] on icon "more_vert" at bounding box center [189, 469] width 10 height 10
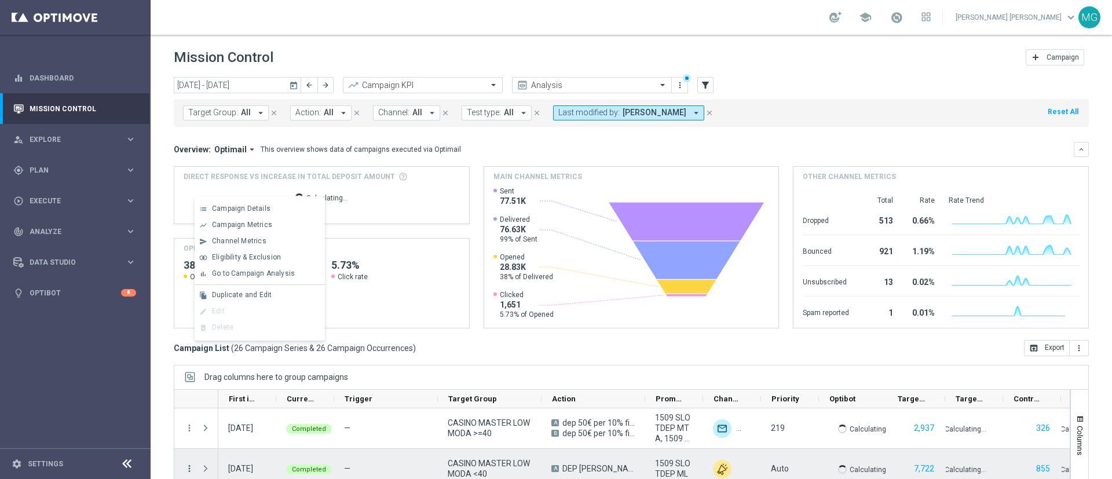
click at [189, 319] on icon "more_vert" at bounding box center [189, 469] width 10 height 10
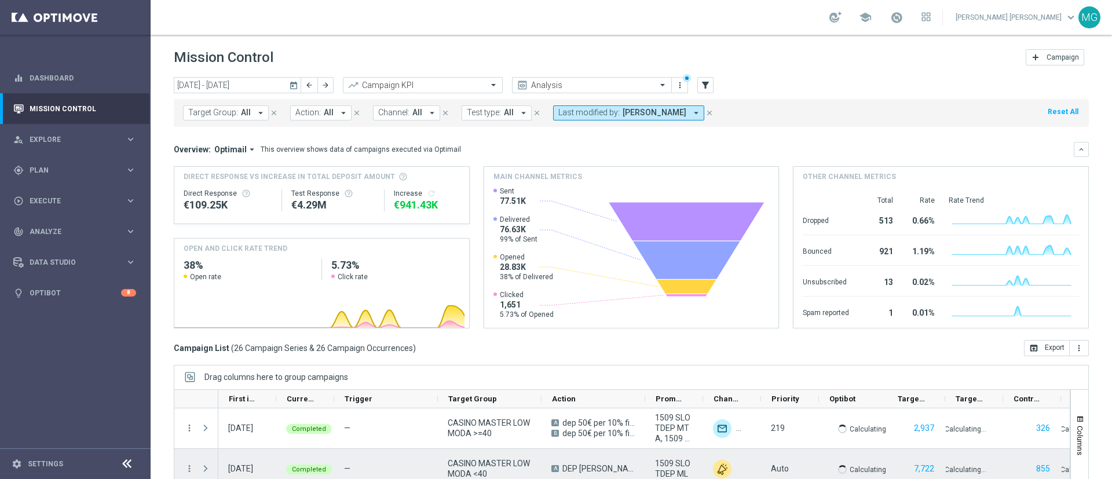
scroll to position [100, 0]
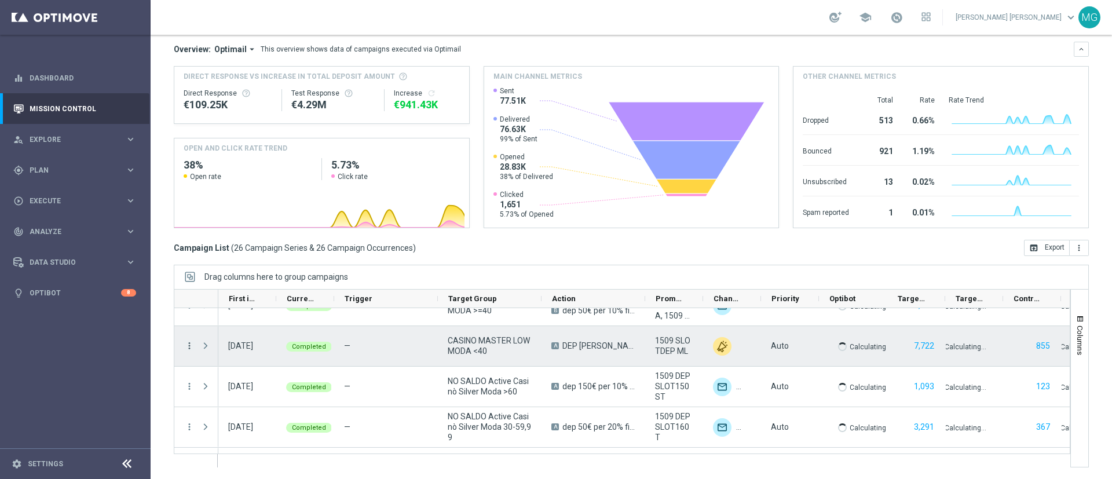
click at [188, 319] on icon "more_vert" at bounding box center [189, 346] width 10 height 10
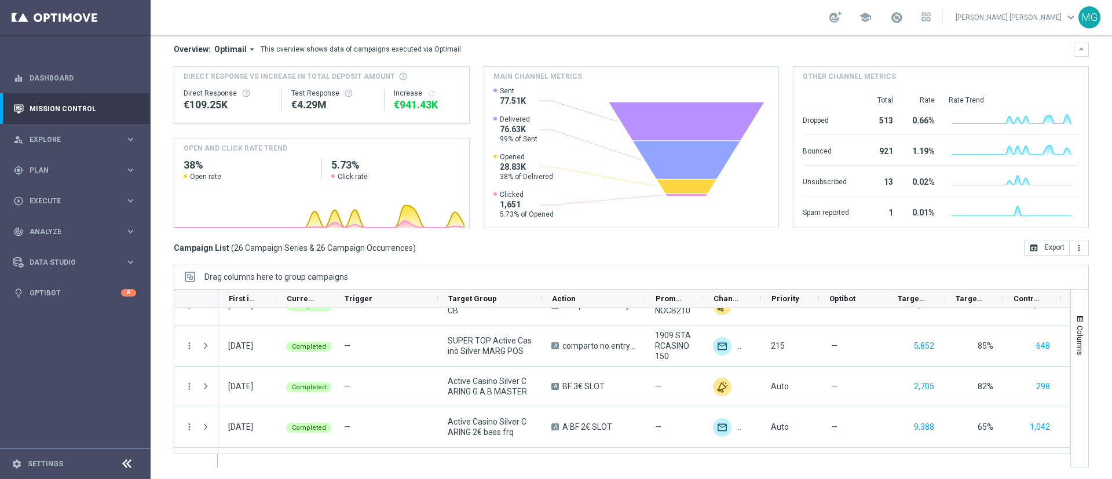
click at [255, 273] on span "Drag columns here to group campaigns" at bounding box center [277, 276] width 144 height 9
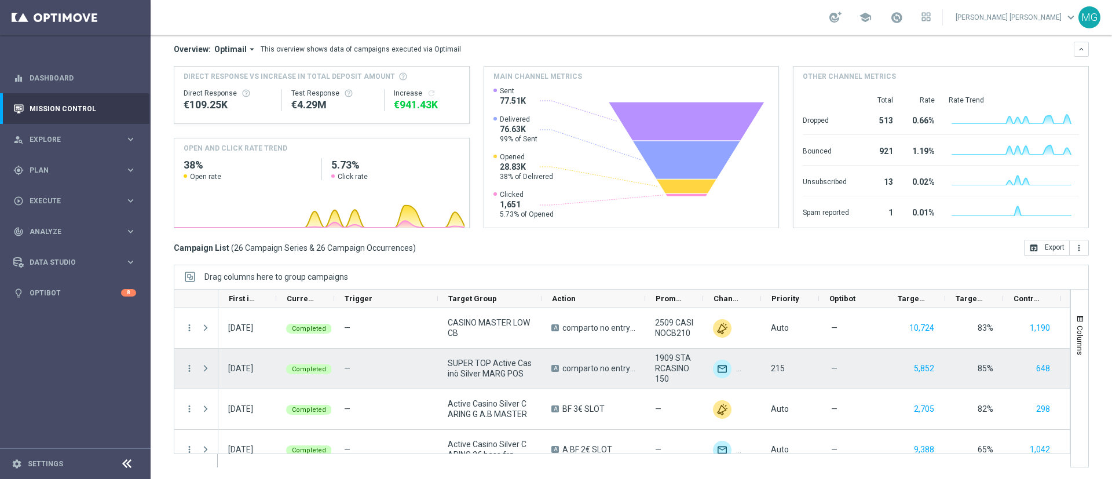
scroll to position [2, 0]
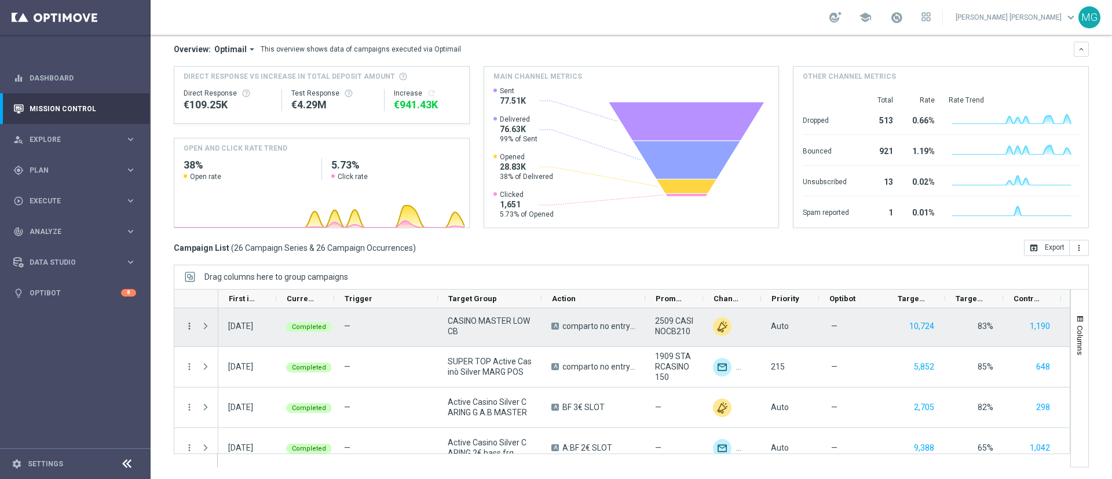
click at [189, 319] on icon "more_vert" at bounding box center [189, 326] width 10 height 10
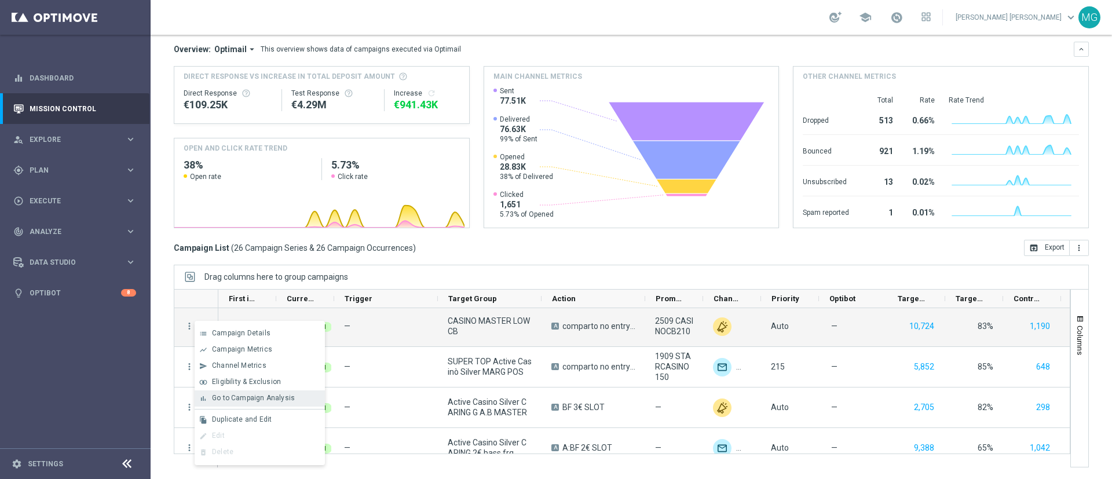
click at [246, 319] on span "Go to Campaign Analysis" at bounding box center [253, 398] width 83 height 8
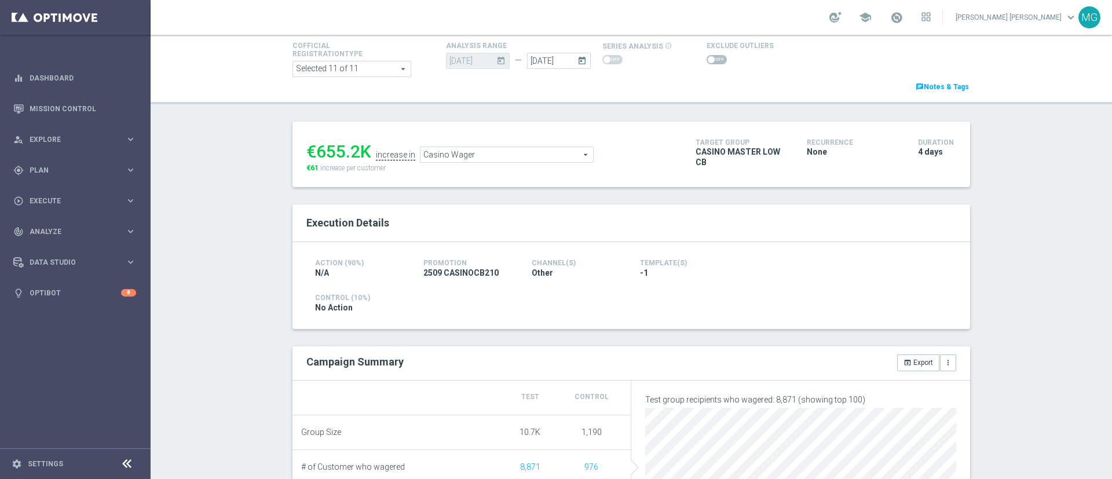
scroll to position [71, 0]
click at [200, 287] on div "Test/Control Campaign Analysis This page presents all relevant information abou…" at bounding box center [632, 257] width 962 height 444
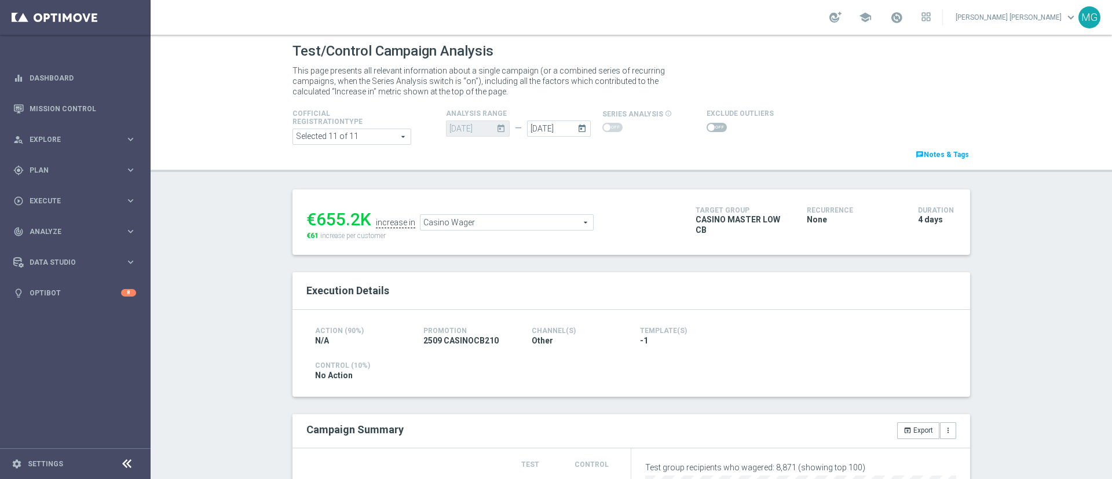
scroll to position [0, 0]
drag, startPoint x: 50, startPoint y: 174, endPoint x: 1020, endPoint y: 317, distance: 979.9
click at [1020, 317] on div "Test/Control Campaign Analysis This page presents all relevant information abou…" at bounding box center [632, 257] width 962 height 444
click at [130, 168] on icon "keyboard_arrow_right" at bounding box center [130, 170] width 11 height 11
click at [633, 247] on div "€655.2K increase in Casino Wager Casino Wager arrow_drop_down search €61 increa…" at bounding box center [632, 223] width 678 height 65
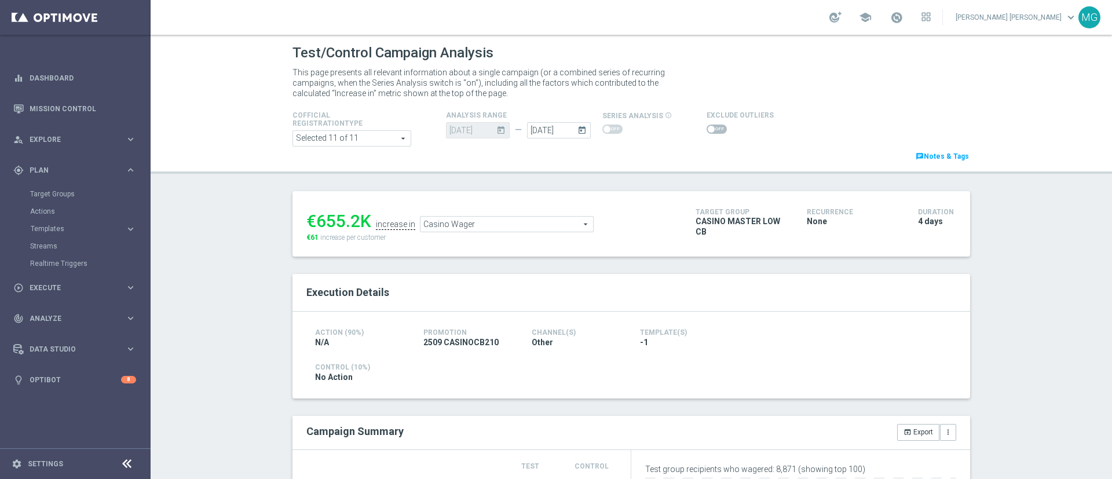
click at [538, 225] on span "Casino Wager" at bounding box center [507, 224] width 173 height 15
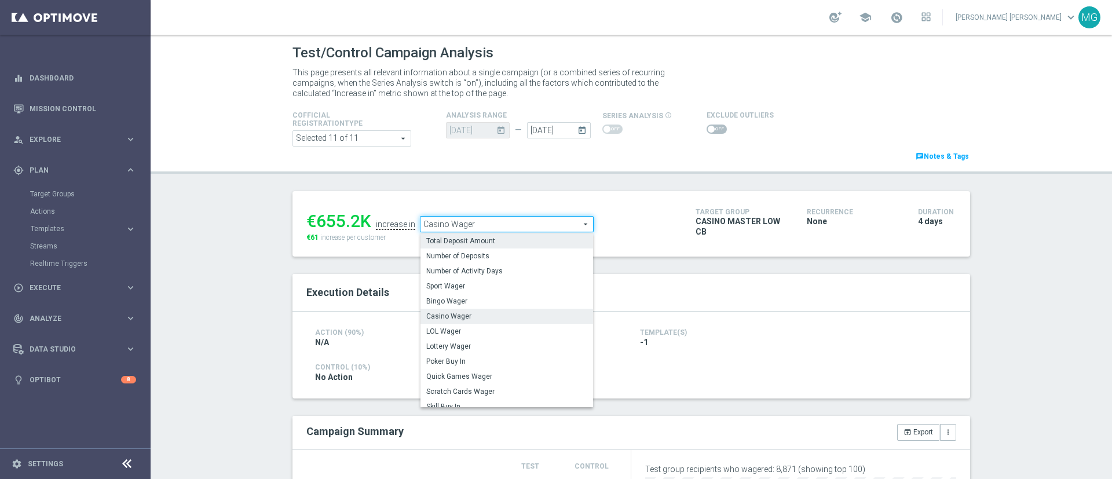
click at [523, 246] on label "Total Deposit Amount" at bounding box center [507, 241] width 173 height 15
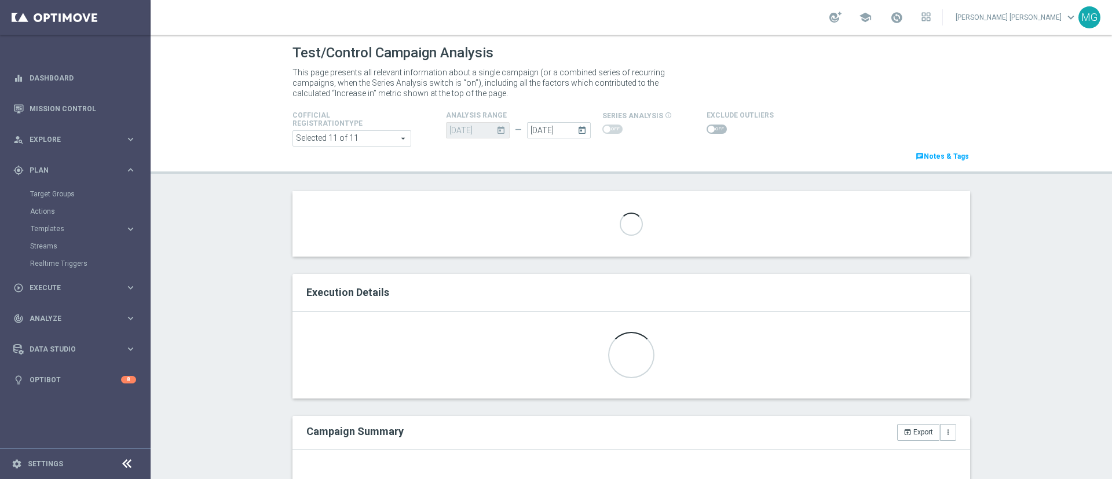
type input "Total Deposit Amount"
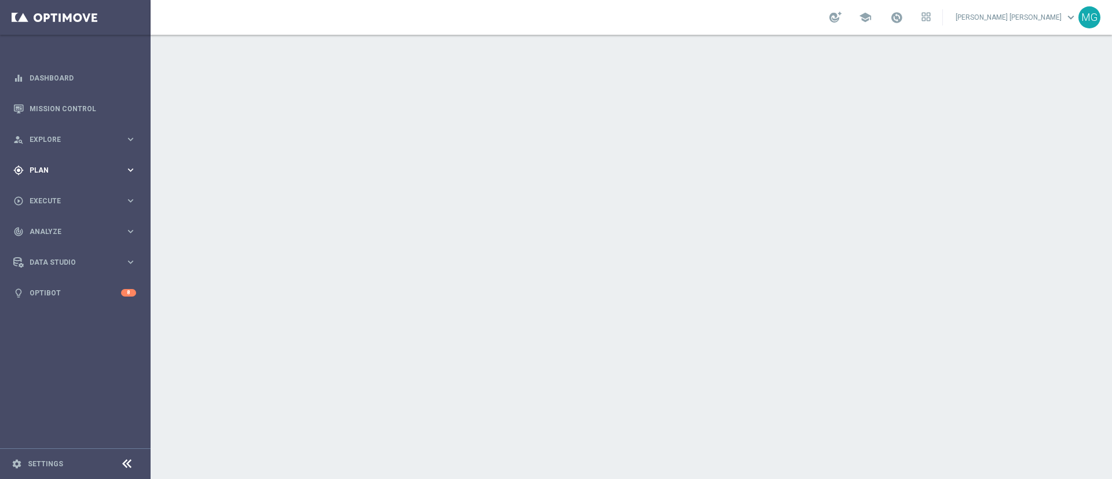
click at [60, 169] on span "Plan" at bounding box center [78, 170] width 96 height 7
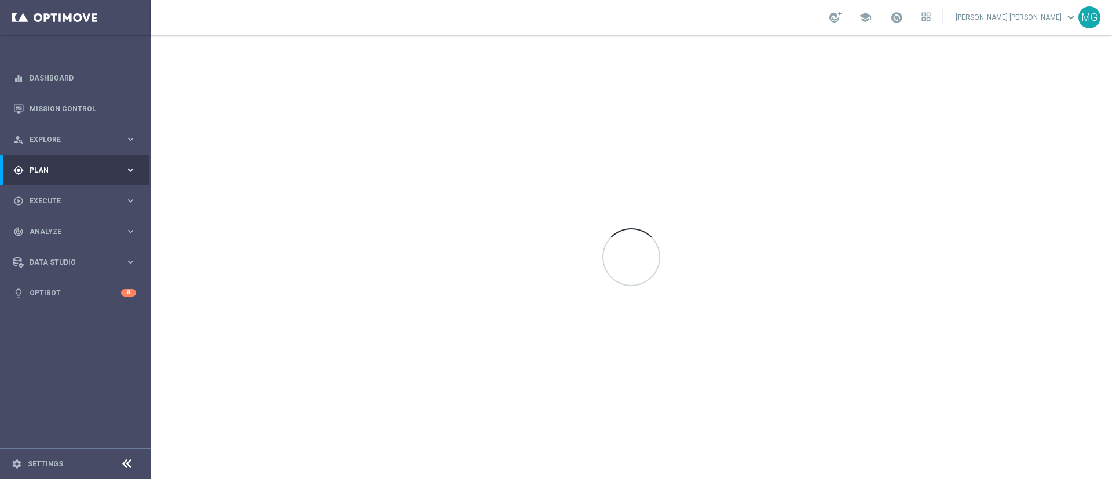
click at [132, 172] on icon "keyboard_arrow_right" at bounding box center [130, 170] width 11 height 11
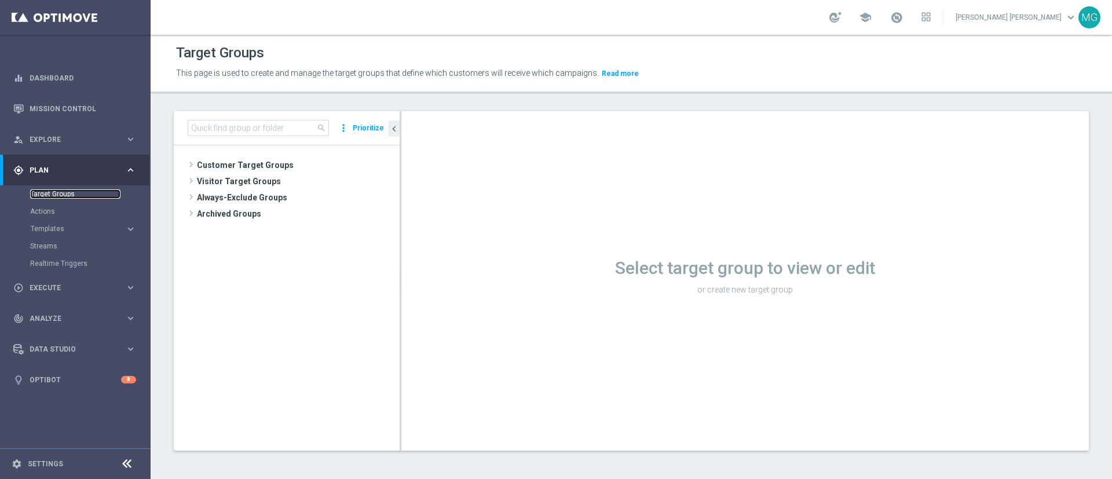
drag, startPoint x: 53, startPoint y: 196, endPoint x: 154, endPoint y: 230, distance: 106.5
click at [53, 195] on link "Target Groups" at bounding box center [75, 193] width 90 height 9
click at [264, 166] on span "Customer Target Groups" at bounding box center [284, 165] width 175 height 16
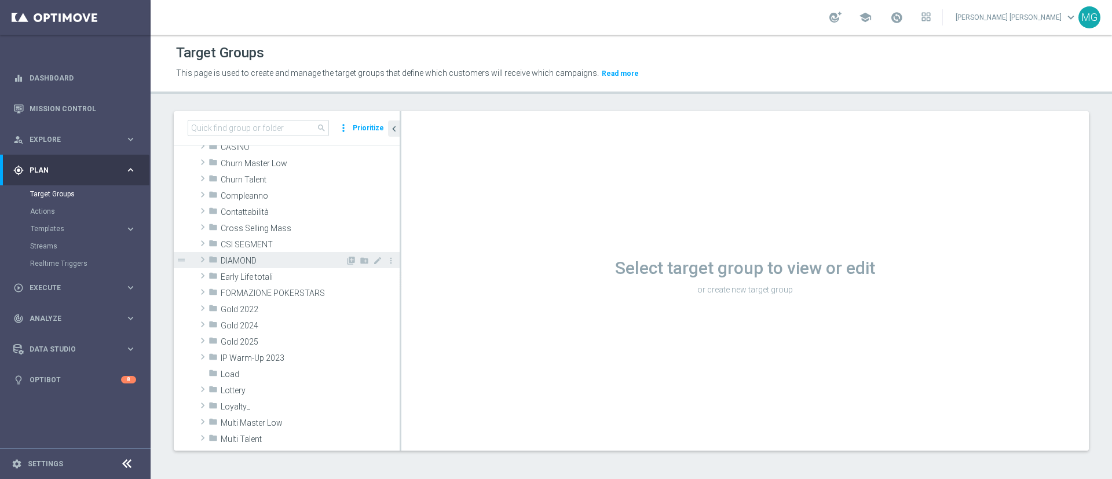
scroll to position [66, 0]
click at [207, 275] on span at bounding box center [203, 277] width 12 height 14
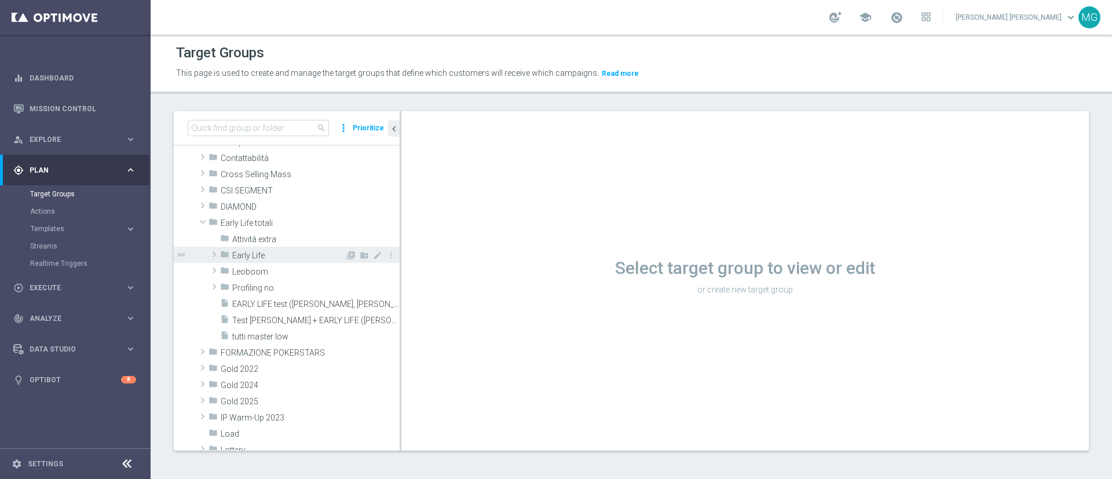
scroll to position [122, 0]
click at [234, 253] on span "Early Life" at bounding box center [288, 255] width 113 height 10
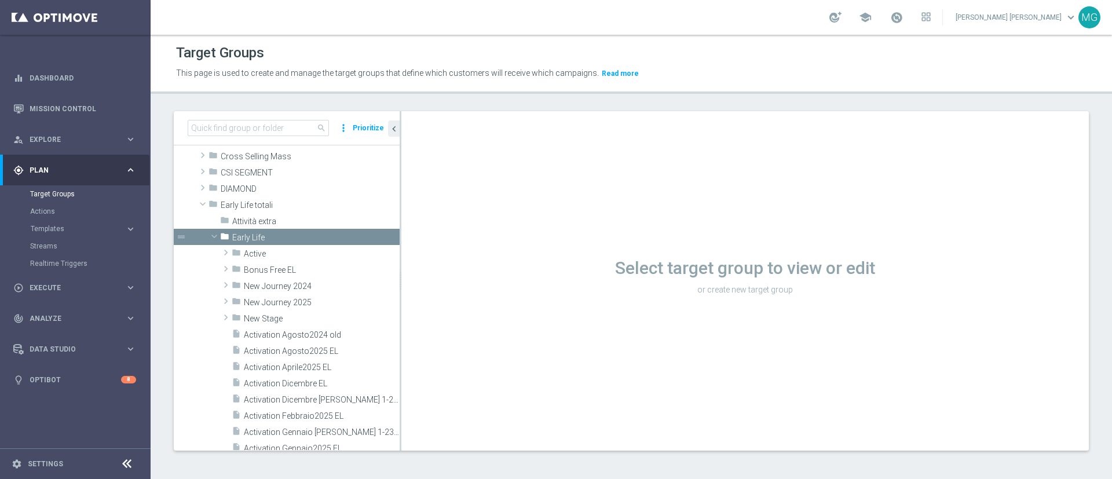
scroll to position [153, 0]
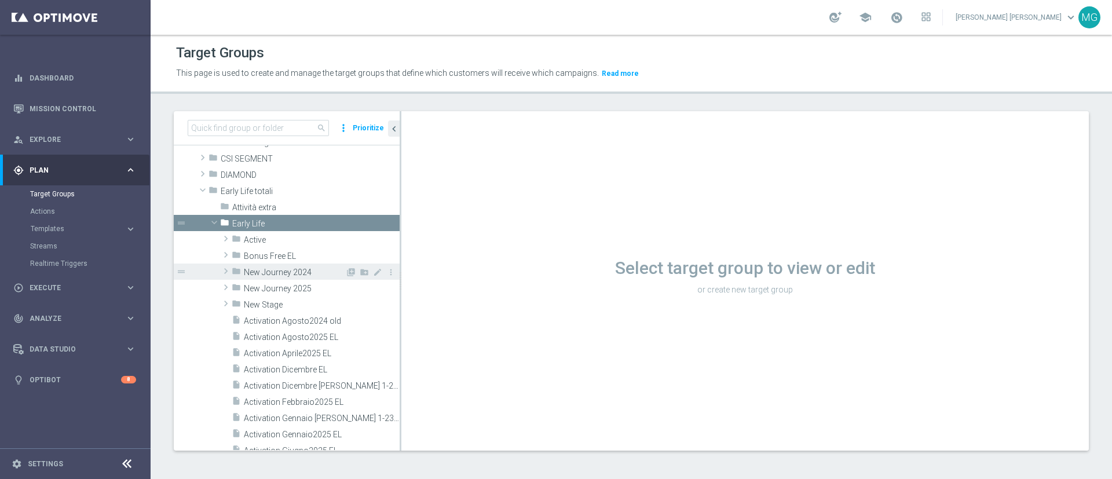
drag, startPoint x: 224, startPoint y: 286, endPoint x: 367, endPoint y: 273, distance: 143.1
click at [225, 286] on span at bounding box center [226, 287] width 12 height 14
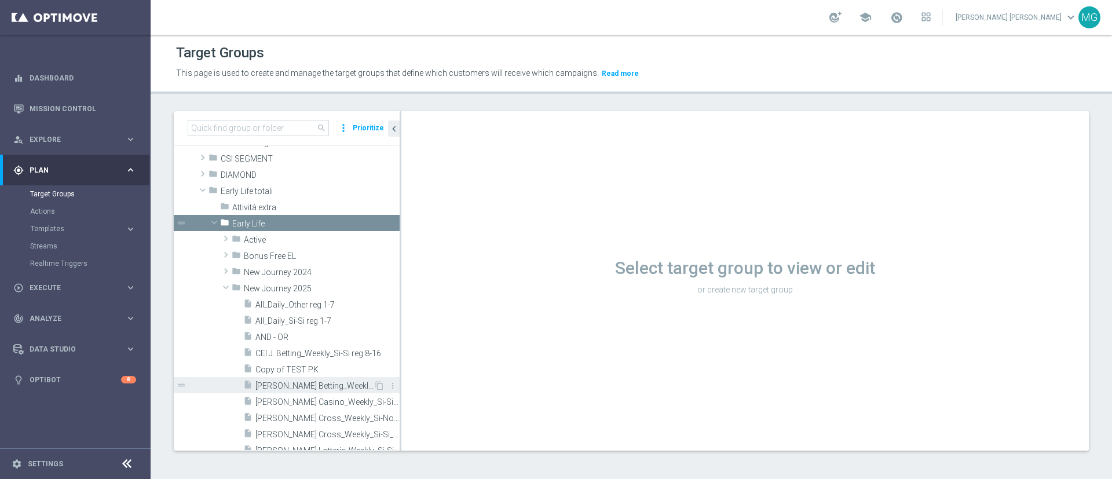
click at [302, 390] on span "[PERSON_NAME] Betting_Weekly_Si-Si reg 8-16" at bounding box center [315, 386] width 118 height 10
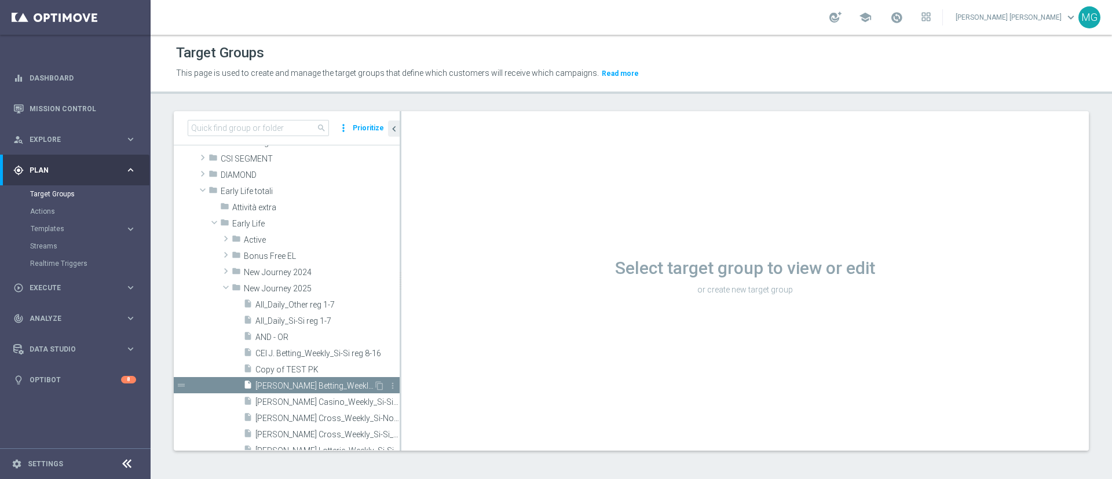
click at [300, 386] on span "[PERSON_NAME] Betting_Weekly_Si-Si reg 8-16" at bounding box center [315, 386] width 118 height 10
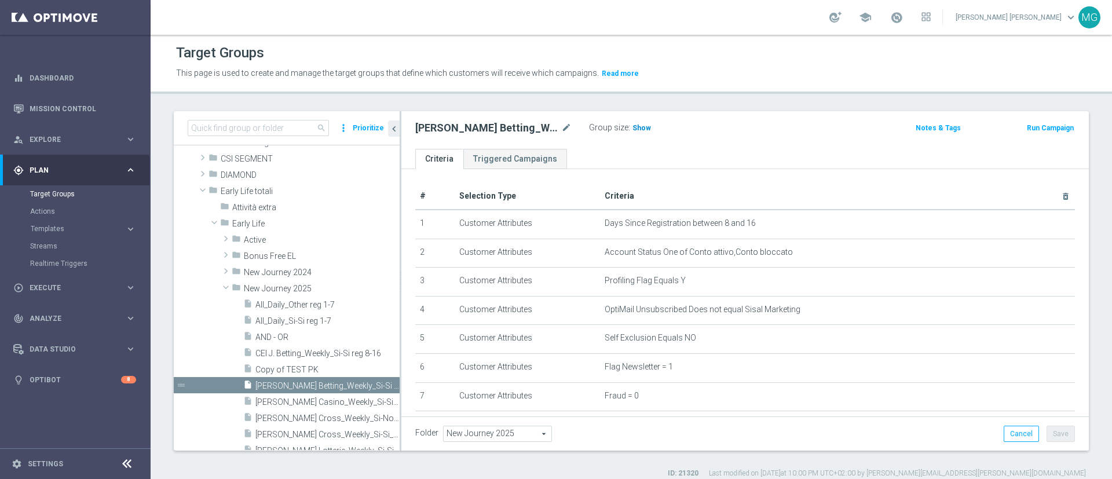
click at [638, 130] on span "Show" at bounding box center [642, 128] width 19 height 8
click at [643, 130] on span "3,428" at bounding box center [643, 129] width 20 height 11
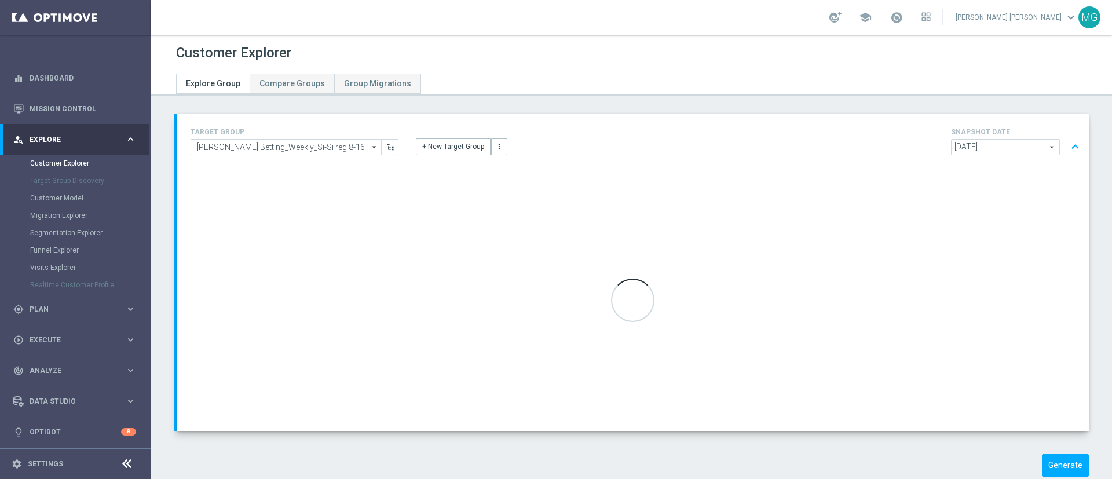
scroll to position [27, 0]
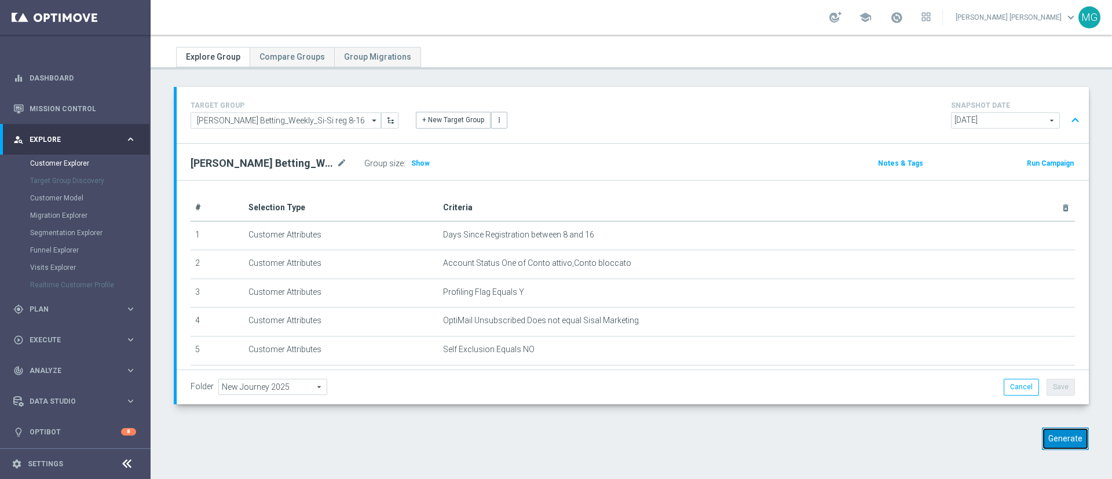
click at [1053, 444] on button "Generate" at bounding box center [1065, 439] width 47 height 23
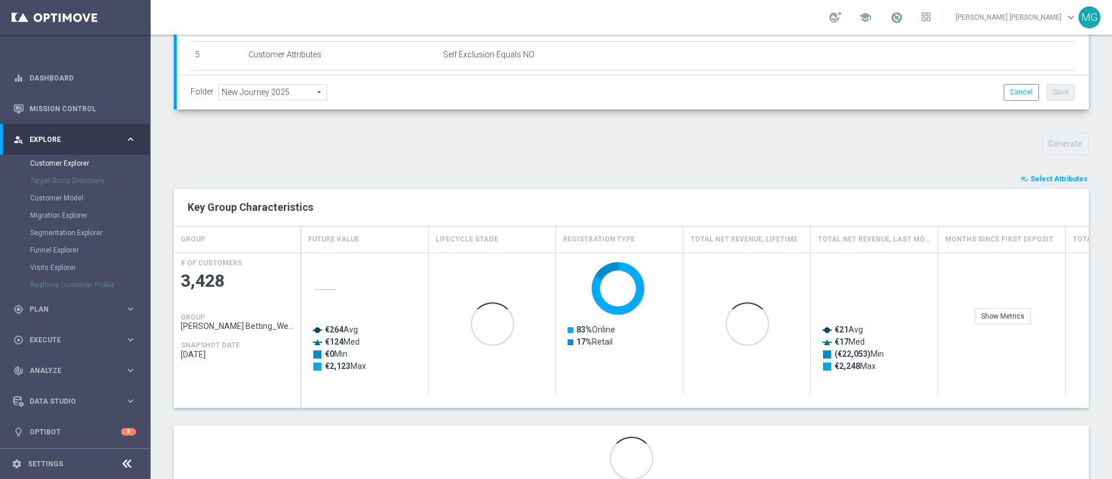
scroll to position [362, 0]
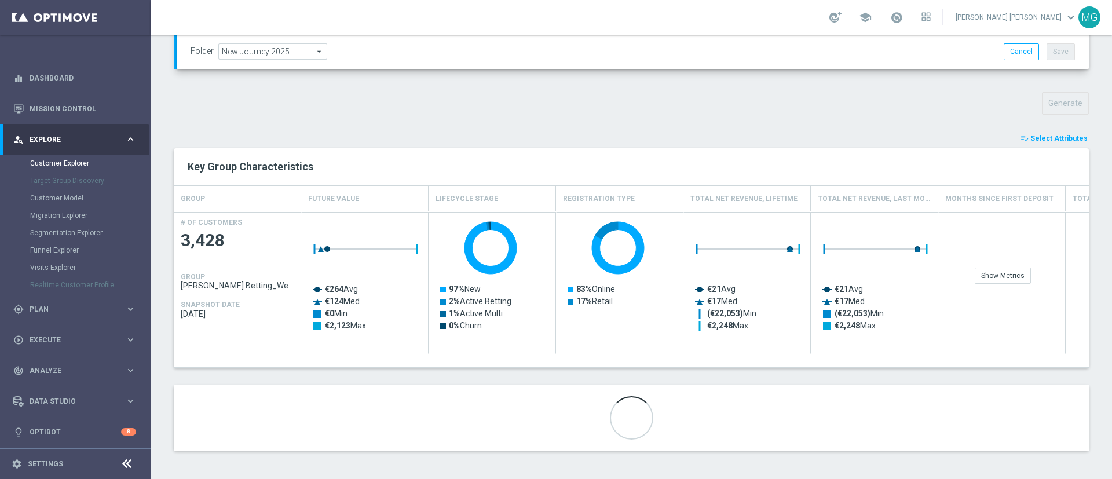
click at [1050, 140] on span "Select Attributes" at bounding box center [1059, 138] width 57 height 8
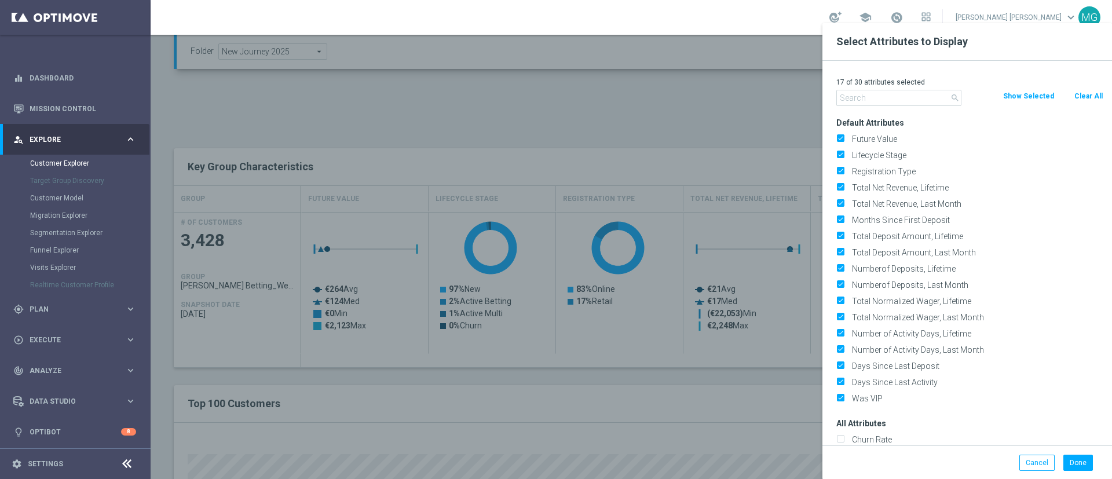
click at [1099, 96] on button "Clear All" at bounding box center [1089, 96] width 31 height 13
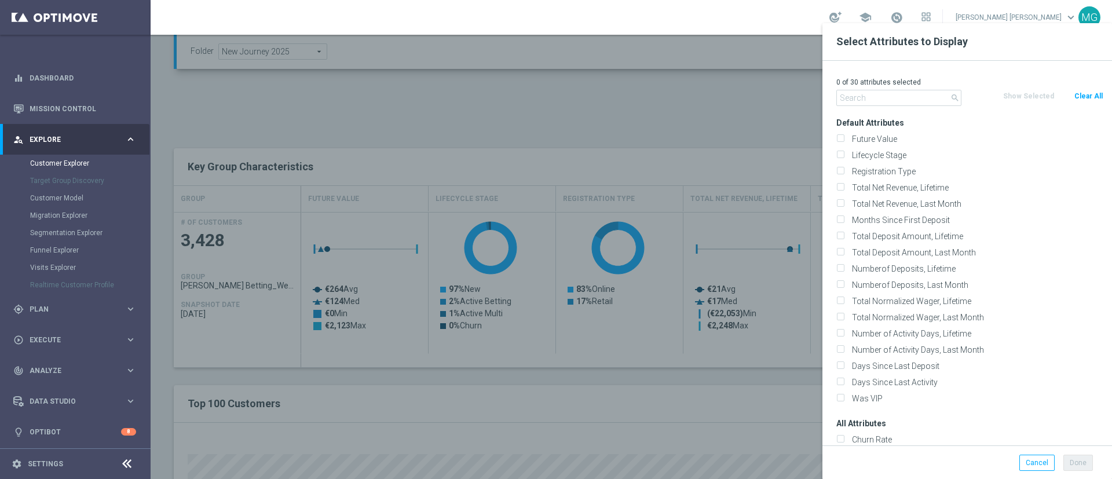
checkbox input "false"
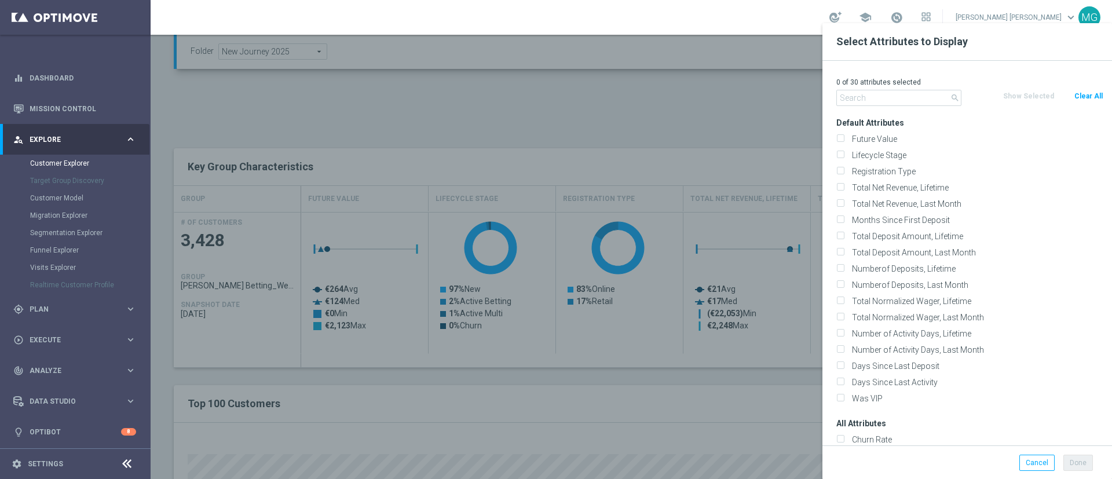
checkbox input "false"
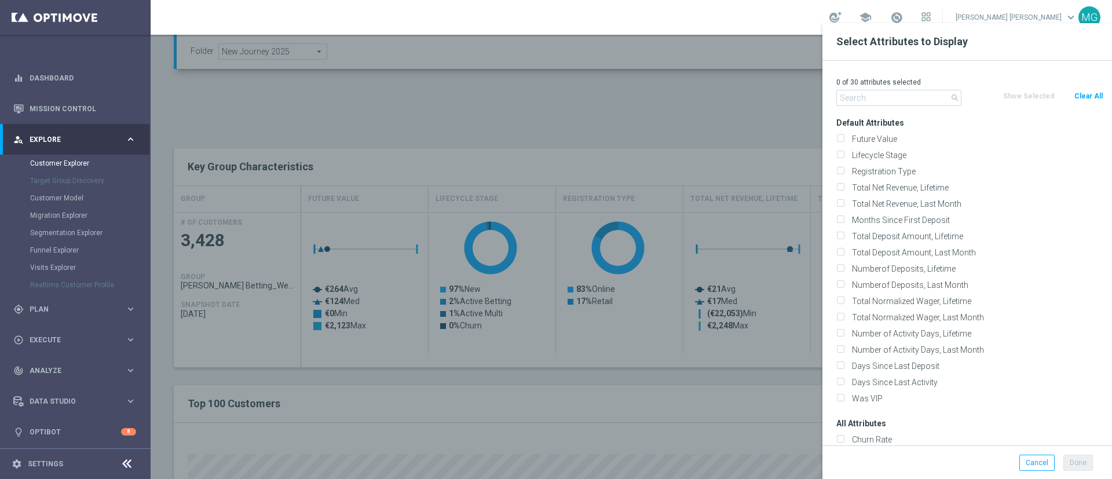
checkbox input "false"
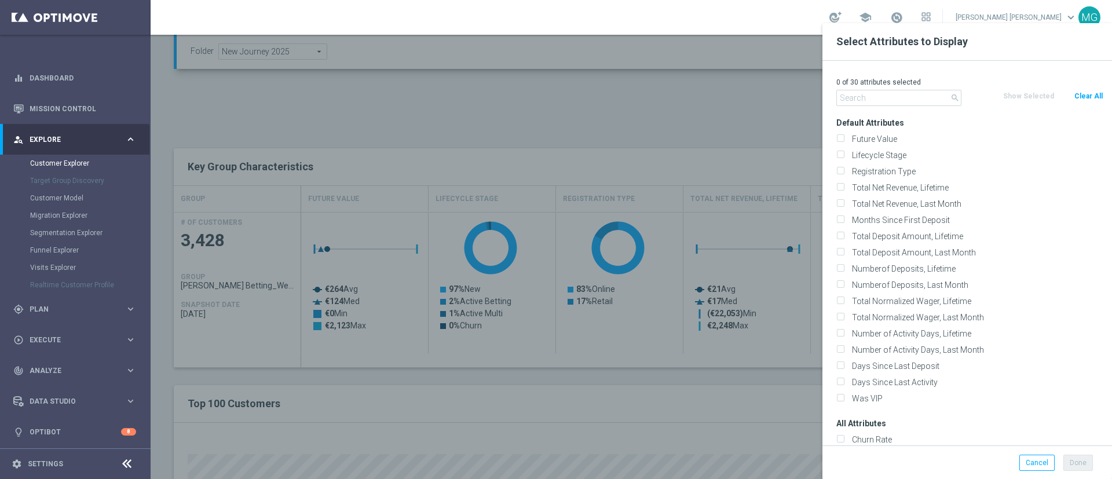
checkbox input "false"
click at [878, 100] on input "text" at bounding box center [899, 98] width 125 height 16
click at [679, 126] on div at bounding box center [707, 262] width 1112 height 479
click at [1034, 466] on button "Cancel" at bounding box center [1037, 463] width 35 height 16
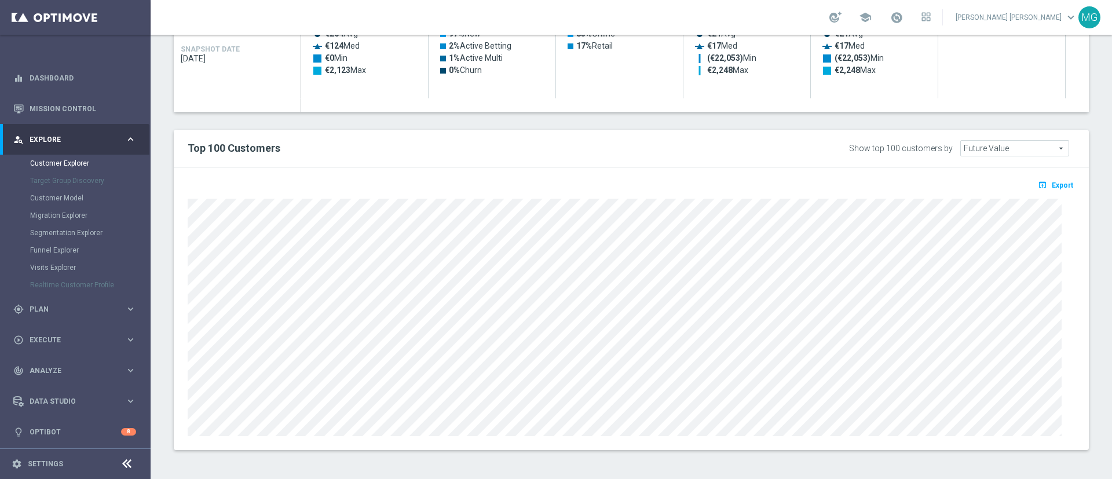
scroll to position [0, 0]
